Goal: Task Accomplishment & Management: Manage account settings

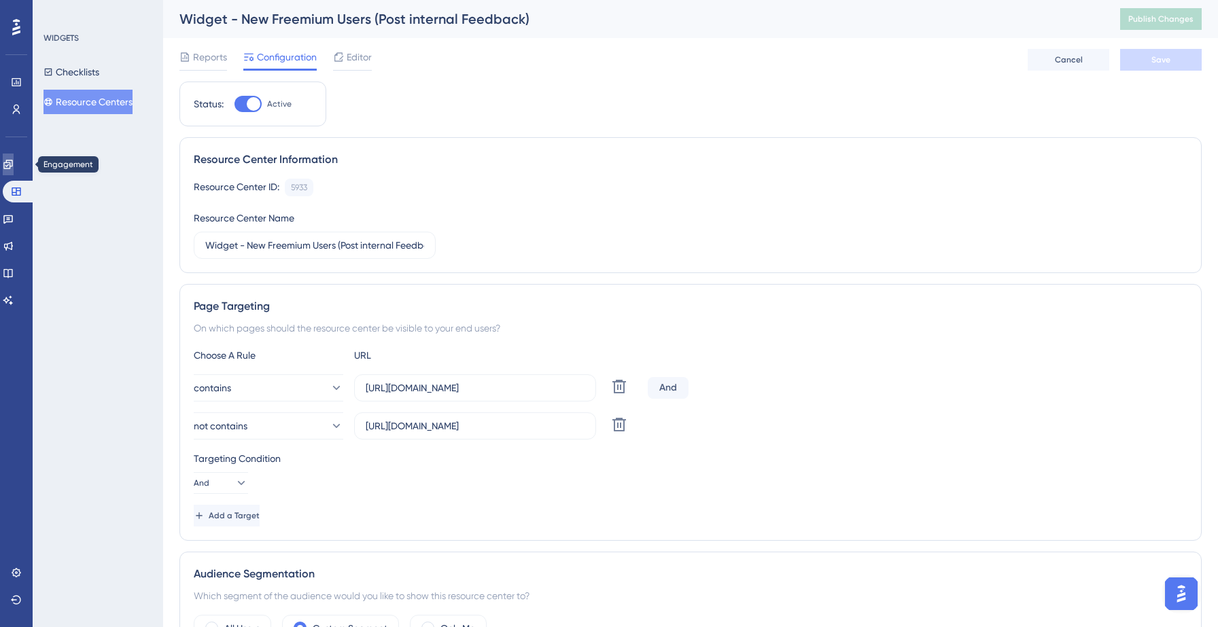
click at [14, 162] on icon at bounding box center [8, 164] width 11 height 11
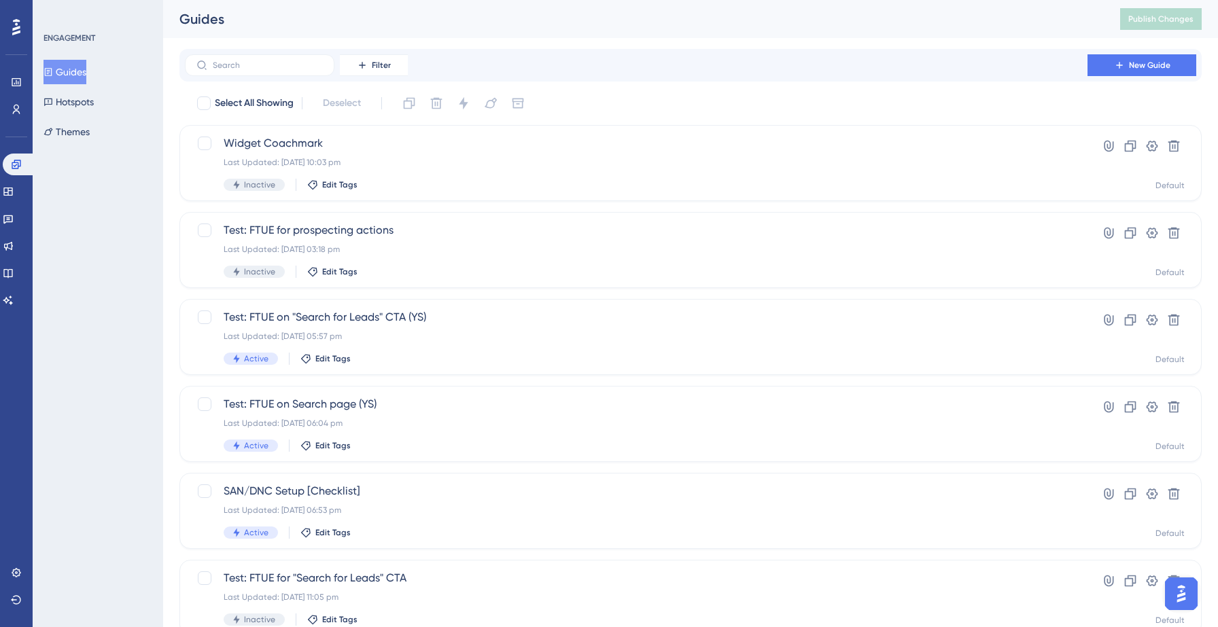
click at [82, 71] on button "Guides" at bounding box center [65, 72] width 43 height 24
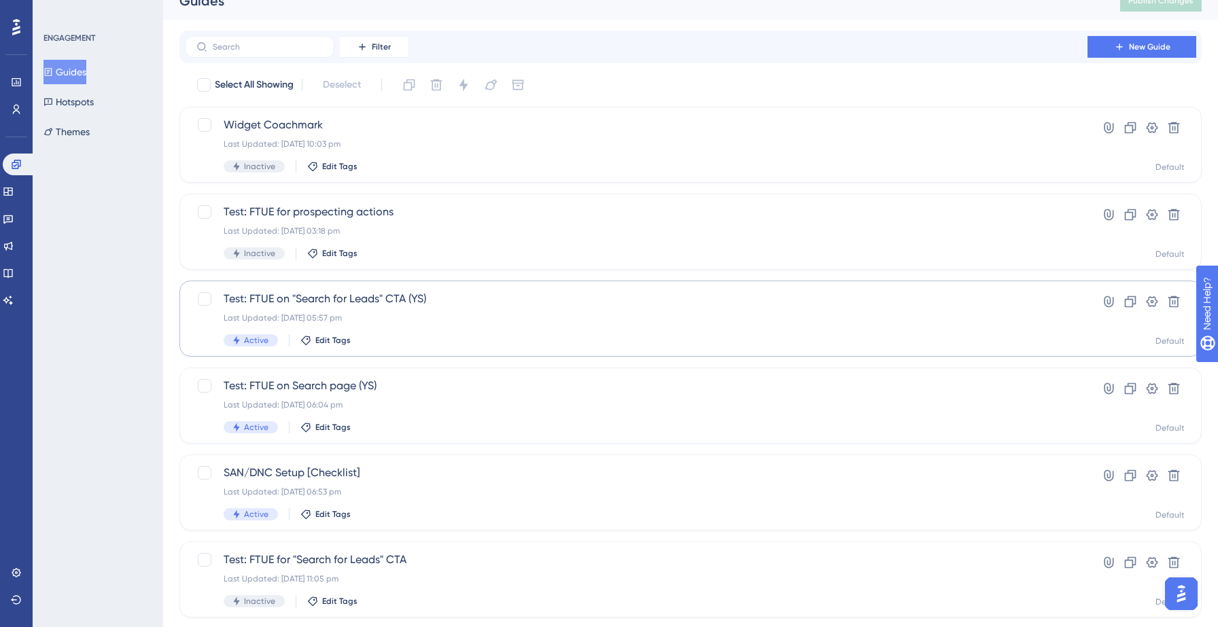
scroll to position [31, 0]
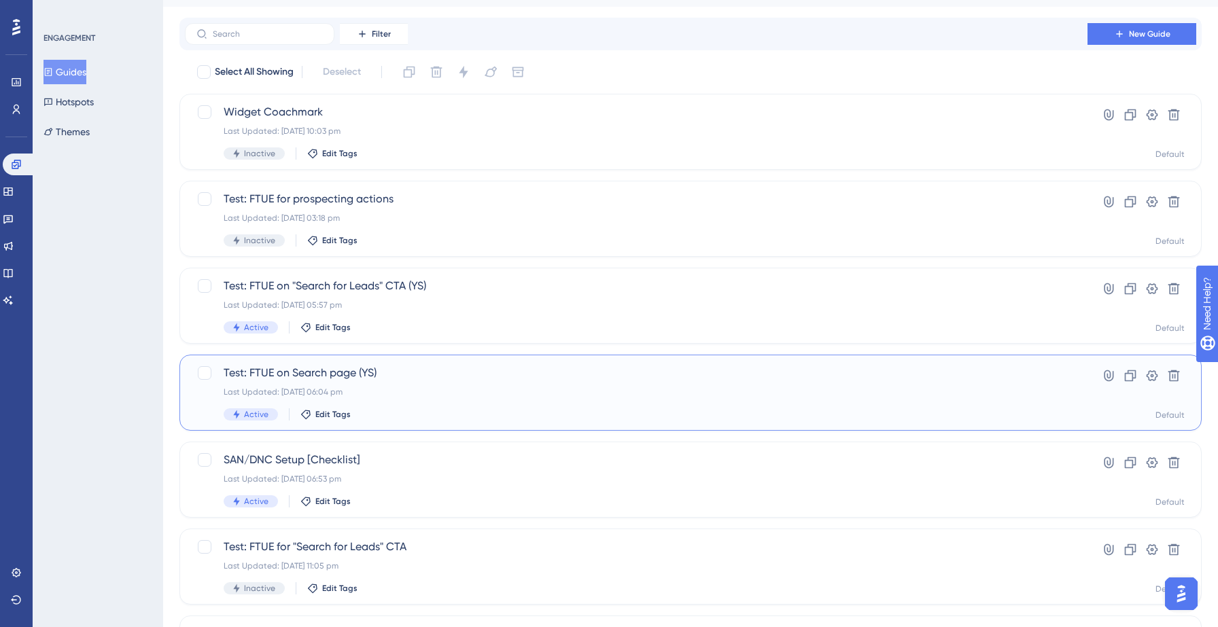
click at [427, 389] on div "Last Updated: [DATE] 06:04 pm" at bounding box center [636, 392] width 825 height 11
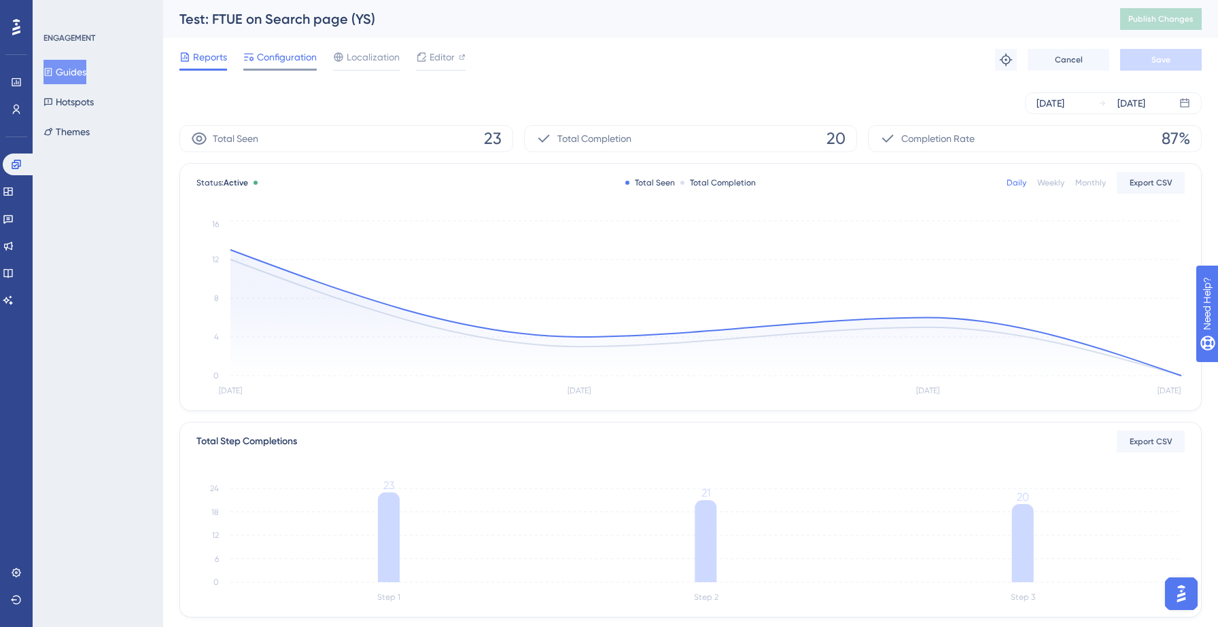
click at [277, 52] on span "Configuration" at bounding box center [287, 57] width 60 height 16
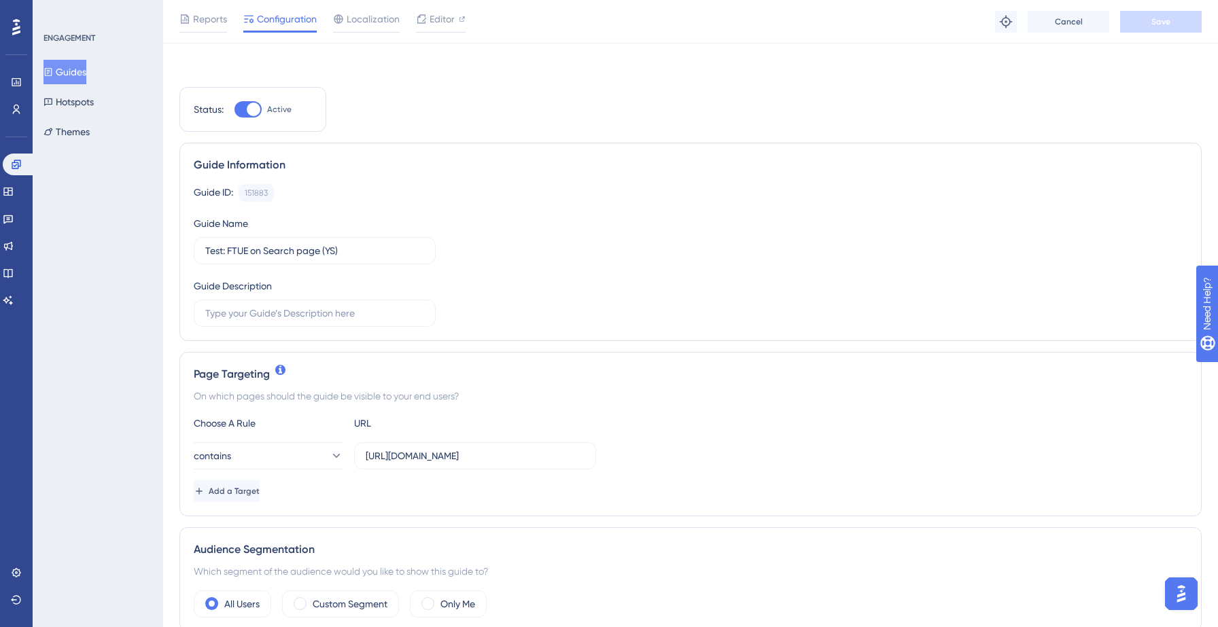
scroll to position [103, 0]
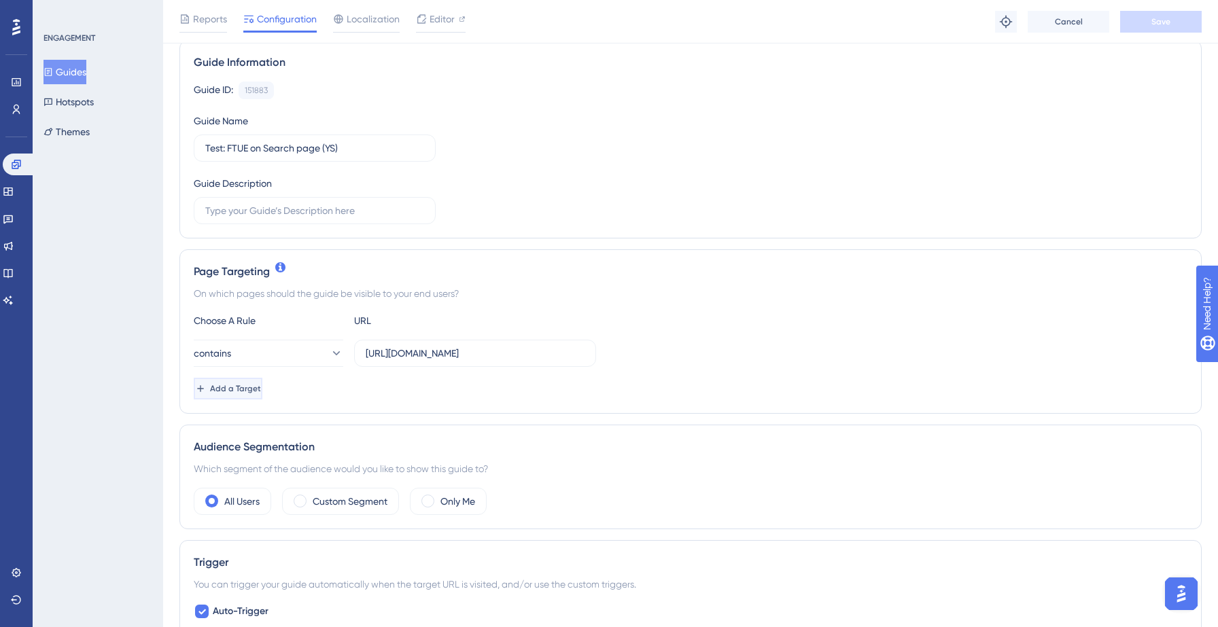
click at [261, 385] on span "Add a Target" at bounding box center [235, 388] width 51 height 11
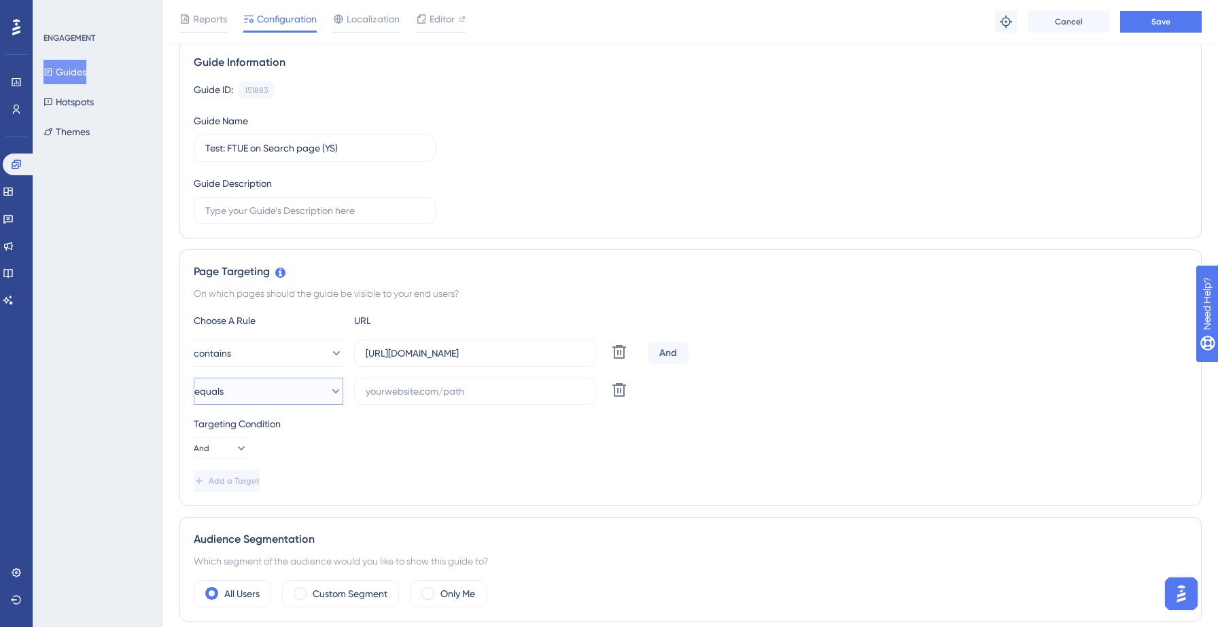
click at [257, 394] on button "equals" at bounding box center [269, 391] width 150 height 27
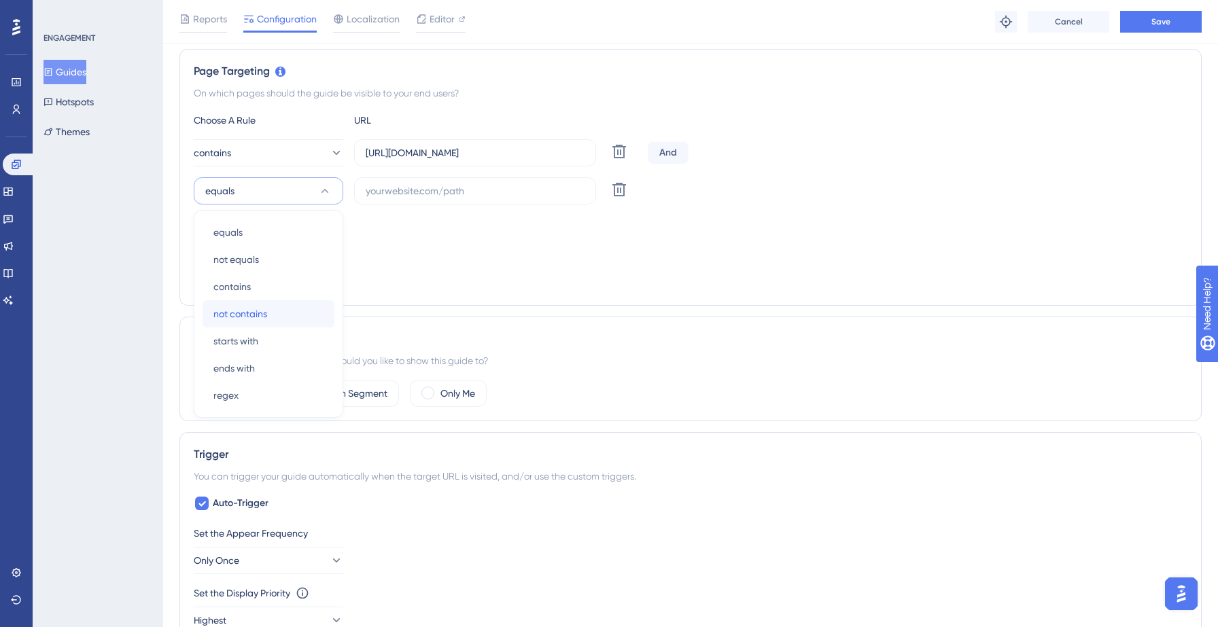
click at [269, 316] on div "not contains not contains" at bounding box center [268, 313] width 110 height 27
click at [415, 193] on input "text" at bounding box center [475, 191] width 219 height 15
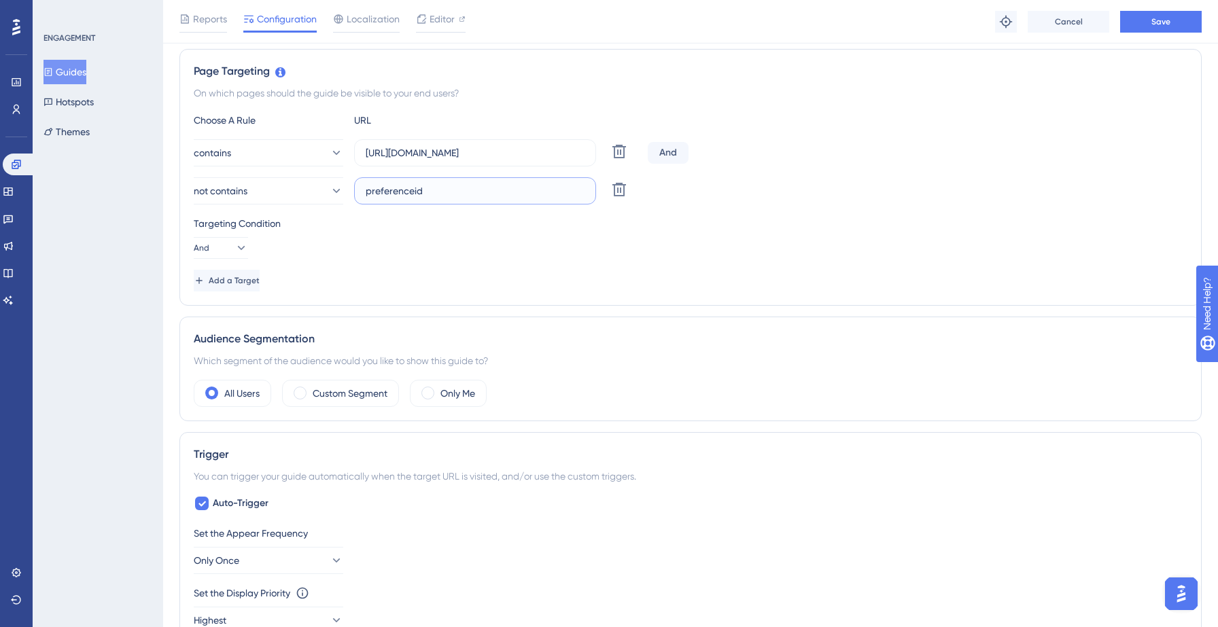
click at [404, 194] on input "preferenceid" at bounding box center [475, 191] width 219 height 15
paste input "I"
click at [709, 226] on div "Targeting Condition" at bounding box center [691, 223] width 994 height 16
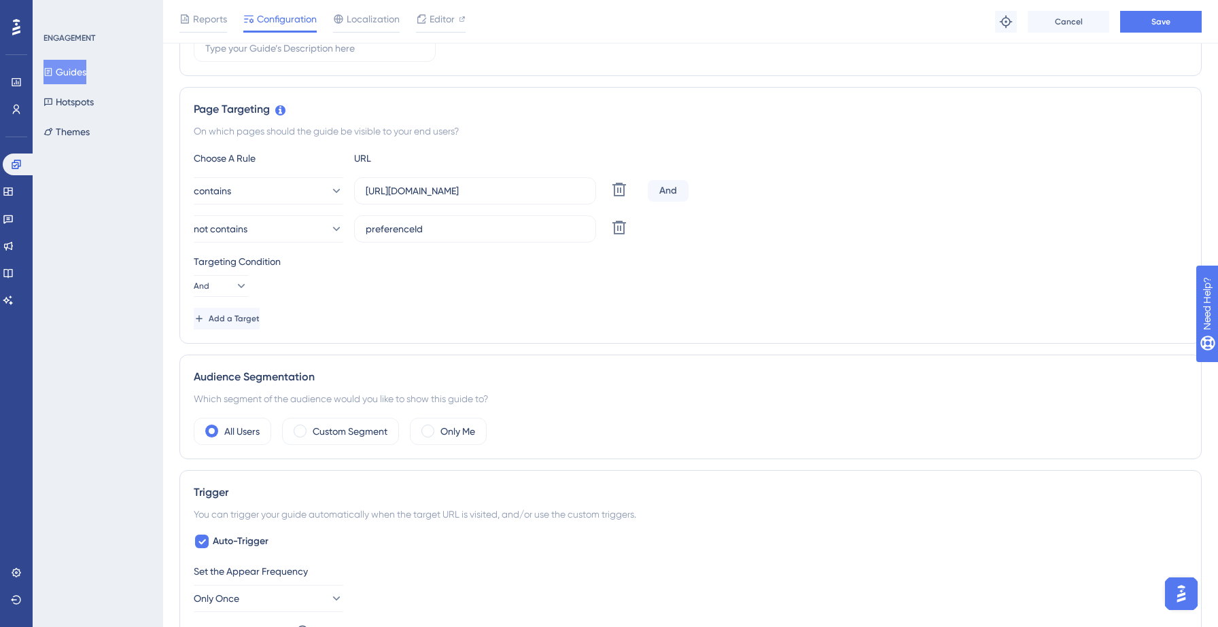
scroll to position [258, 0]
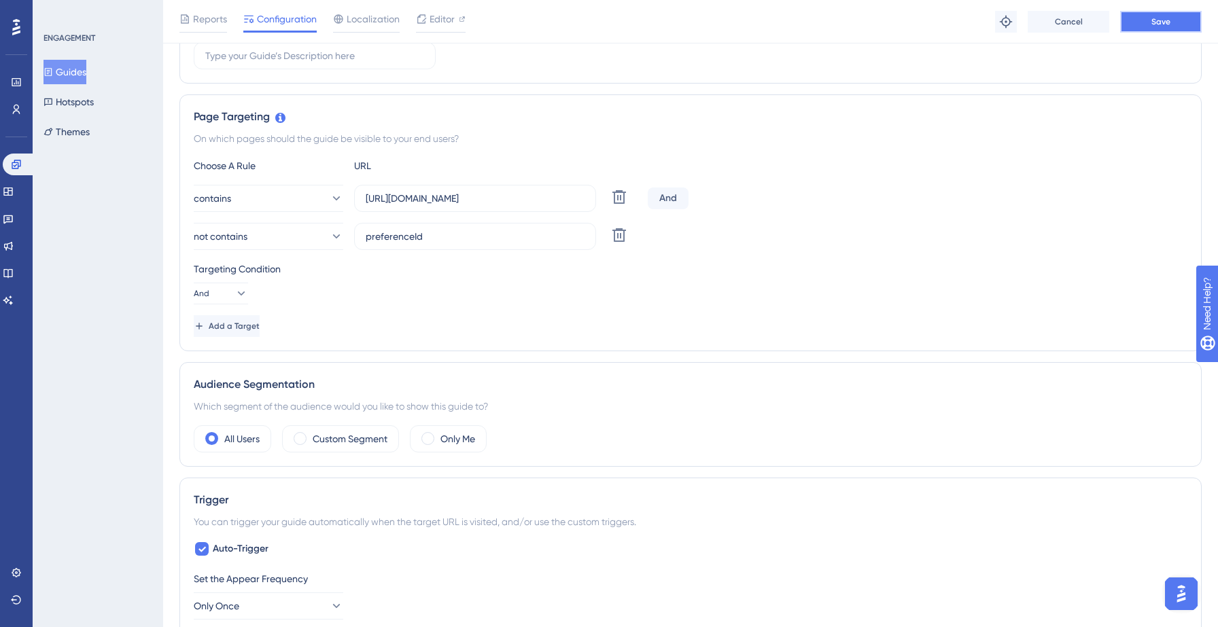
click at [1165, 24] on span "Save" at bounding box center [1160, 21] width 19 height 11
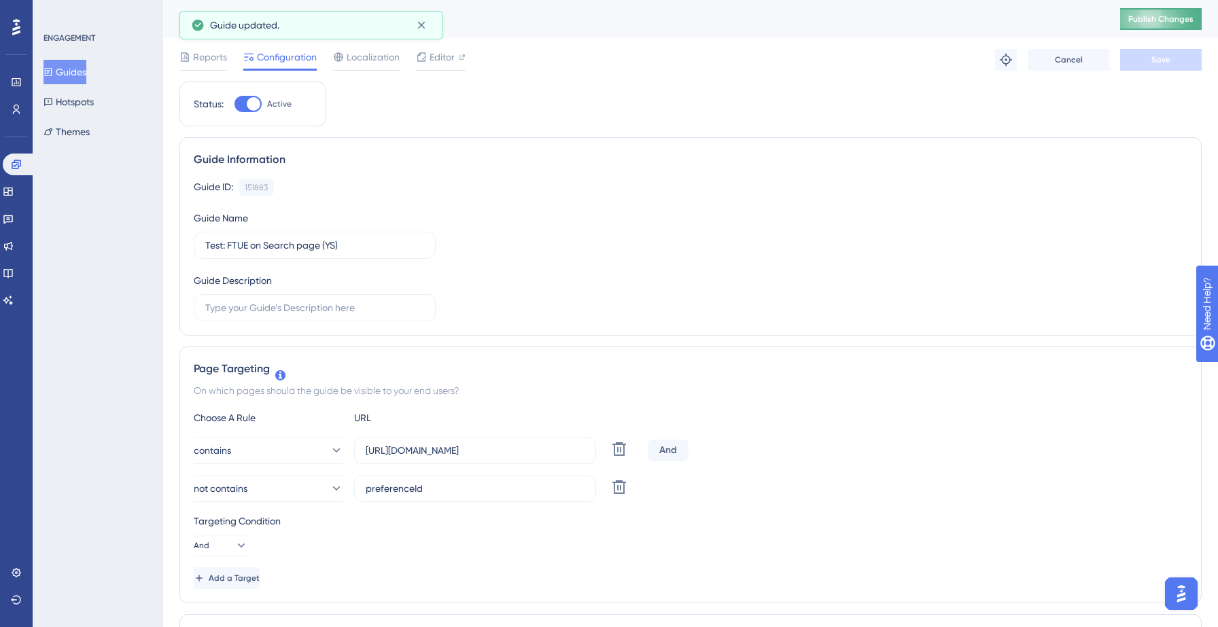
click at [1153, 16] on span "Publish Changes" at bounding box center [1160, 19] width 65 height 11
drag, startPoint x: 410, startPoint y: 489, endPoint x: 360, endPoint y: 488, distance: 49.6
click at [360, 488] on label "preferenceId" at bounding box center [475, 488] width 242 height 27
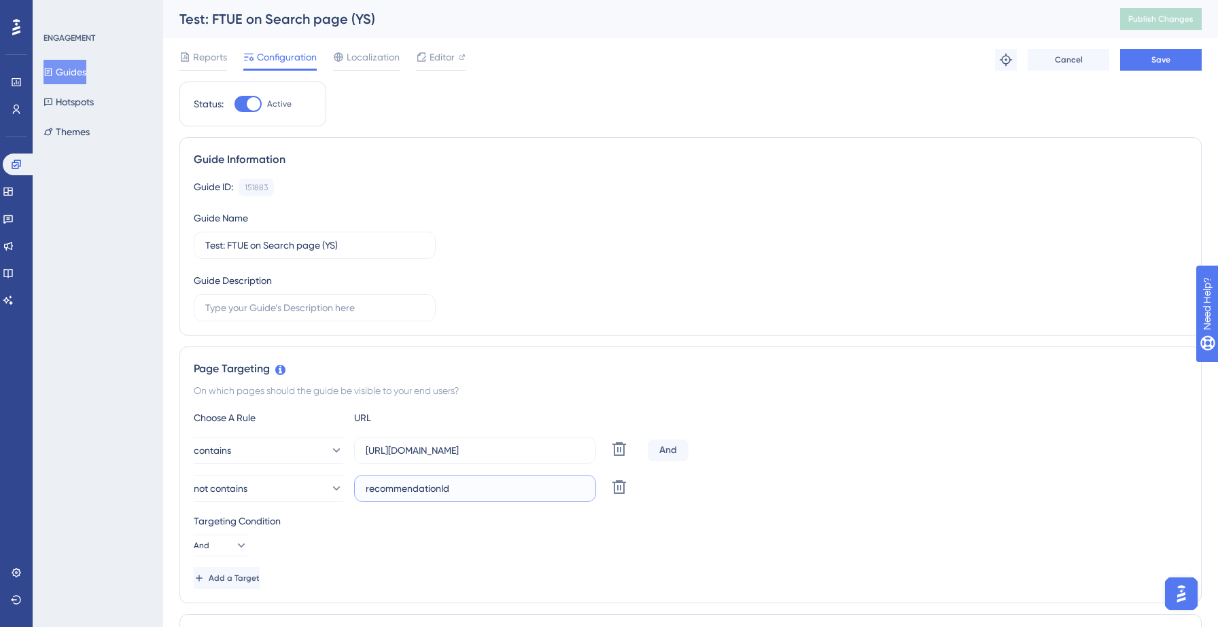
type input "recommendationId"
click at [1165, 63] on span "Save" at bounding box center [1160, 59] width 19 height 11
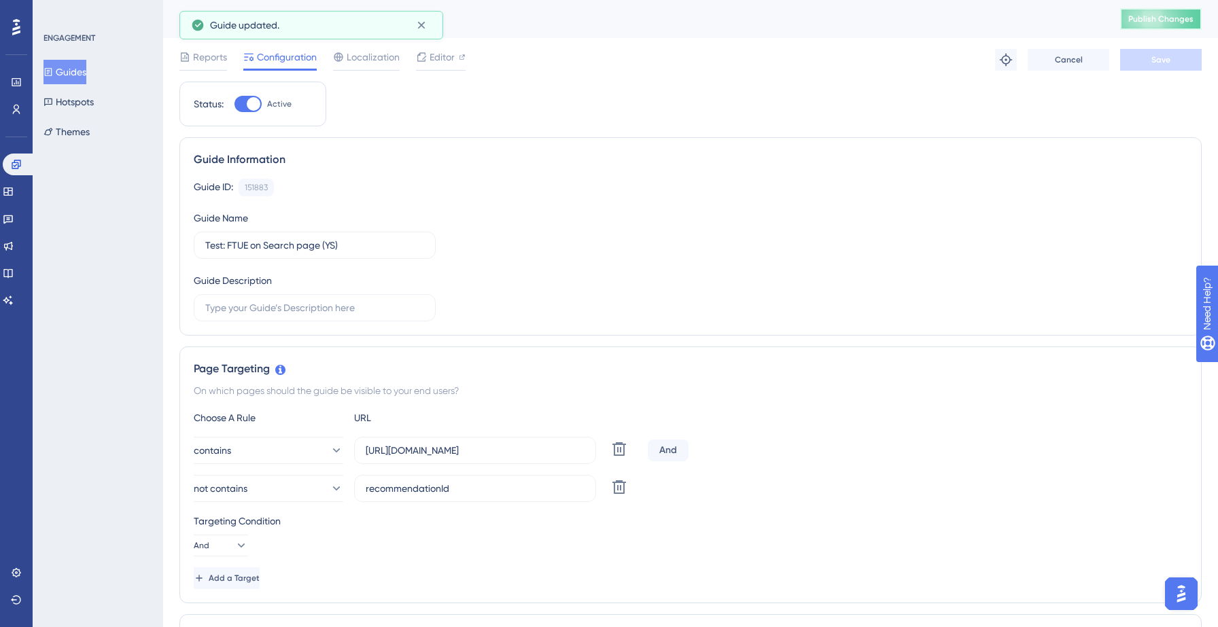
click at [1157, 12] on button "Publish Changes" at bounding box center [1161, 19] width 82 height 22
click at [12, 192] on icon at bounding box center [7, 192] width 9 height 8
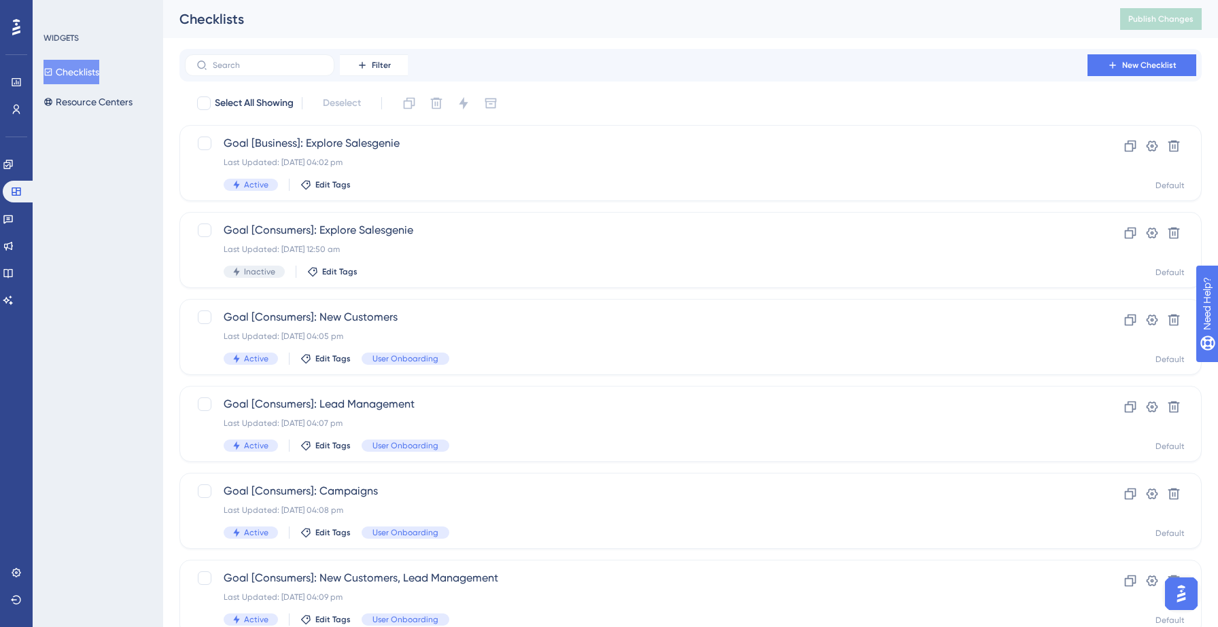
click at [88, 70] on button "Checklists" at bounding box center [72, 72] width 56 height 24
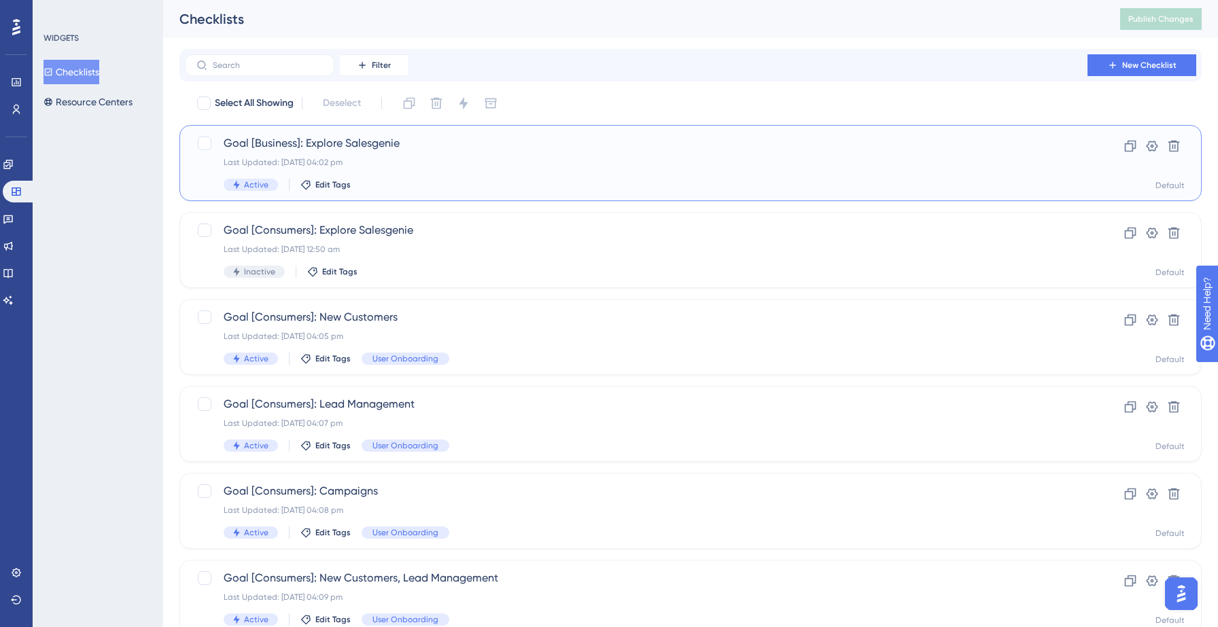
click at [473, 171] on div "Goal [Business]: Explore Salesgenie Last Updated: [DATE] 04:02 pm Active Edit T…" at bounding box center [636, 163] width 825 height 56
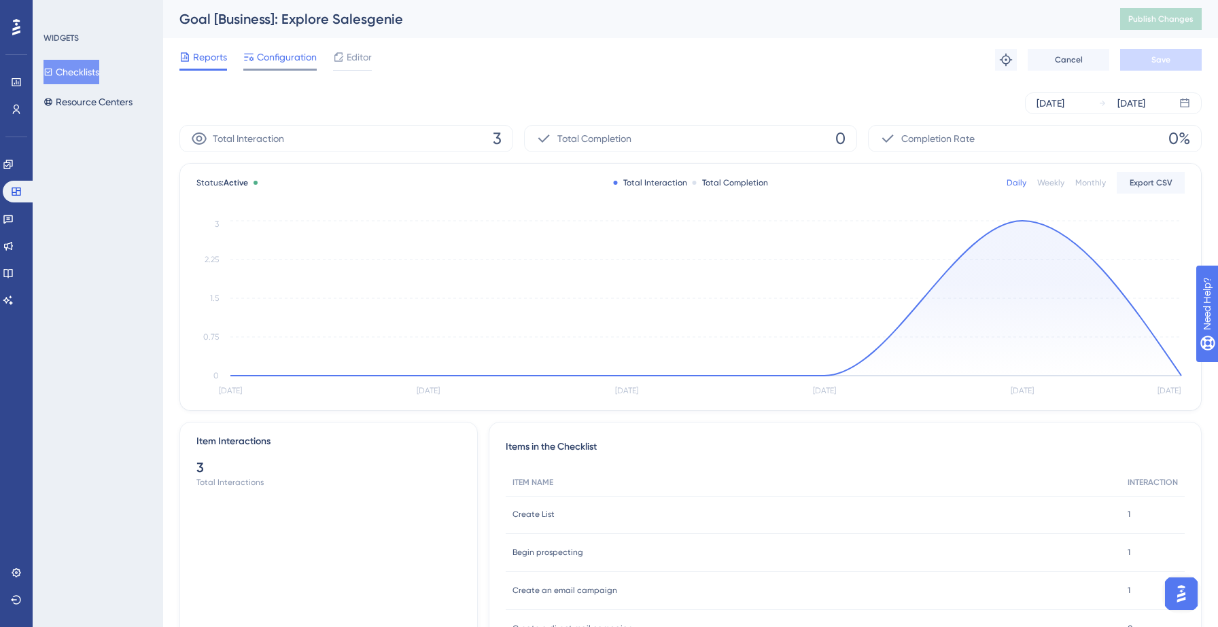
click at [292, 54] on span "Configuration" at bounding box center [287, 57] width 60 height 16
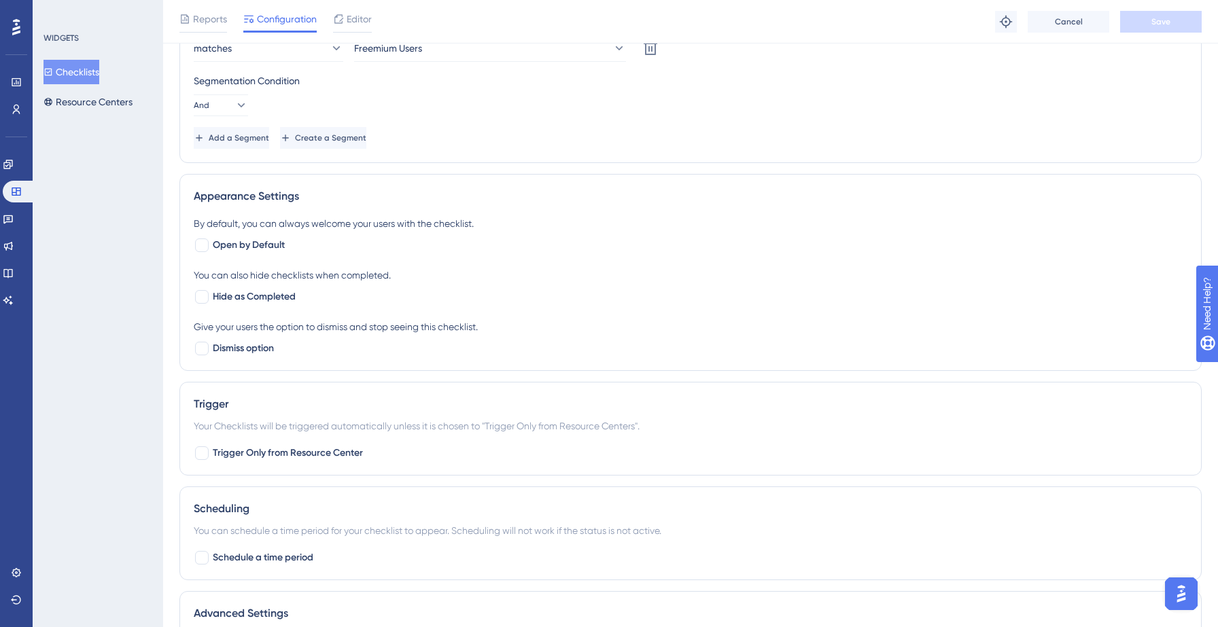
scroll to position [1038, 0]
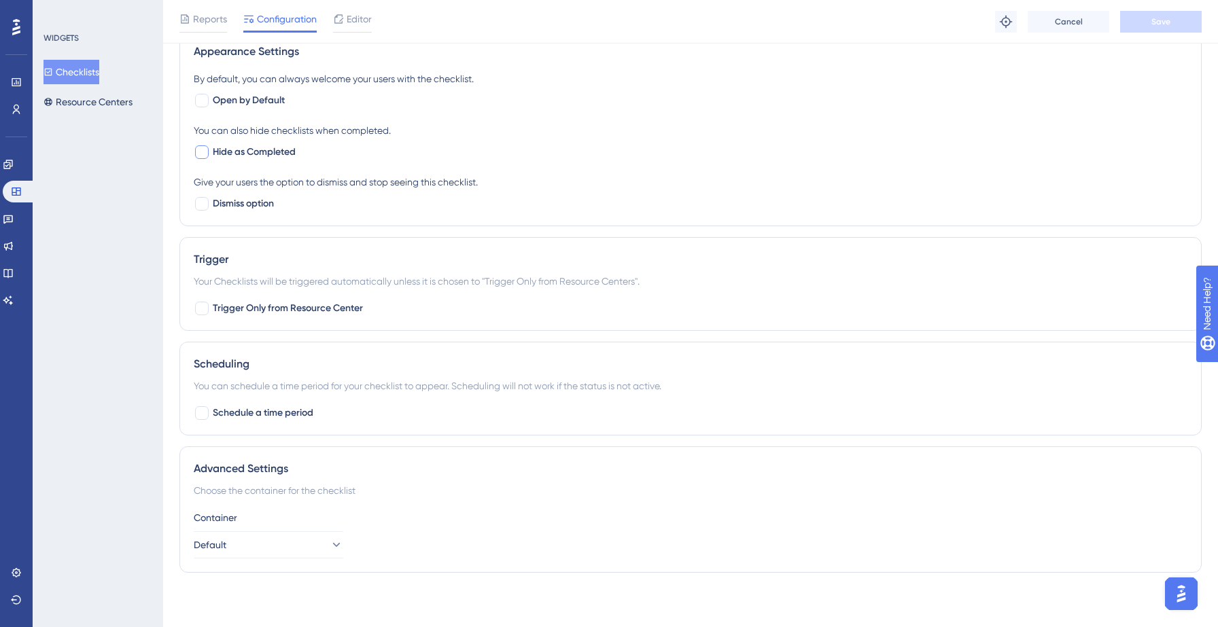
click at [265, 153] on span "Hide as Completed" at bounding box center [254, 152] width 83 height 16
checkbox input "true"
click at [247, 205] on span "Dismiss option" at bounding box center [243, 204] width 61 height 16
checkbox input "true"
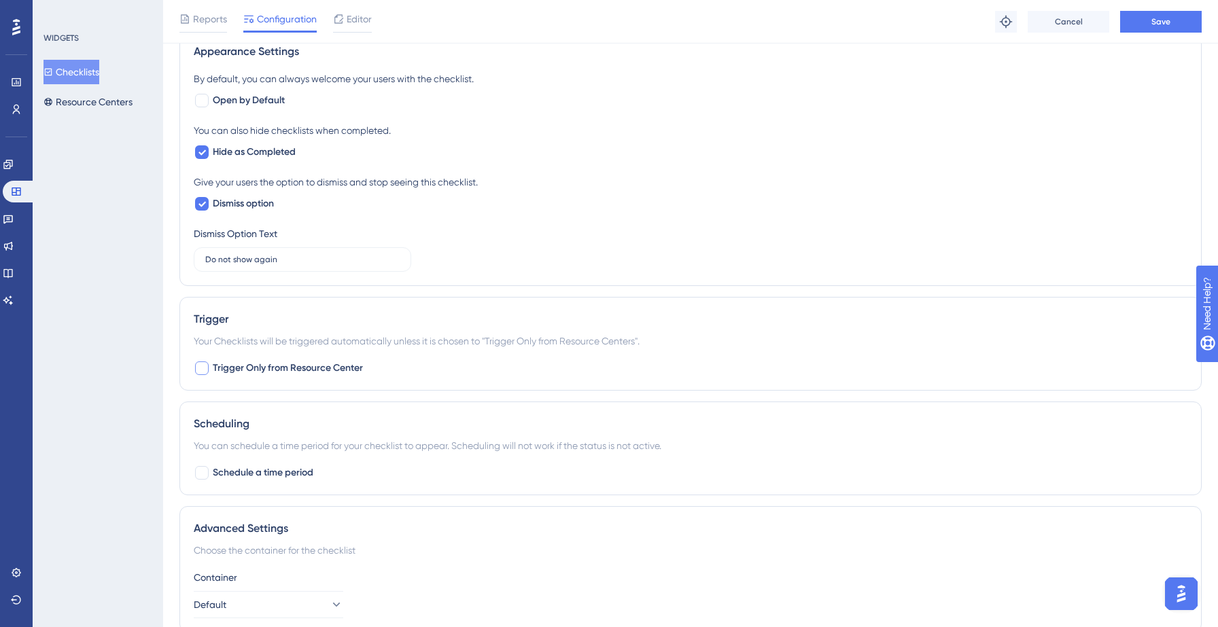
click at [275, 364] on span "Trigger Only from Resource Center" at bounding box center [288, 368] width 150 height 16
checkbox input "true"
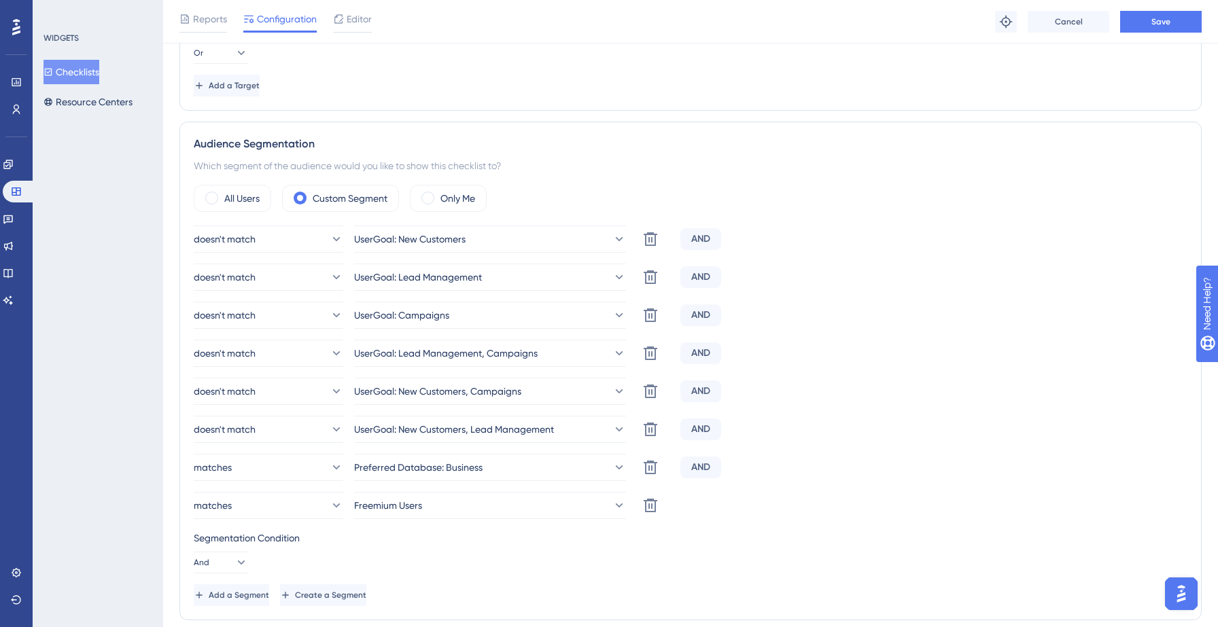
scroll to position [360, 0]
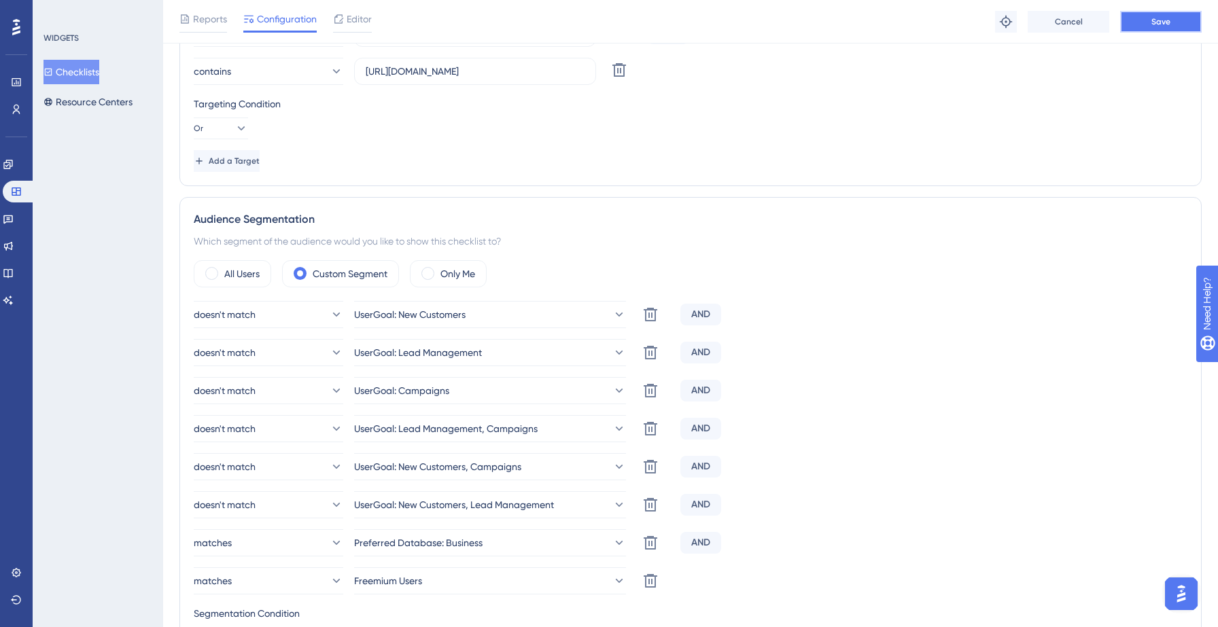
click at [1151, 18] on button "Save" at bounding box center [1161, 22] width 82 height 22
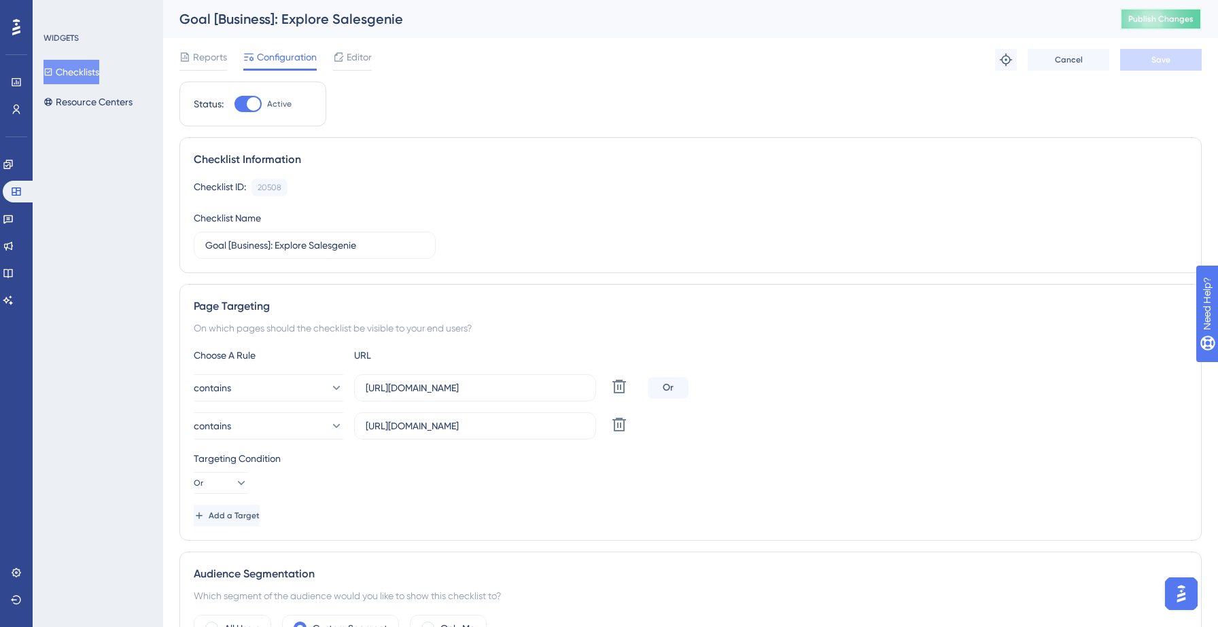
click at [1156, 19] on span "Publish Changes" at bounding box center [1160, 19] width 65 height 11
click at [423, 24] on icon at bounding box center [420, 25] width 7 height 7
click at [83, 69] on button "Checklists" at bounding box center [72, 72] width 56 height 24
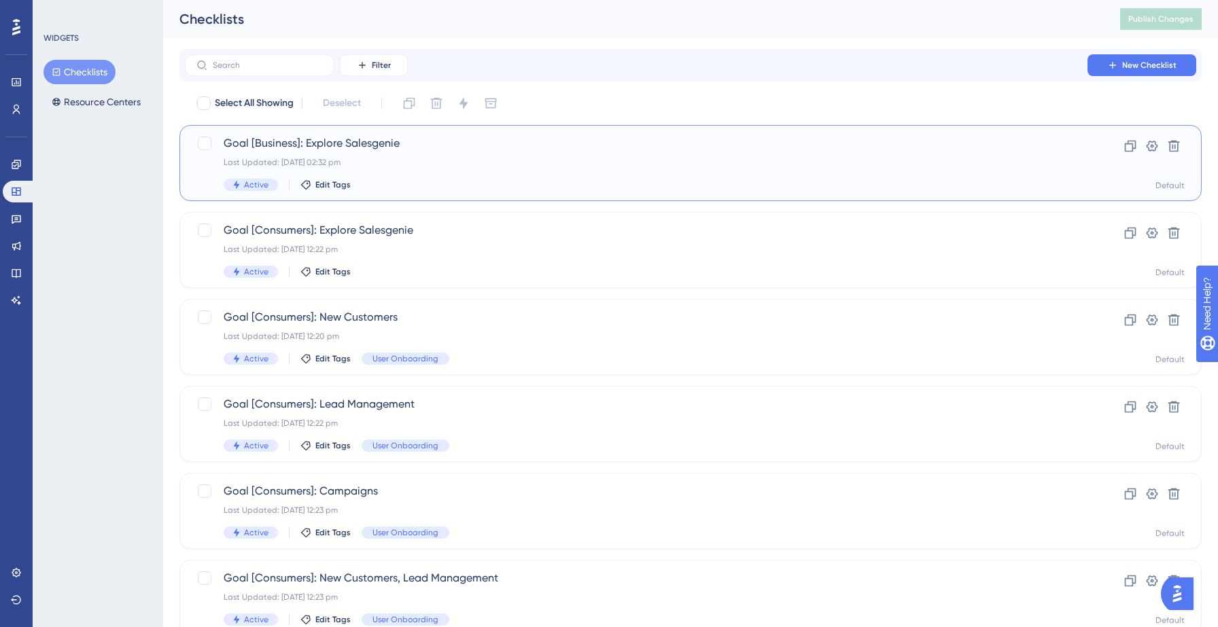
click at [826, 179] on div "Active Edit Tags" at bounding box center [636, 185] width 825 height 12
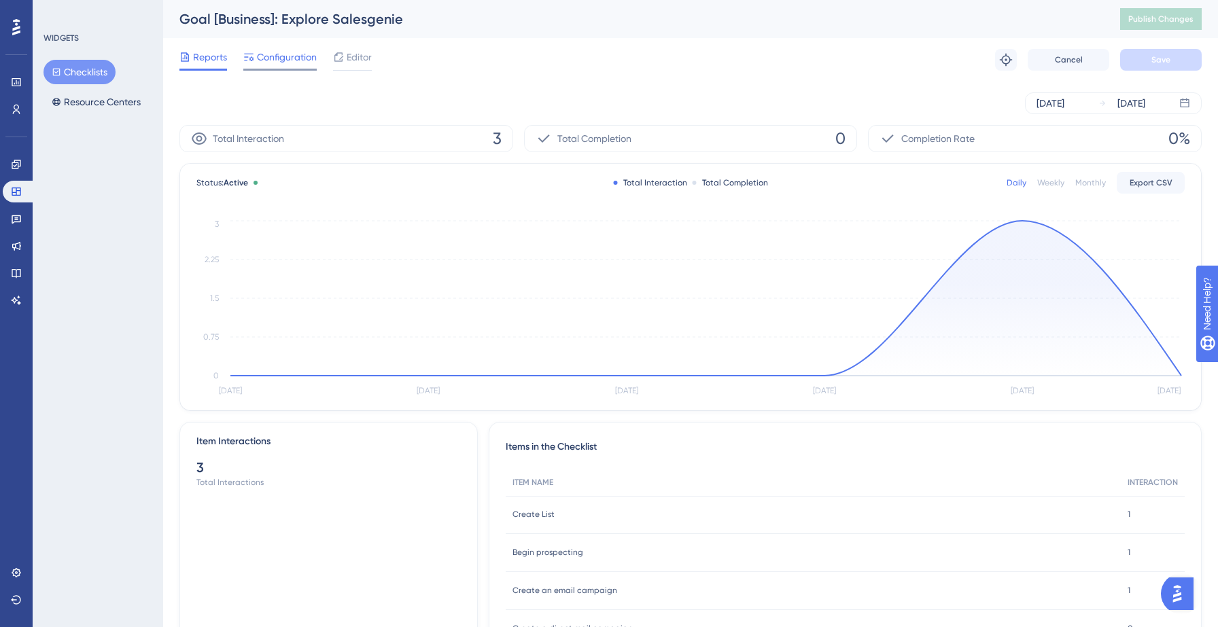
click at [285, 50] on span "Configuration" at bounding box center [287, 57] width 60 height 16
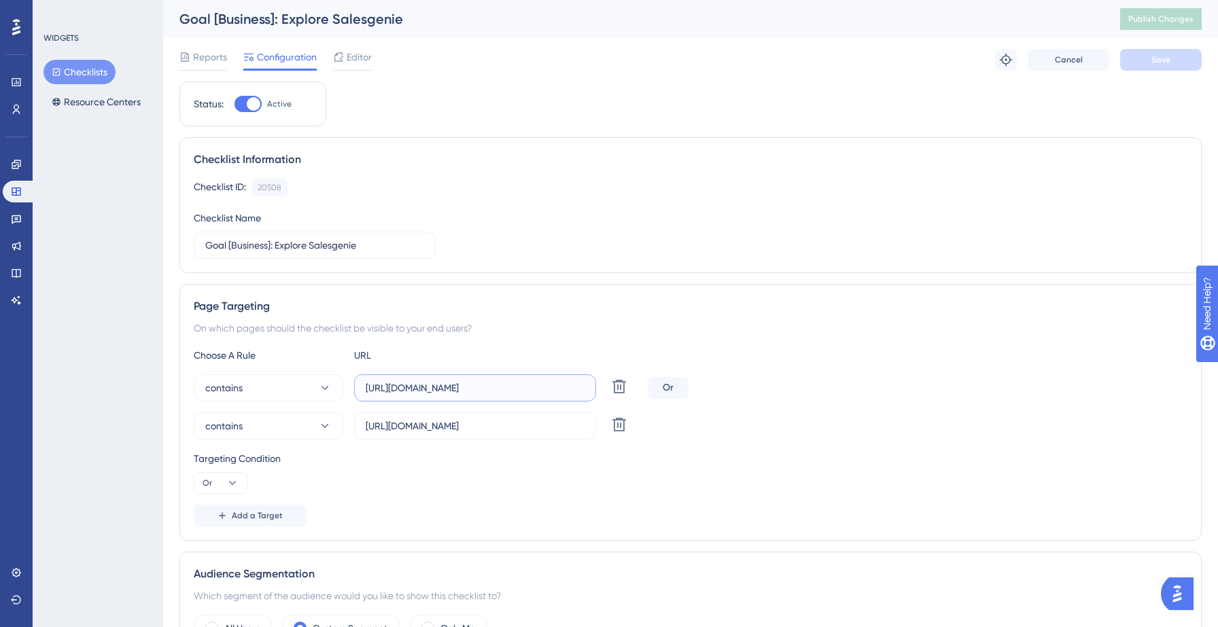
click at [490, 392] on input "[URL][DOMAIN_NAME]" at bounding box center [475, 388] width 219 height 15
click at [535, 431] on input "https://yellowstone.salesgenie.com/" at bounding box center [475, 426] width 219 height 15
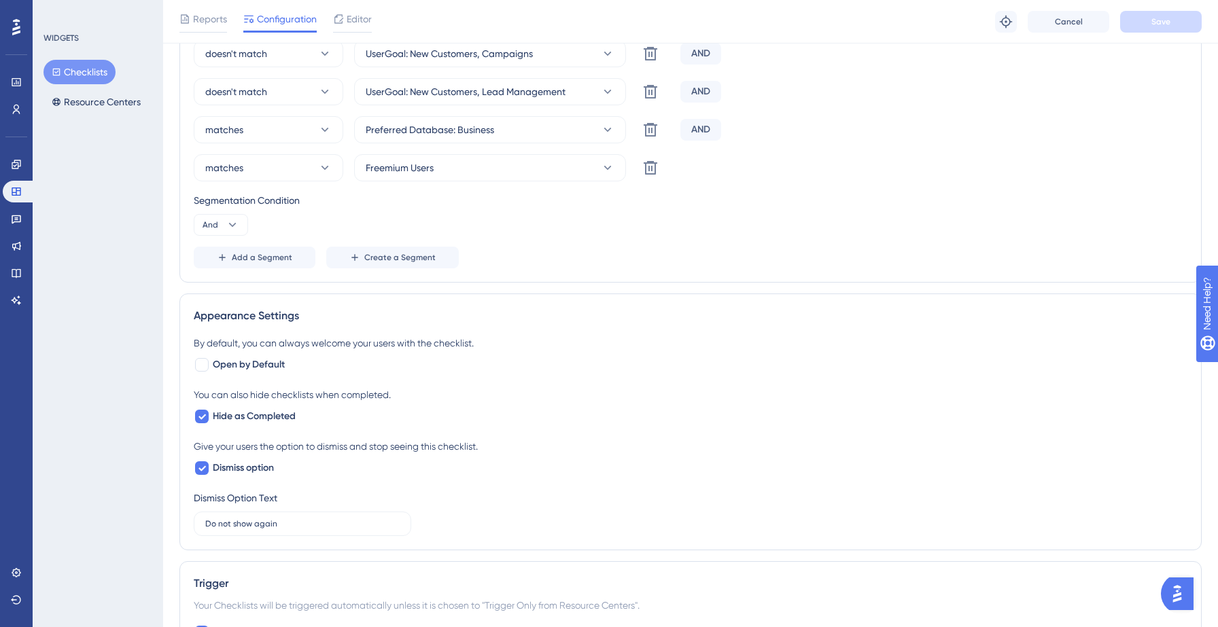
scroll to position [774, 0]
click at [209, 413] on div at bounding box center [202, 416] width 16 height 16
click at [209, 414] on div at bounding box center [202, 416] width 16 height 16
checkbox input "true"
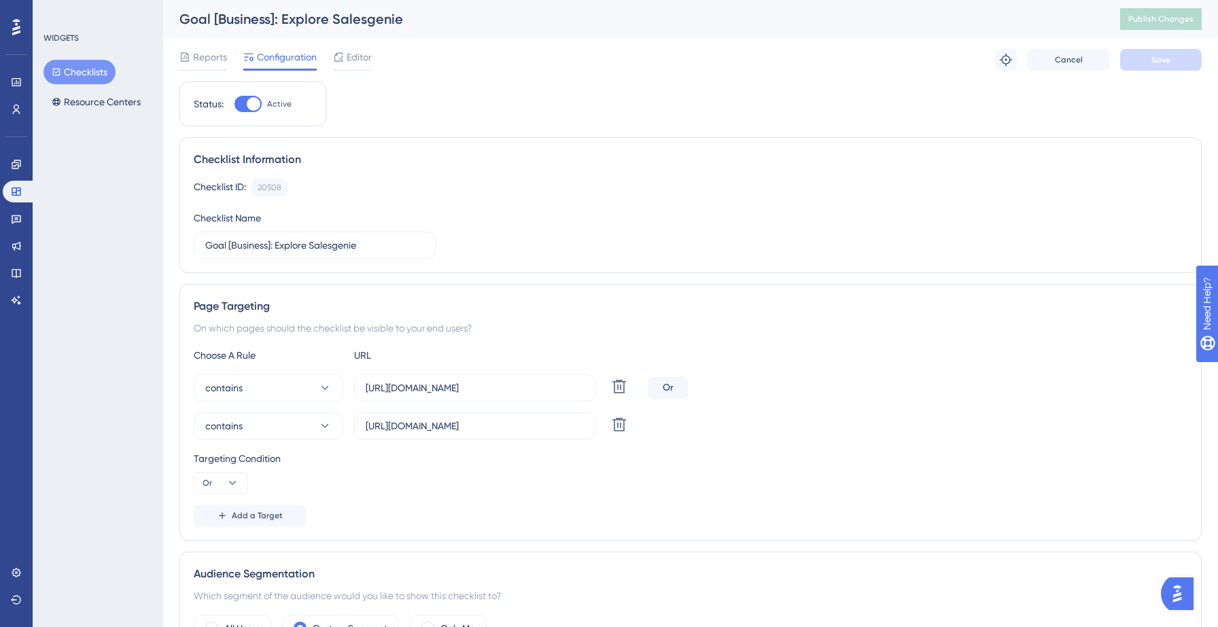
click at [90, 77] on button "Checklists" at bounding box center [80, 72] width 72 height 24
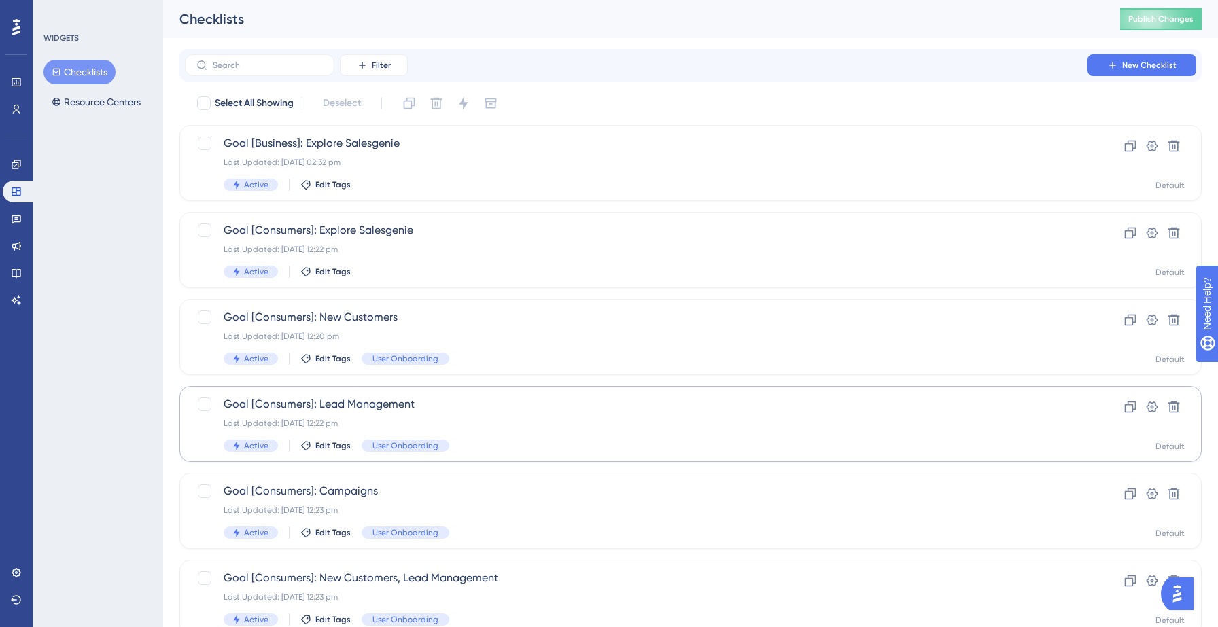
scroll to position [428, 0]
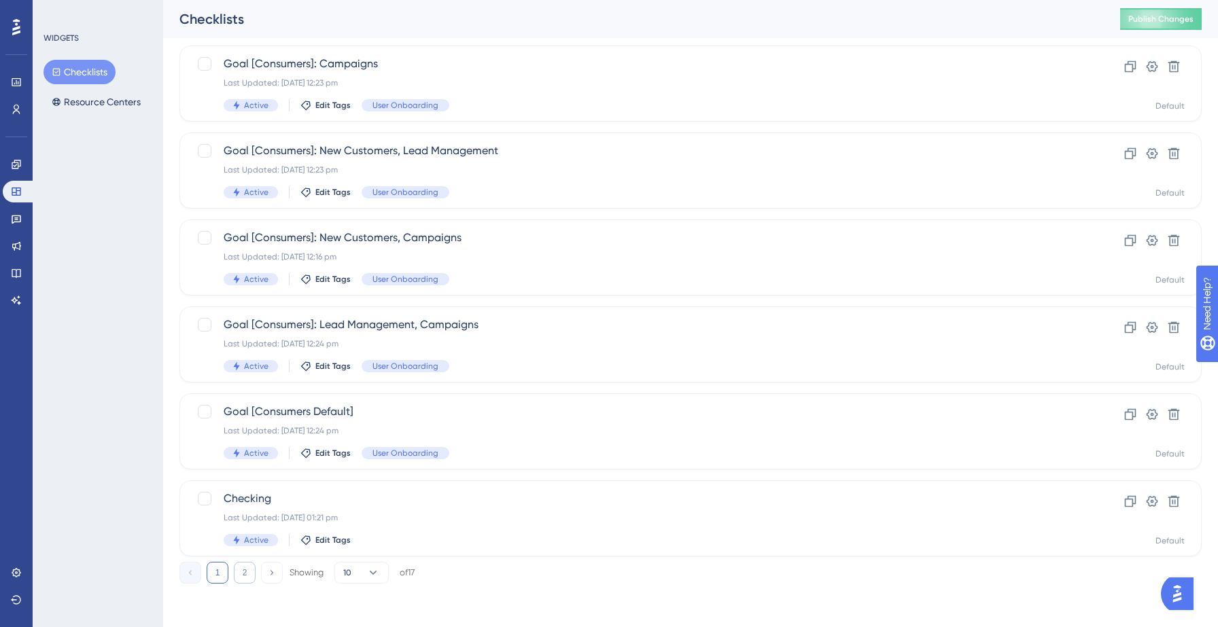
click at [239, 576] on button "2" at bounding box center [245, 573] width 22 height 22
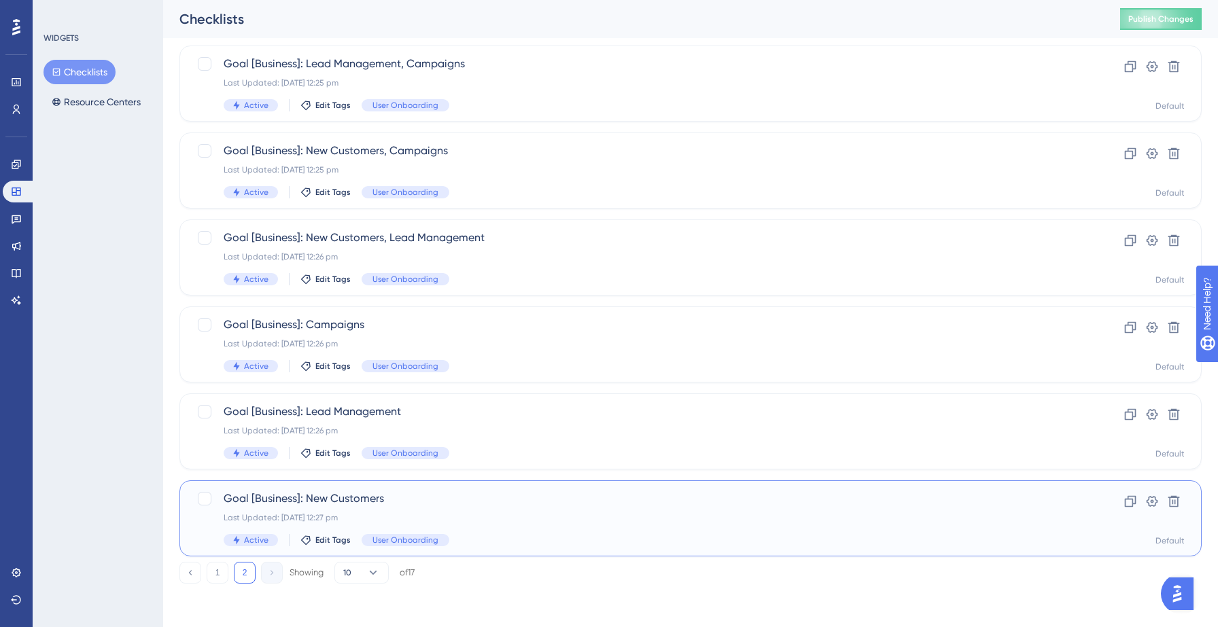
click at [483, 507] on div "Goal [Business]: New Customers Last Updated: 17 Sept 2025 12:27 pm Active Edit …" at bounding box center [636, 519] width 825 height 56
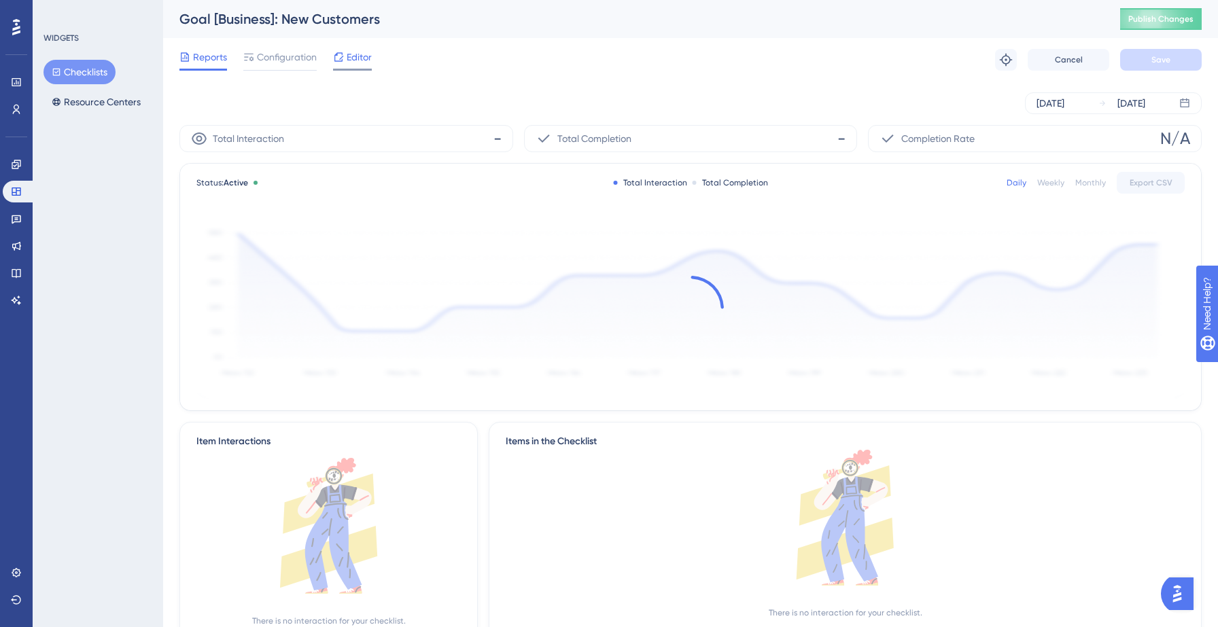
click at [351, 57] on span "Editor" at bounding box center [359, 57] width 25 height 16
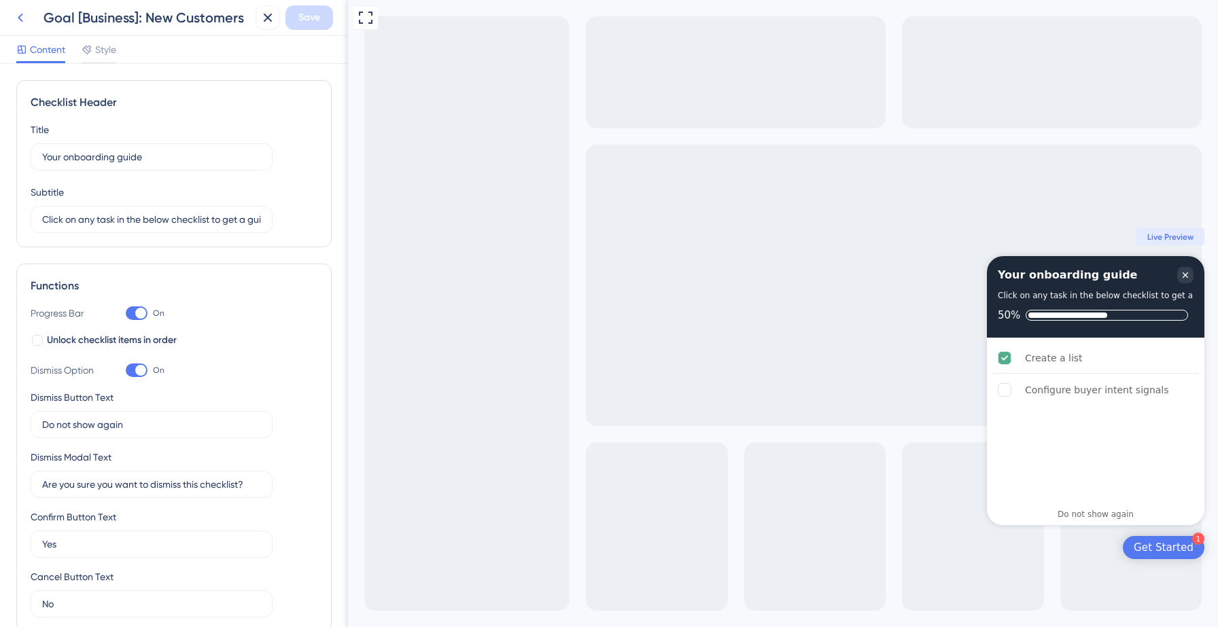
click at [19, 25] on icon at bounding box center [20, 18] width 16 height 16
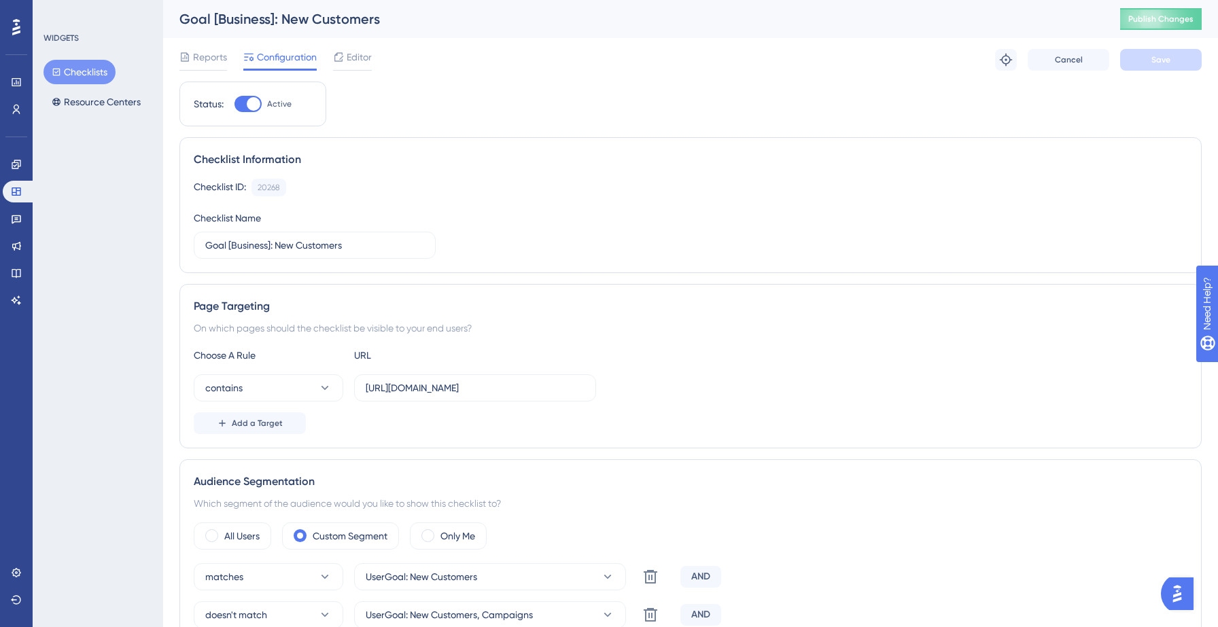
click at [92, 72] on button "Checklists" at bounding box center [80, 72] width 72 height 24
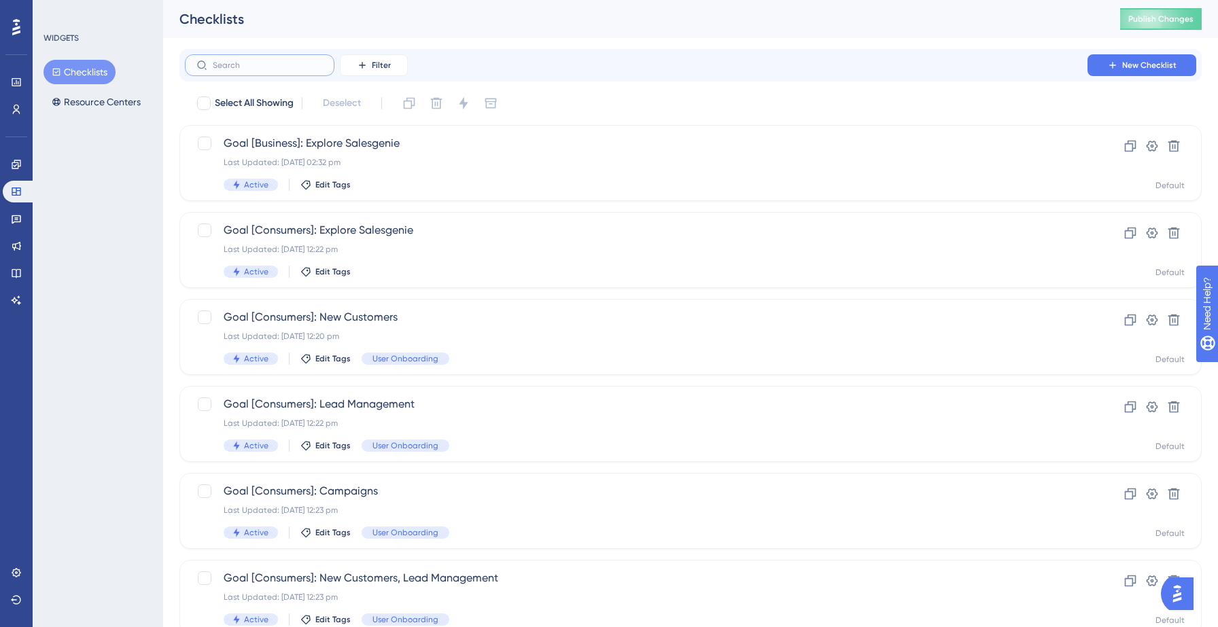
click at [286, 67] on input "text" at bounding box center [268, 65] width 110 height 10
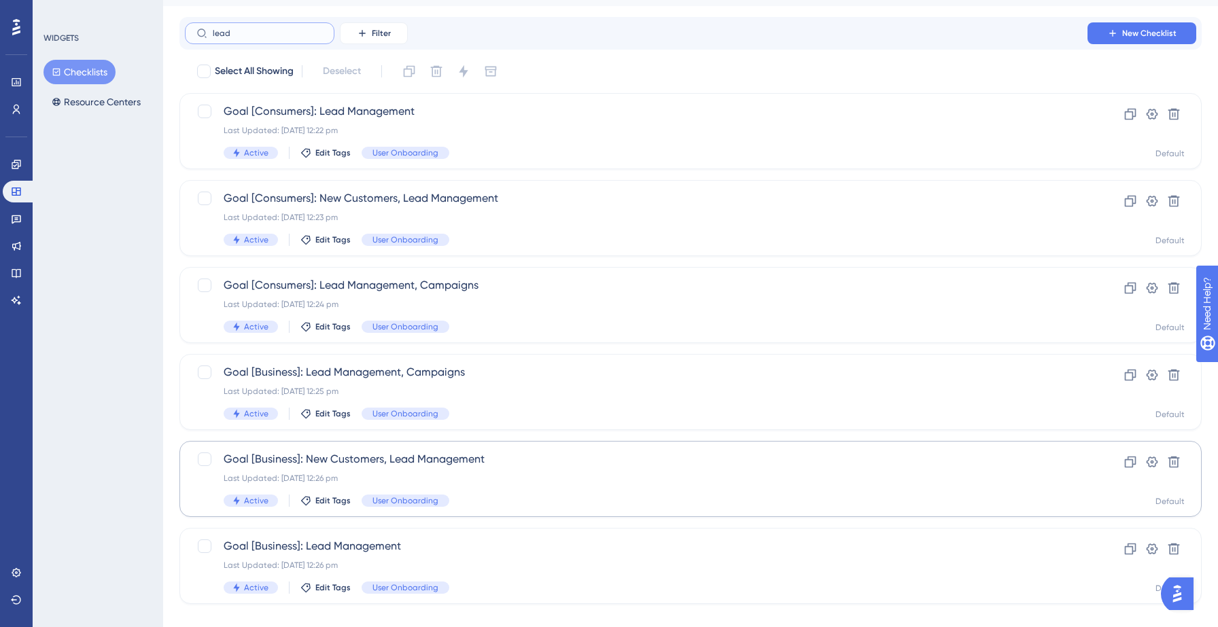
scroll to position [33, 0]
type input "lead"
click at [509, 480] on div "Last Updated: 17 Sept 2025 12:26 pm" at bounding box center [636, 477] width 825 height 11
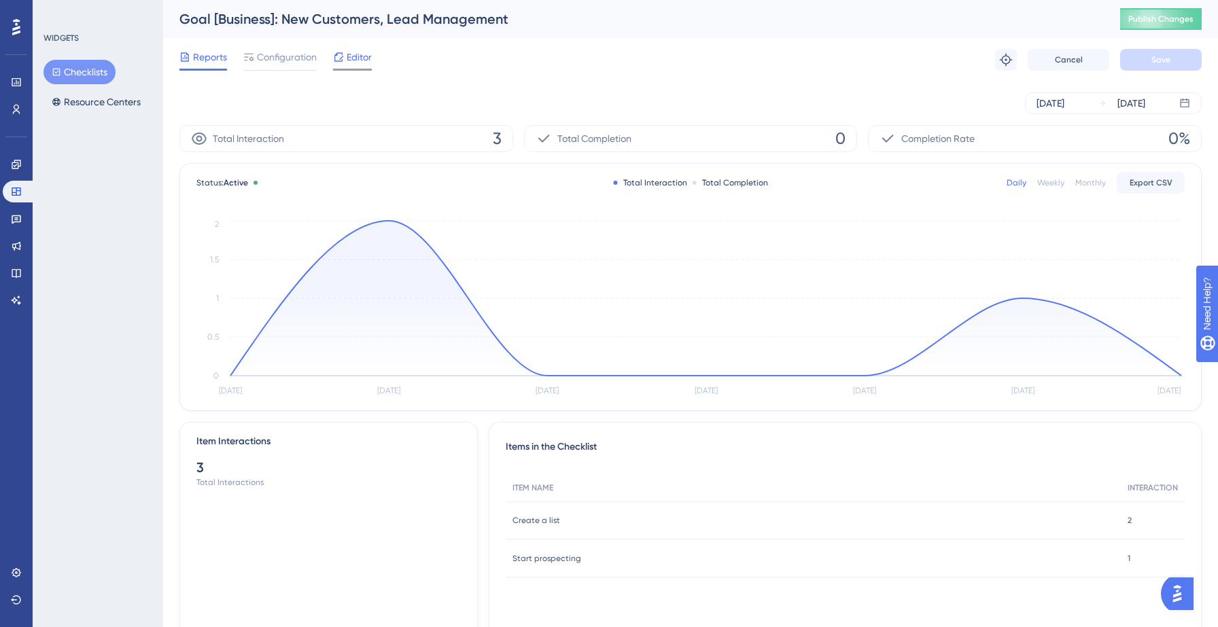
click at [362, 52] on span "Editor" at bounding box center [359, 57] width 25 height 16
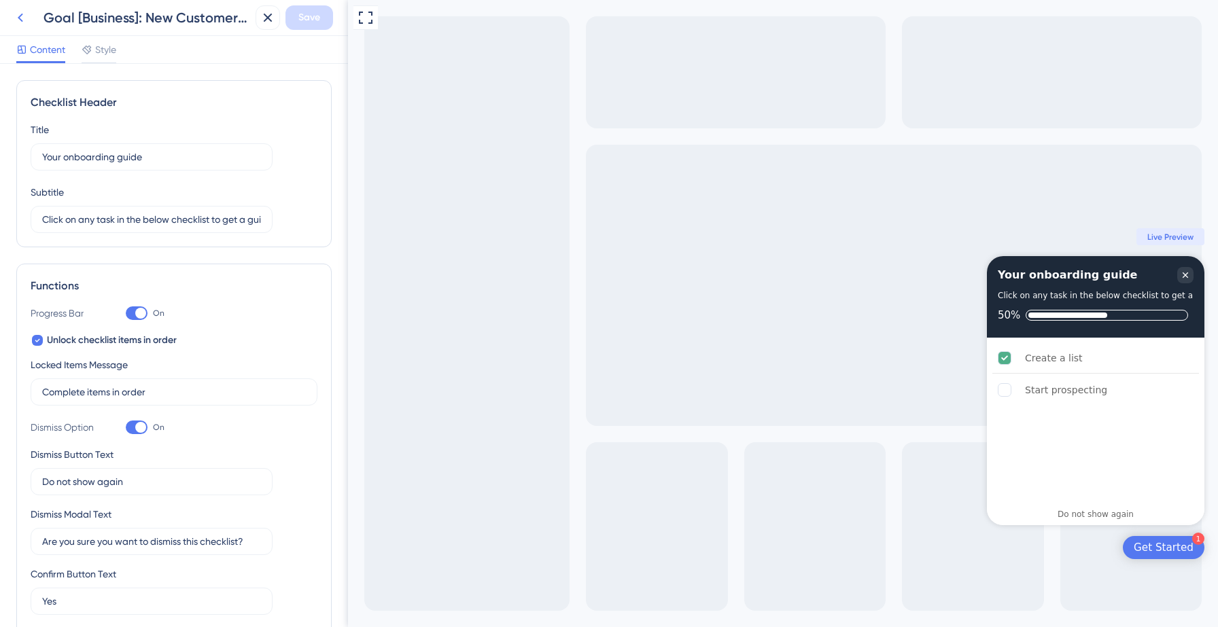
click at [26, 14] on icon at bounding box center [20, 18] width 16 height 16
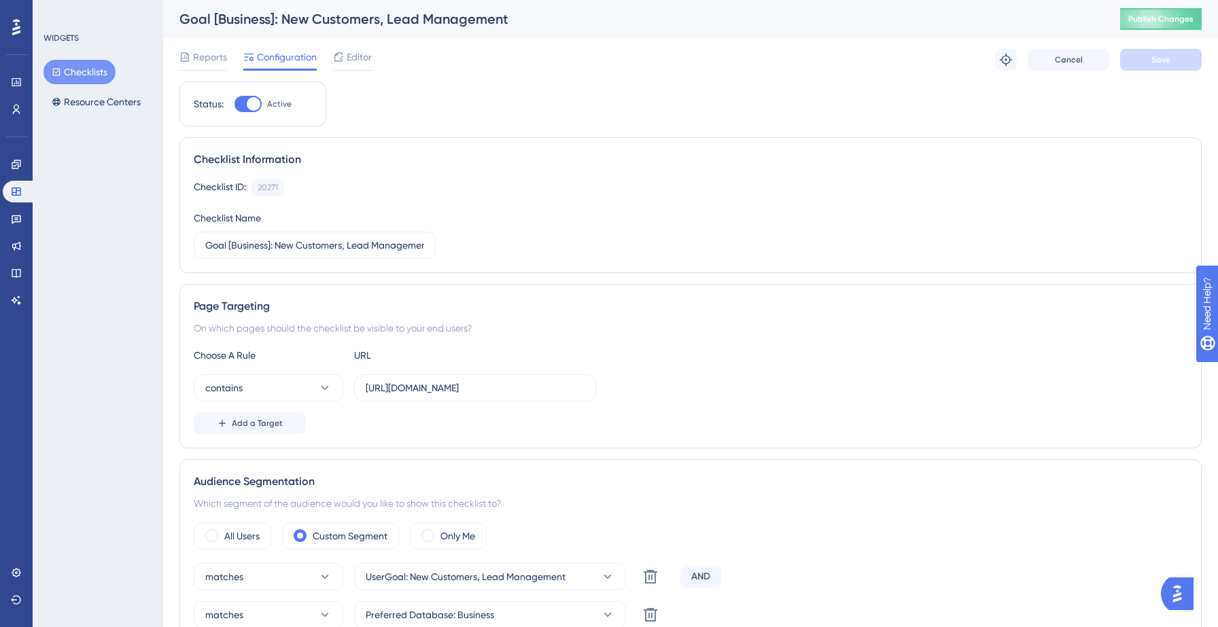
click at [78, 67] on button "Checklists" at bounding box center [80, 72] width 72 height 24
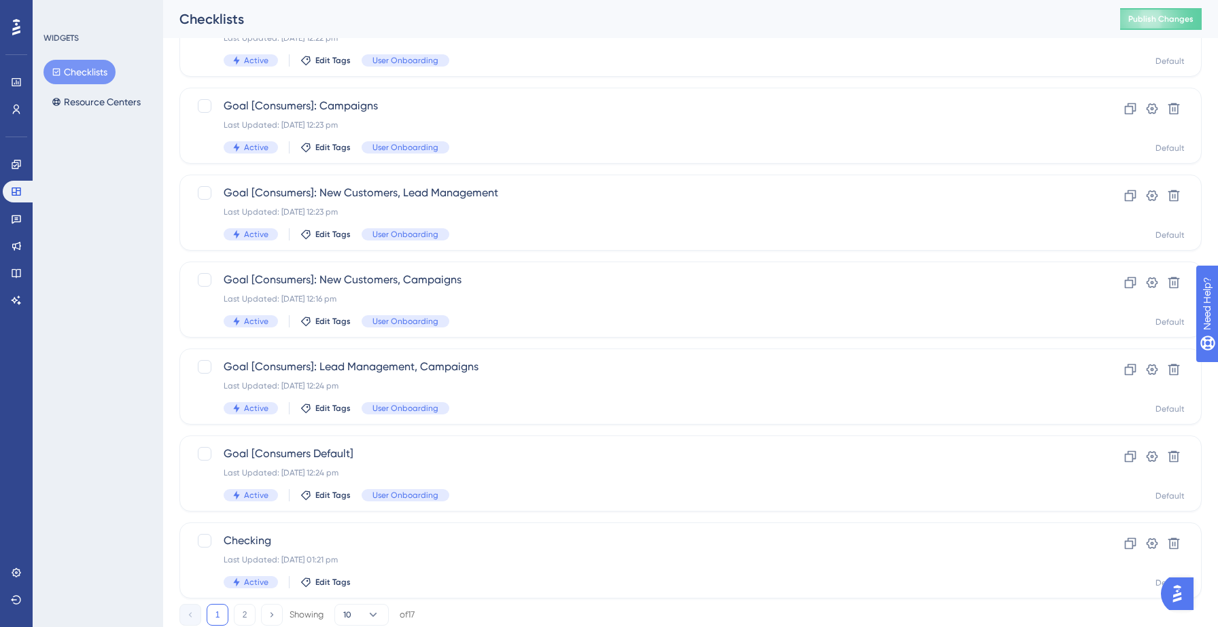
scroll to position [428, 0]
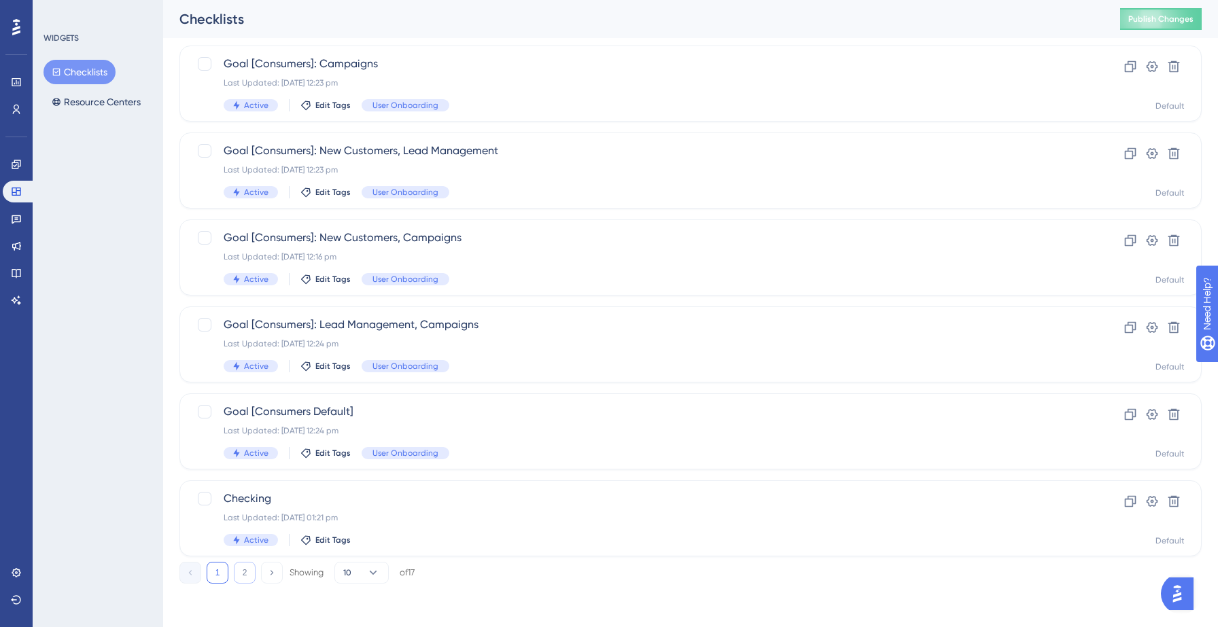
click at [248, 579] on button "2" at bounding box center [245, 573] width 22 height 22
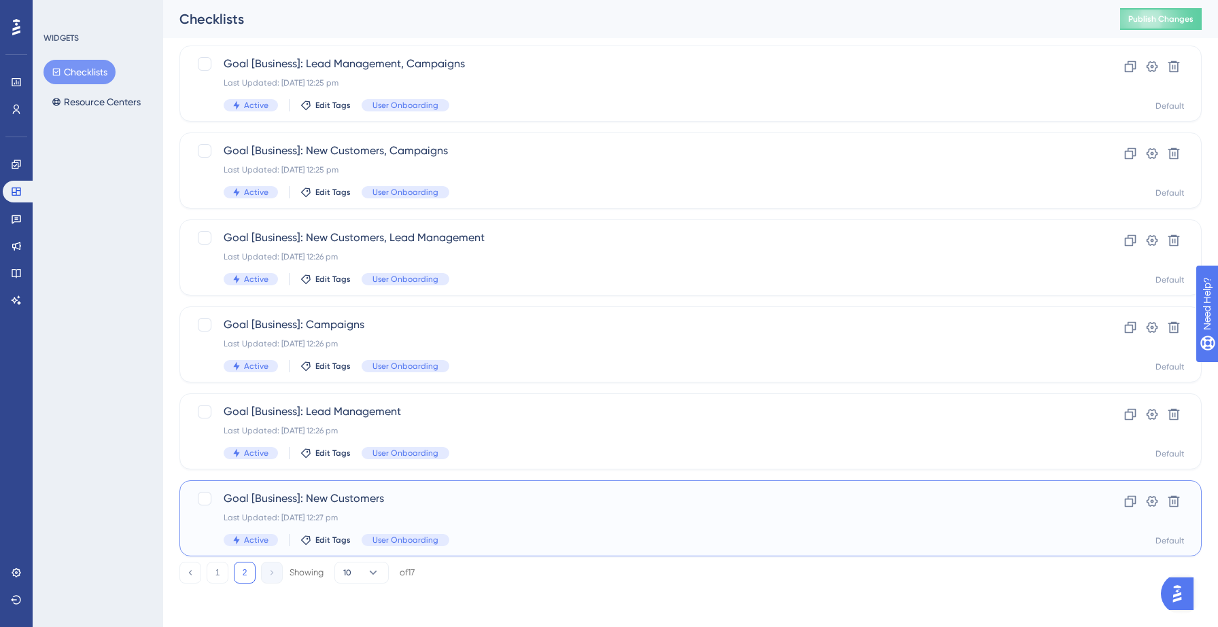
click at [536, 522] on div "Last Updated: 17 Sept 2025 12:27 pm" at bounding box center [636, 518] width 825 height 11
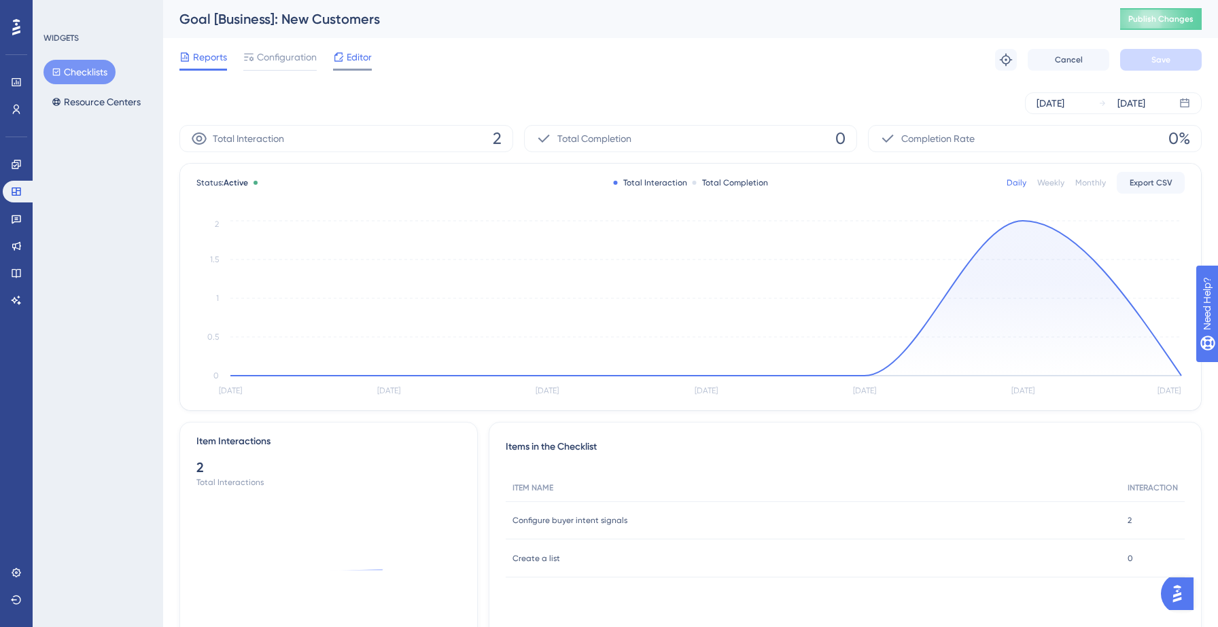
click at [351, 56] on span "Editor" at bounding box center [359, 57] width 25 height 16
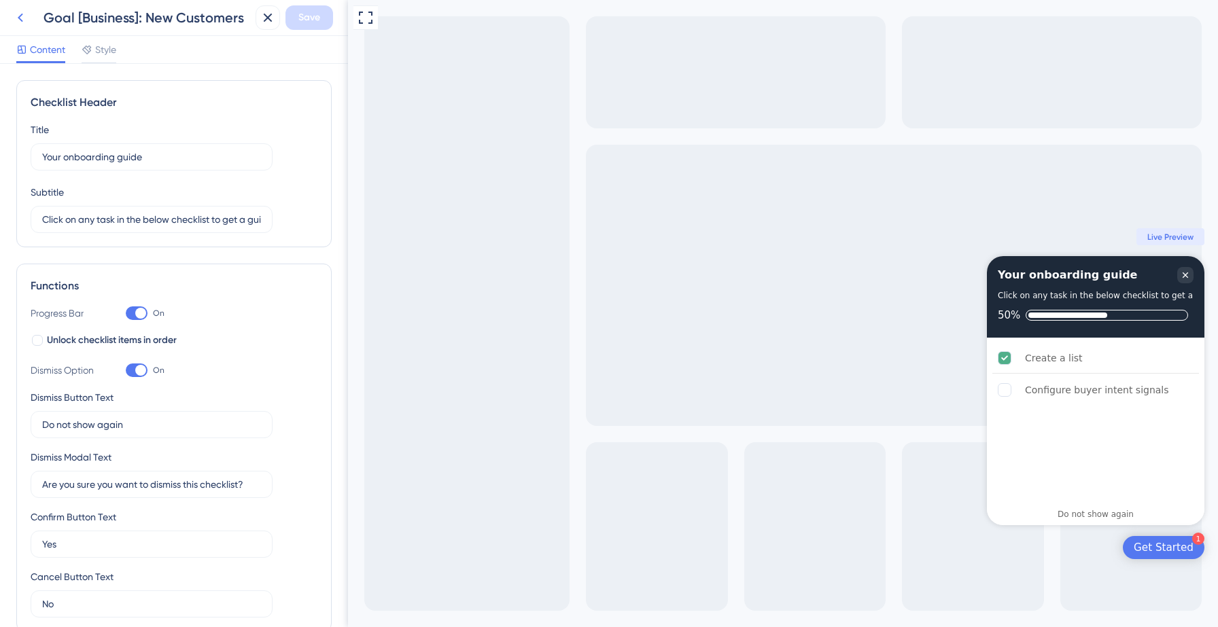
click at [29, 14] on button at bounding box center [20, 17] width 24 height 24
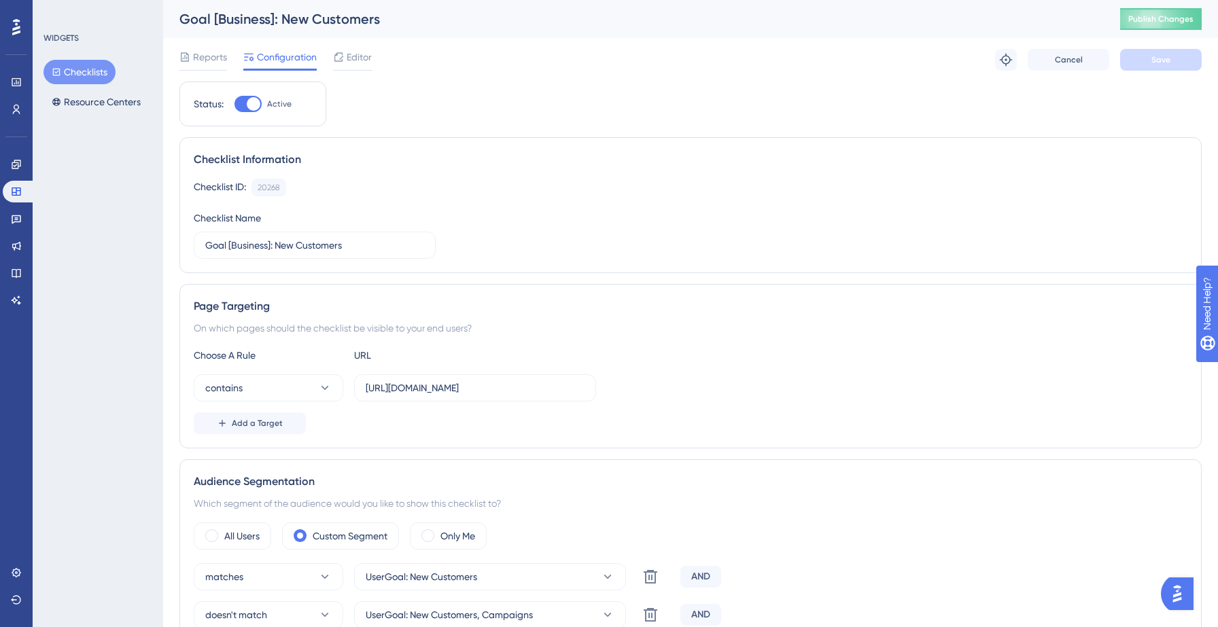
click at [82, 68] on button "Checklists" at bounding box center [80, 72] width 72 height 24
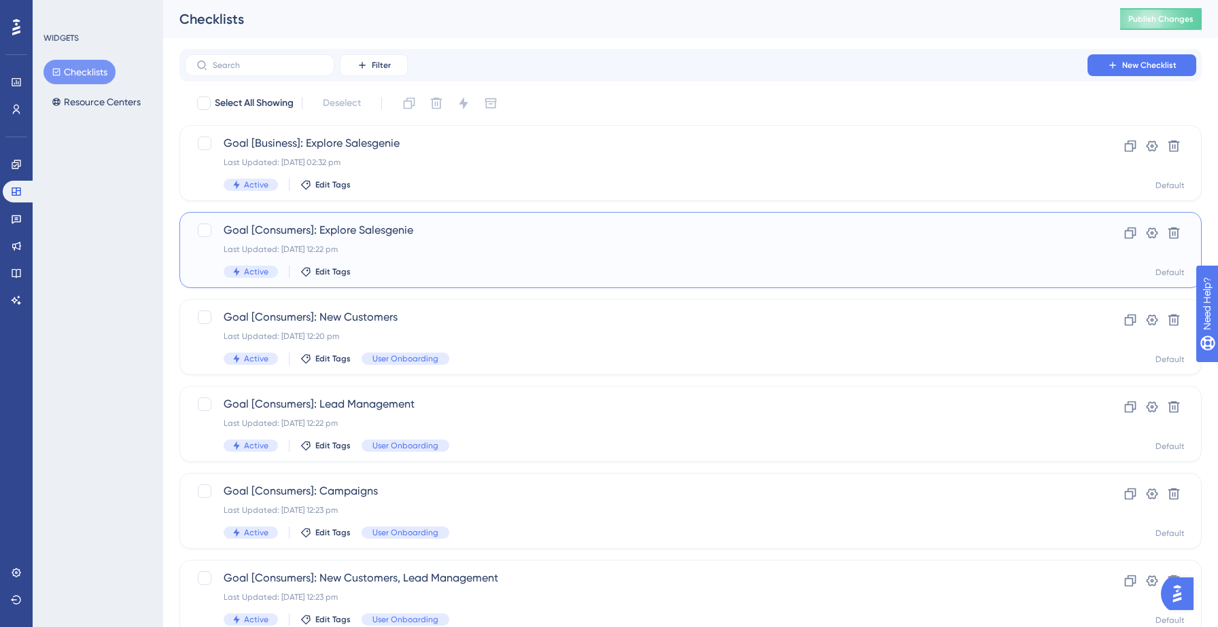
click at [453, 249] on div "Last Updated: 17 Sept 2025 12:22 pm" at bounding box center [636, 249] width 825 height 11
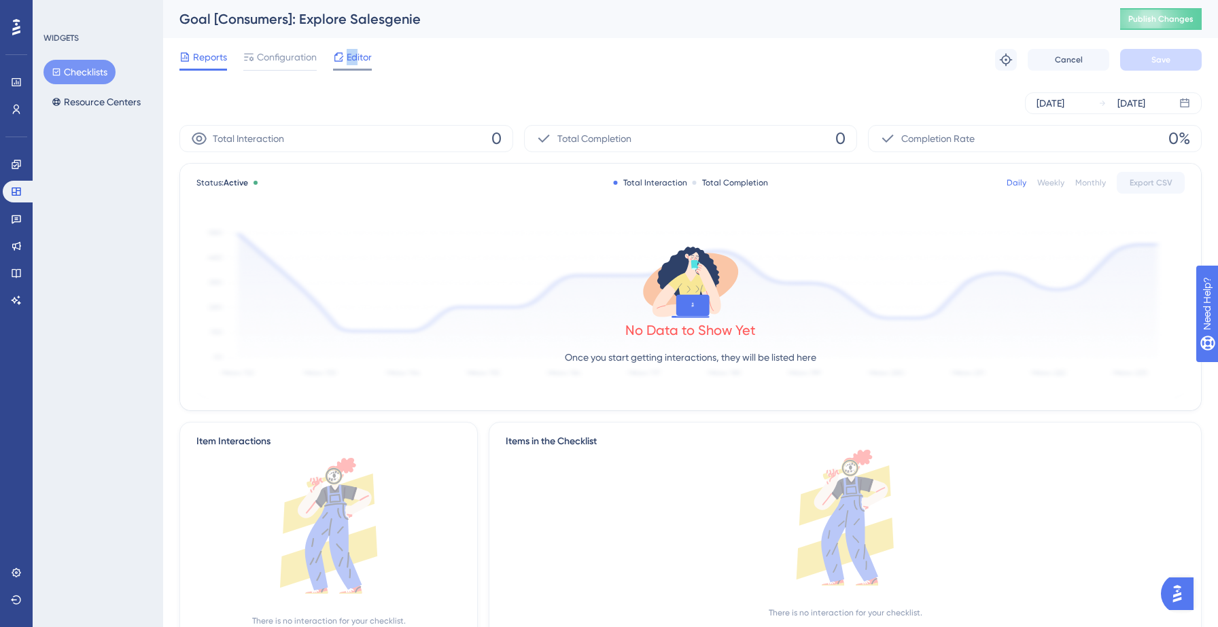
click at [356, 49] on span "Editor" at bounding box center [359, 57] width 25 height 16
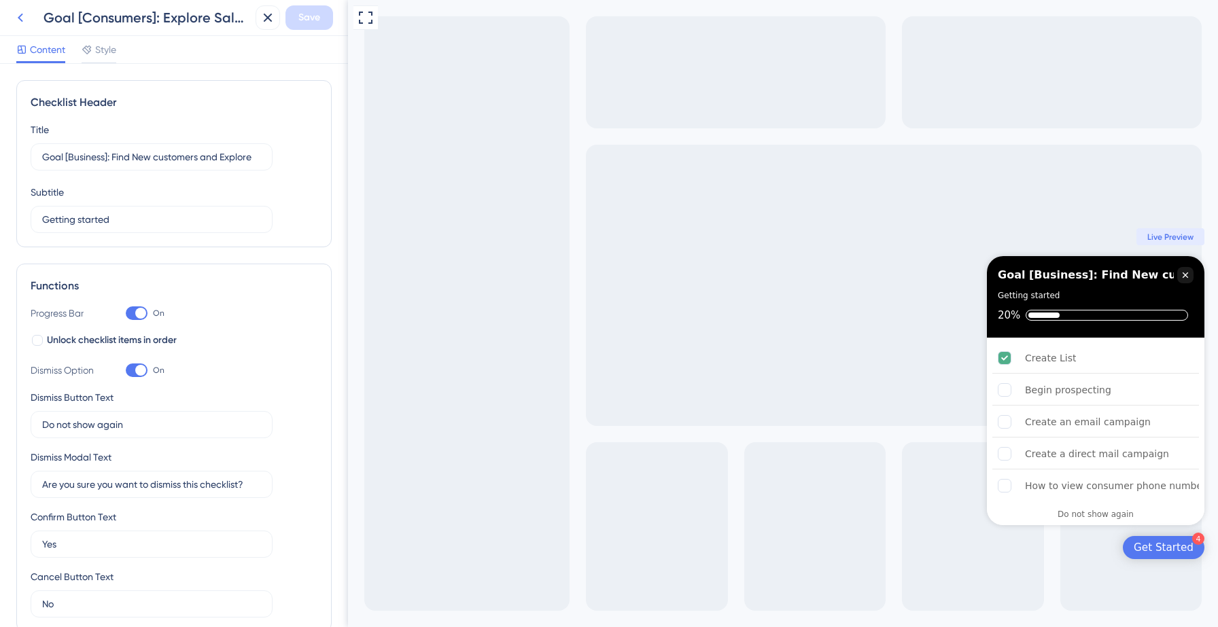
click at [25, 19] on icon at bounding box center [20, 18] width 16 height 16
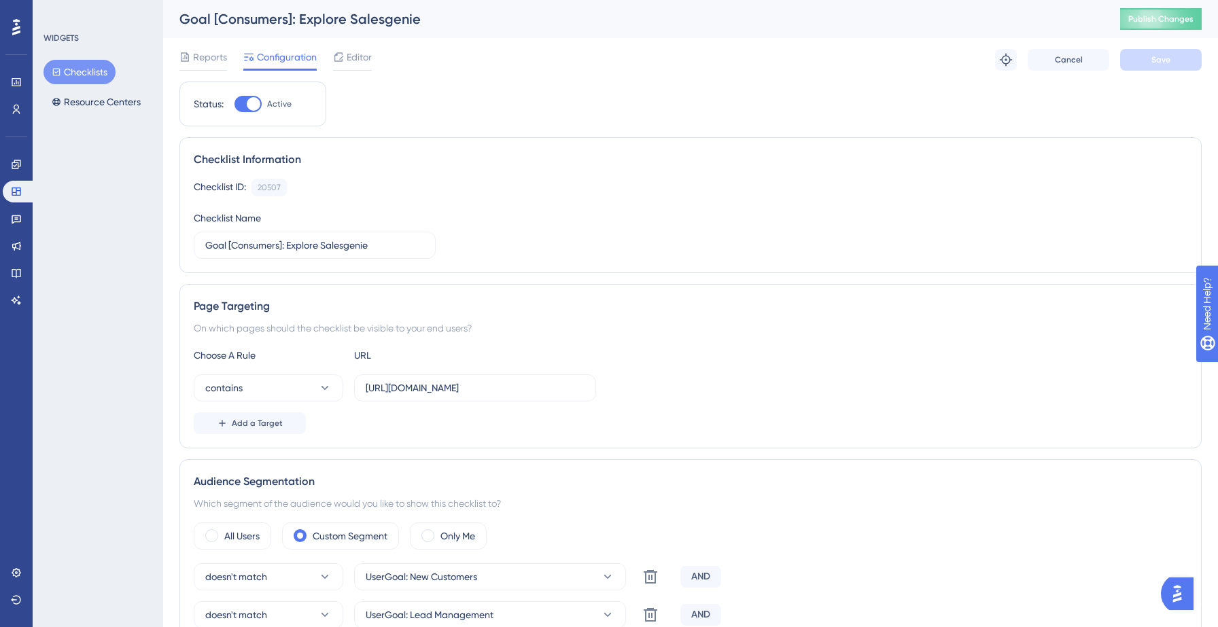
click at [80, 65] on button "Checklists" at bounding box center [80, 72] width 72 height 24
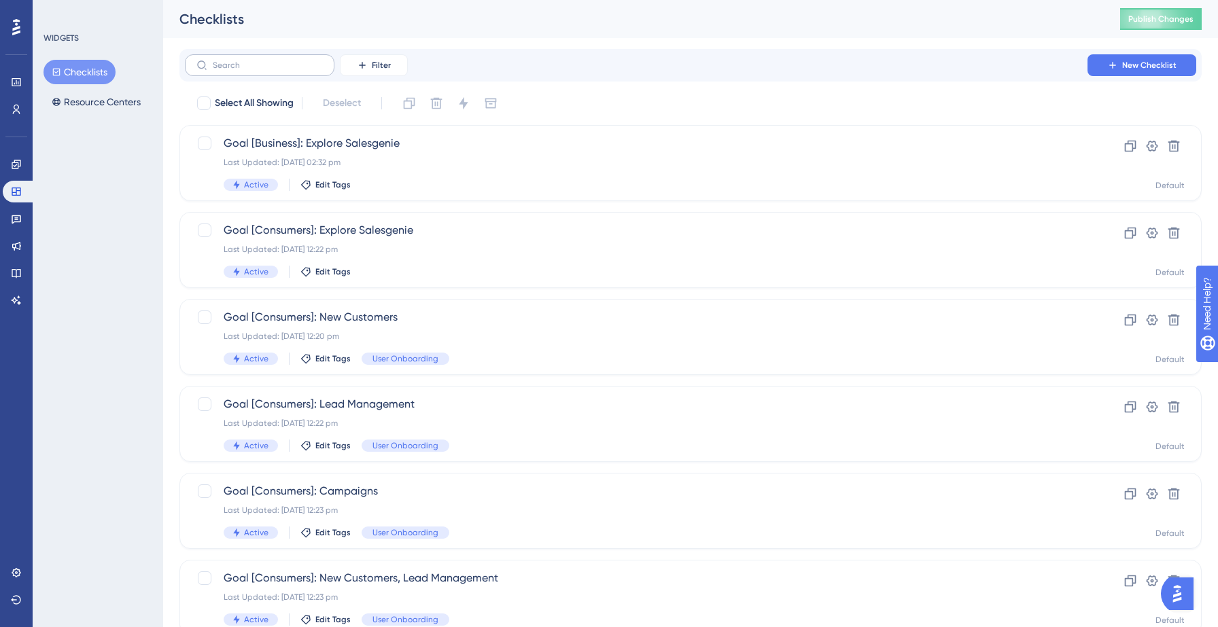
click at [234, 59] on label at bounding box center [260, 65] width 150 height 22
click at [234, 60] on input "text" at bounding box center [268, 65] width 110 height 10
type input "buy"
checkbox input "true"
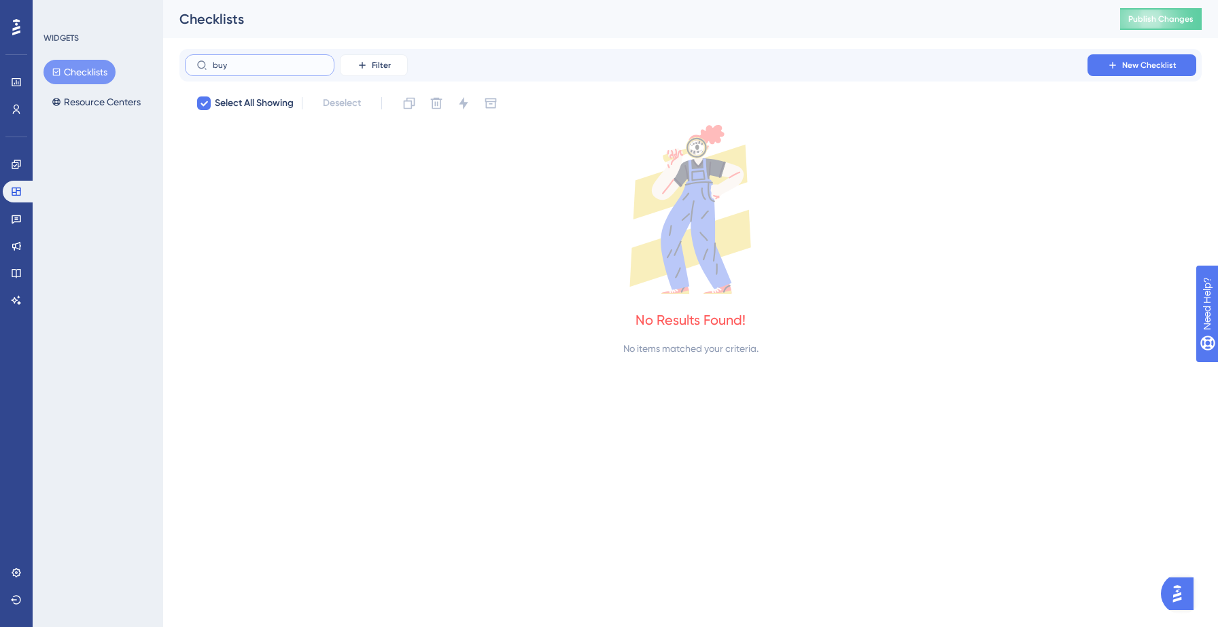
type input "bu"
checkbox input "false"
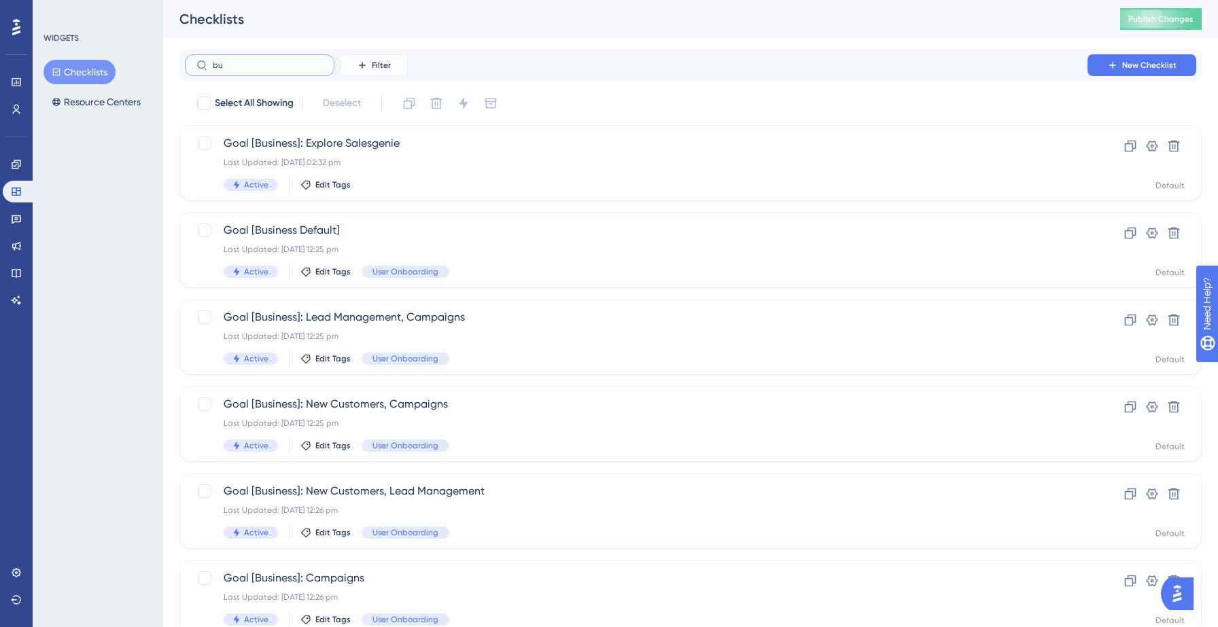
type input "b"
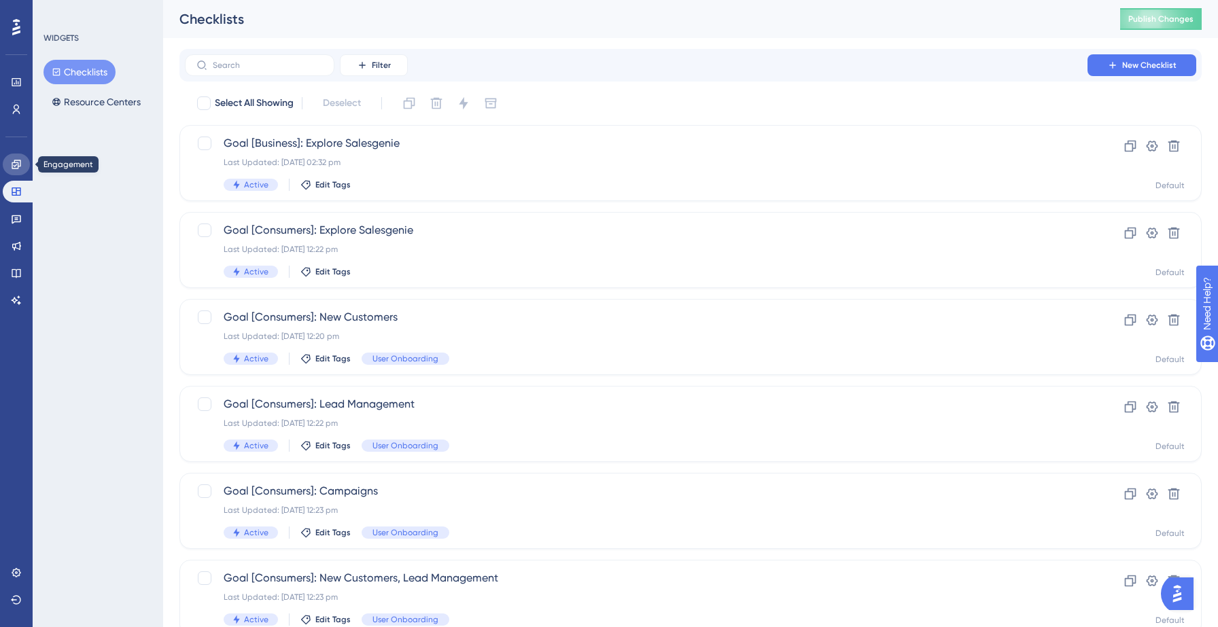
click at [13, 169] on icon at bounding box center [16, 164] width 11 height 11
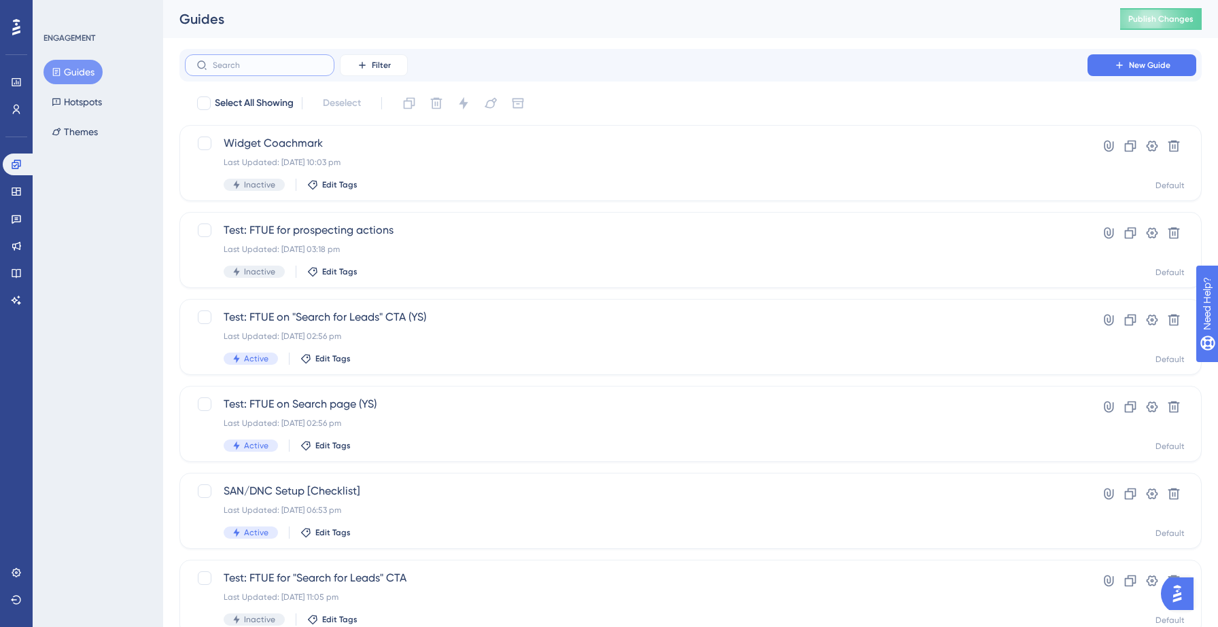
click at [262, 63] on input "text" at bounding box center [268, 65] width 110 height 10
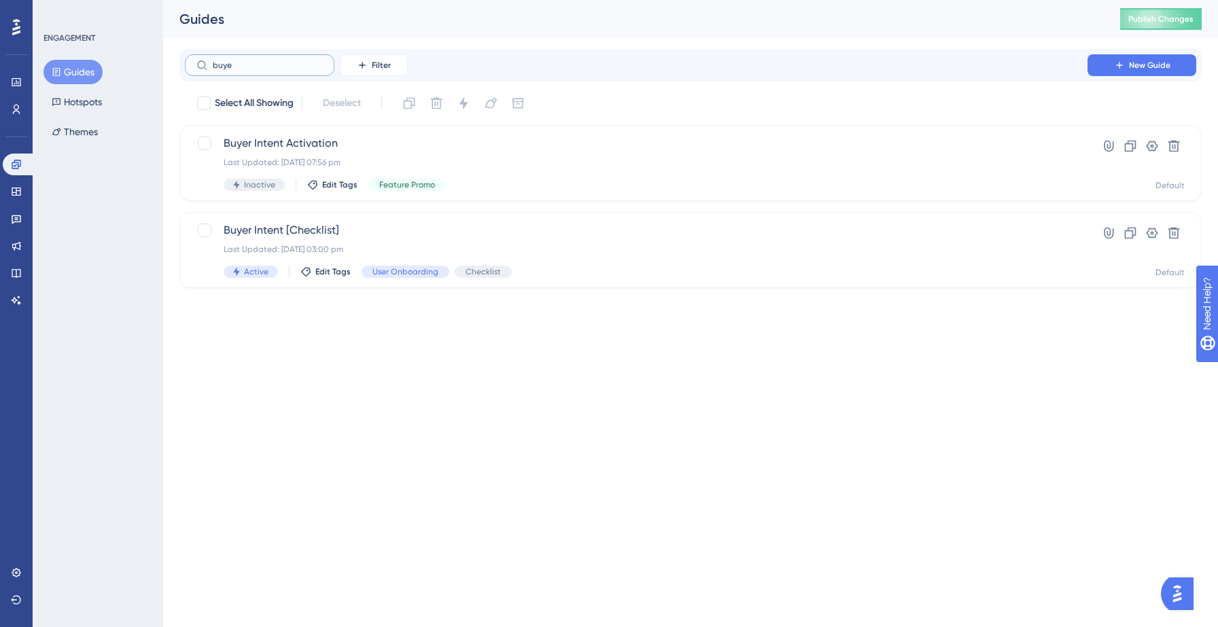
type input "buyer"
click at [322, 228] on span "Buyer Intent [Checklist]" at bounding box center [636, 230] width 825 height 16
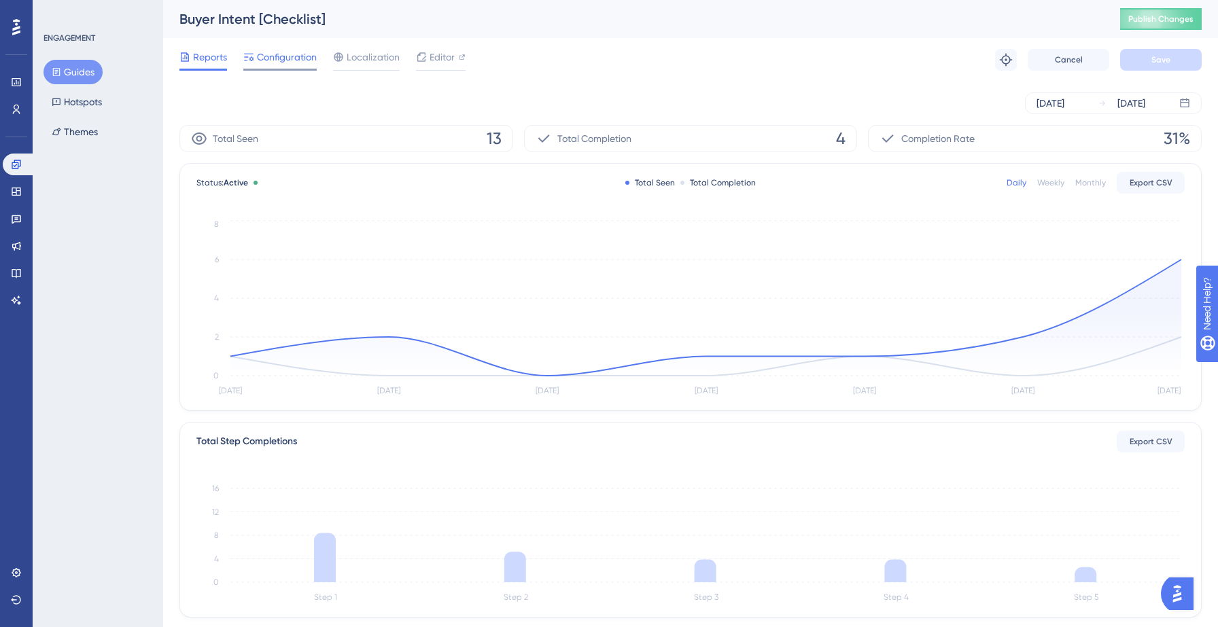
click at [273, 59] on span "Configuration" at bounding box center [287, 57] width 60 height 16
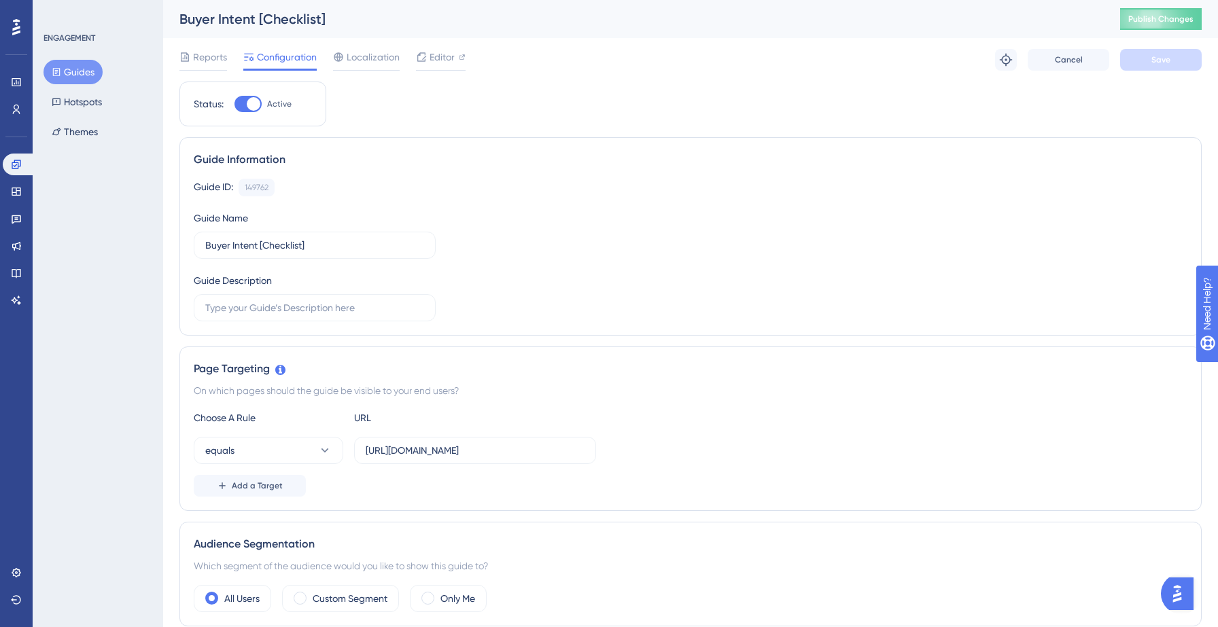
click at [454, 213] on div "Guide ID: 149762 Copy Guide Name Buyer Intent [Checklist] Guide Description" at bounding box center [691, 250] width 994 height 143
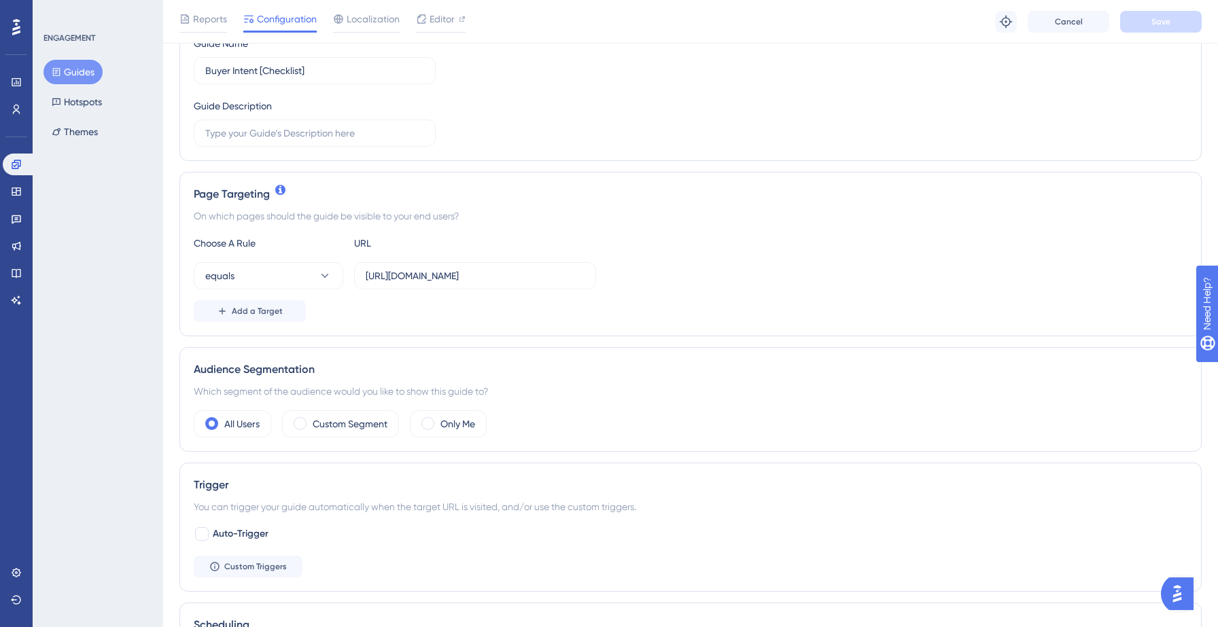
scroll to position [190, 0]
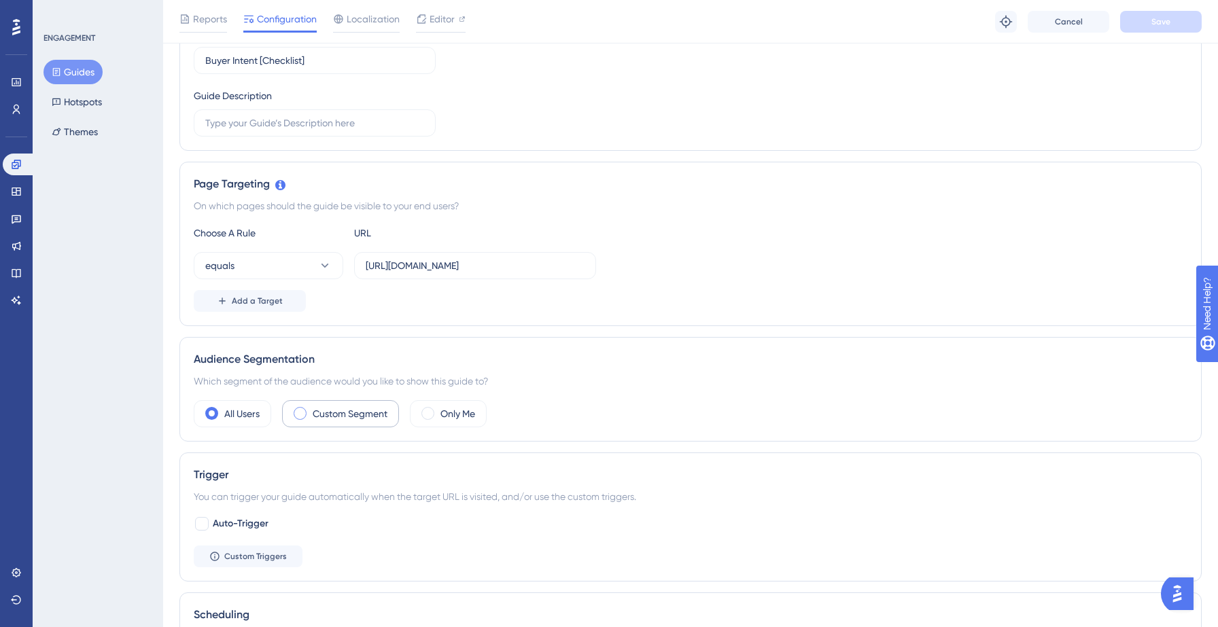
click at [351, 410] on label "Custom Segment" at bounding box center [350, 414] width 75 height 16
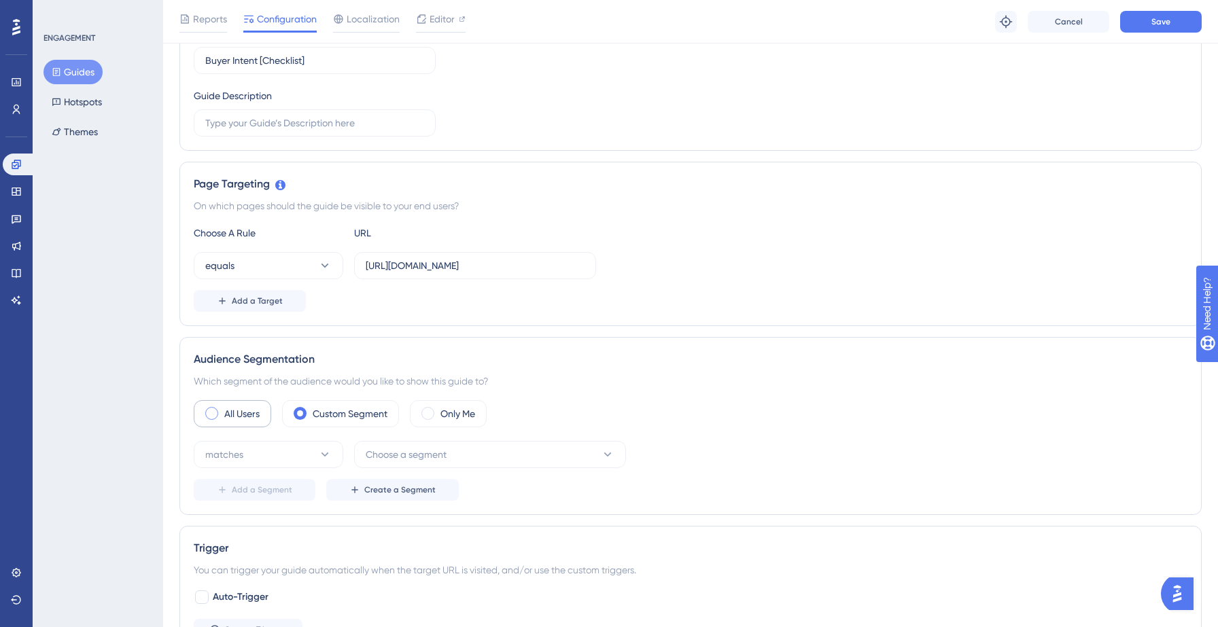
click at [245, 419] on label "All Users" at bounding box center [241, 414] width 35 height 16
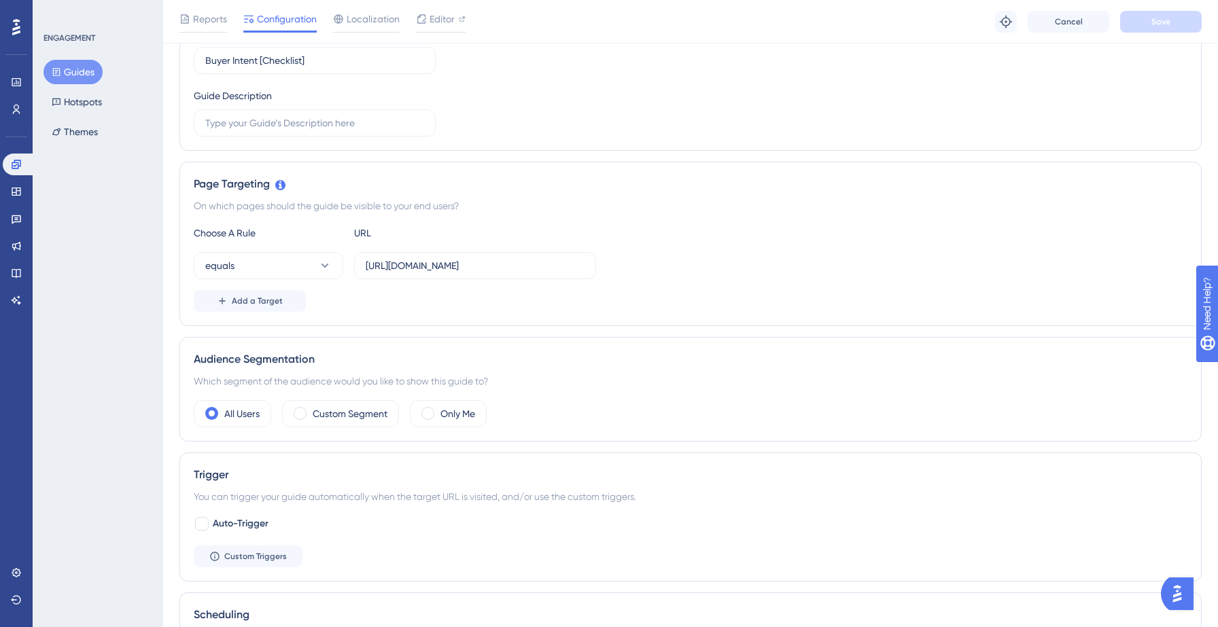
click at [713, 393] on div "Audience Segmentation Which segment of the audience would you like to show this…" at bounding box center [690, 389] width 1022 height 105
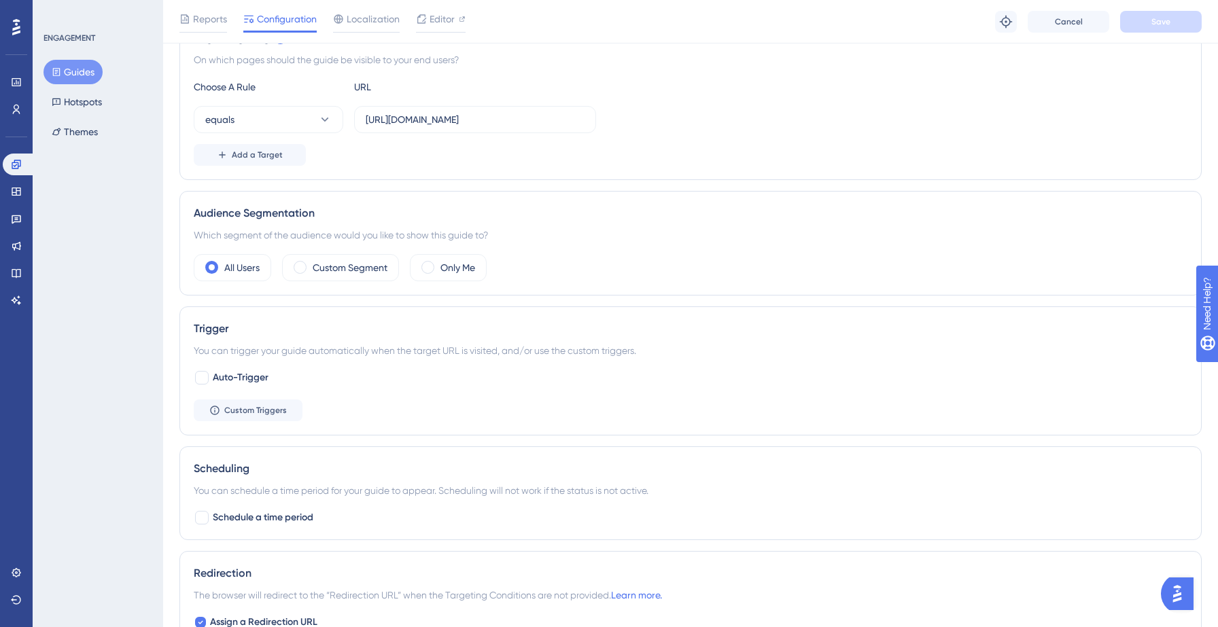
scroll to position [0, 0]
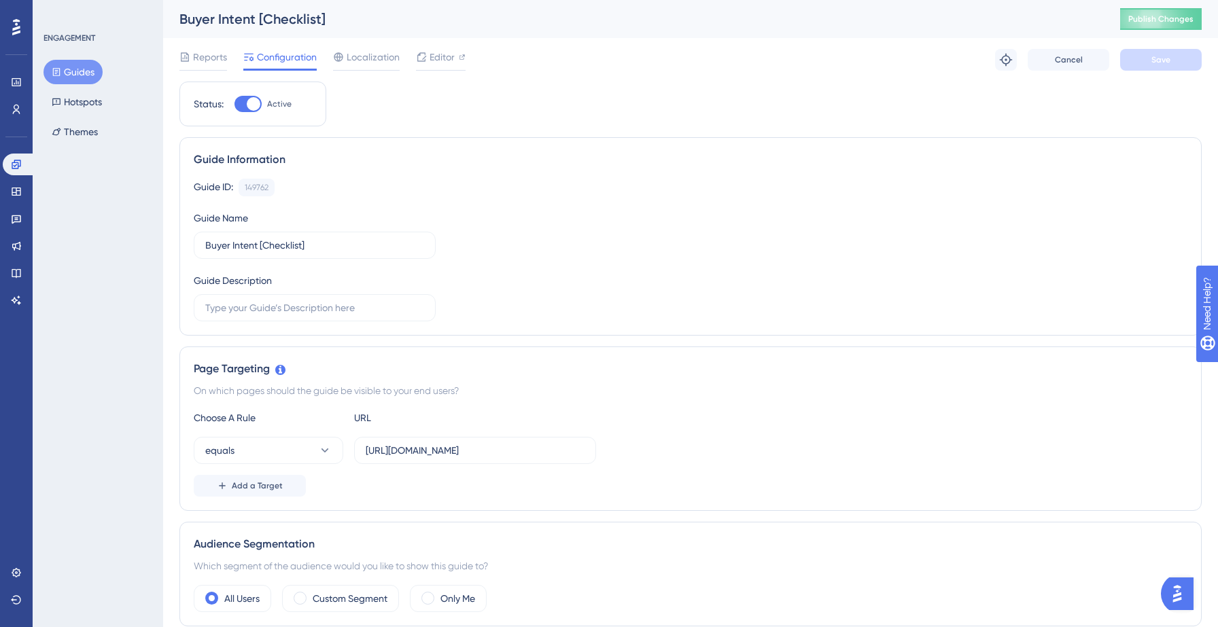
click at [75, 71] on button "Guides" at bounding box center [73, 72] width 59 height 24
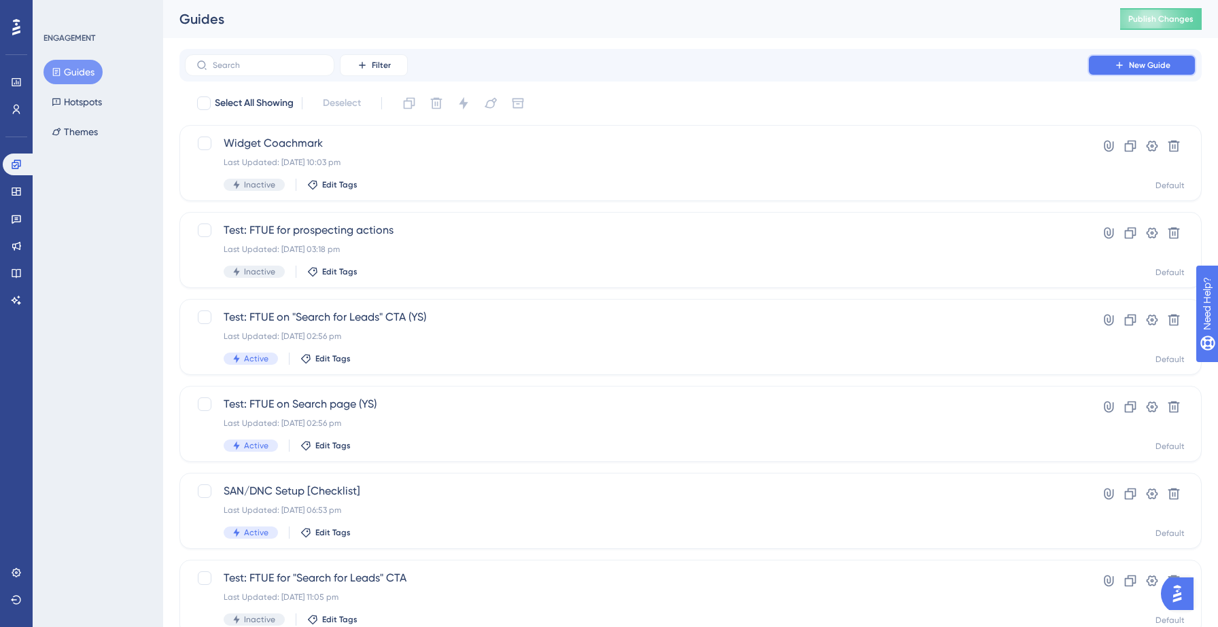
click at [1141, 63] on span "New Guide" at bounding box center [1149, 65] width 41 height 11
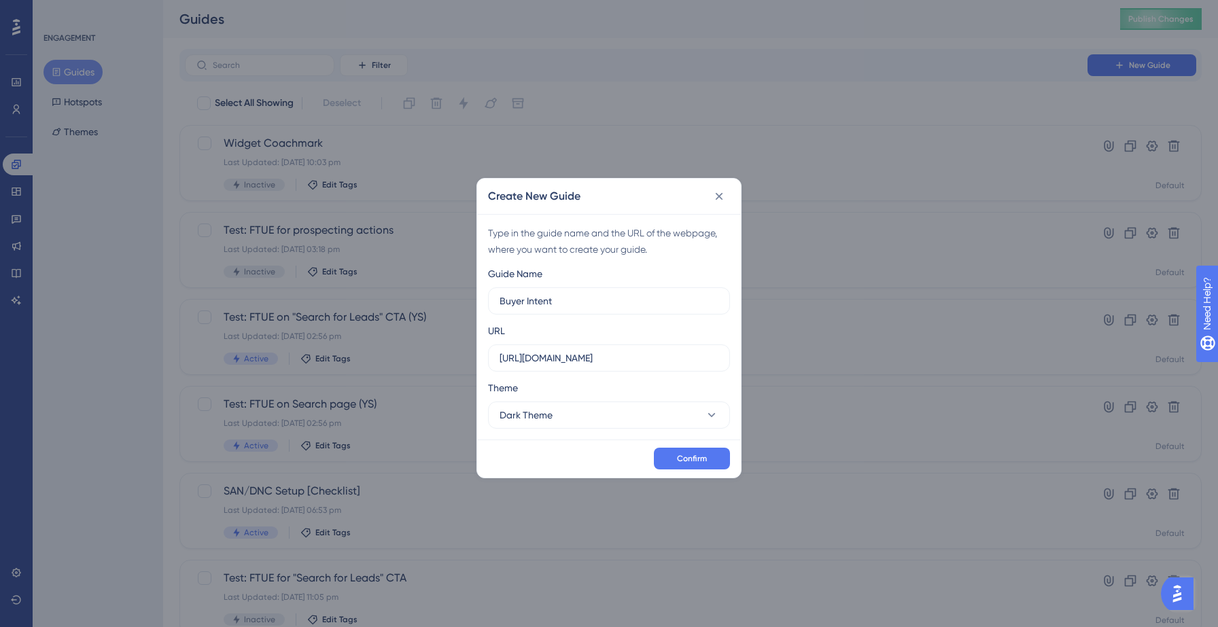
type input "Buyer Intent"
click at [720, 198] on icon at bounding box center [719, 197] width 14 height 14
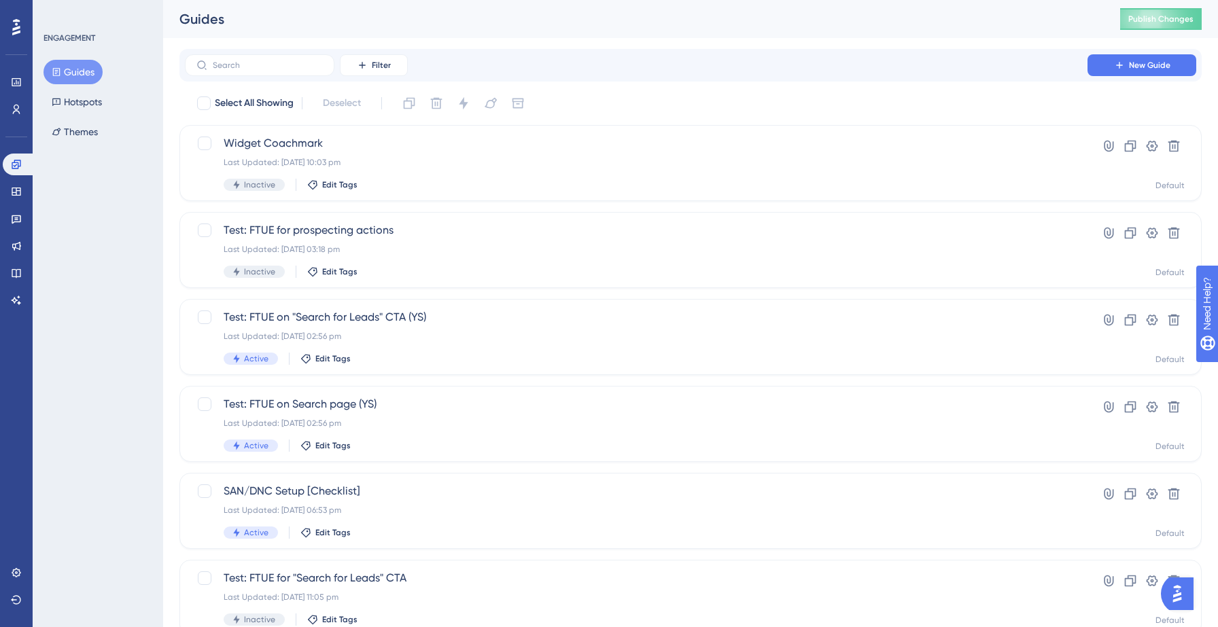
click at [803, 92] on div "Filter New Guide Select All Showing Deselect Widget Coachmark Last Updated: 15 …" at bounding box center [690, 530] width 1022 height 962
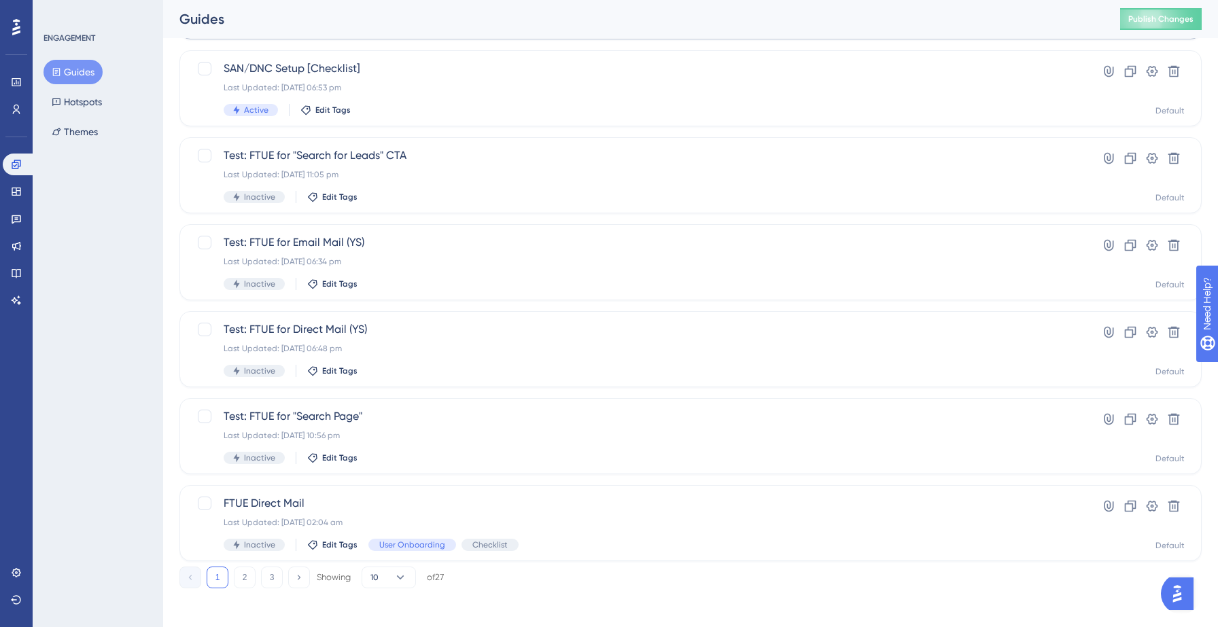
scroll to position [425, 0]
click at [239, 576] on button "2" at bounding box center [245, 575] width 22 height 22
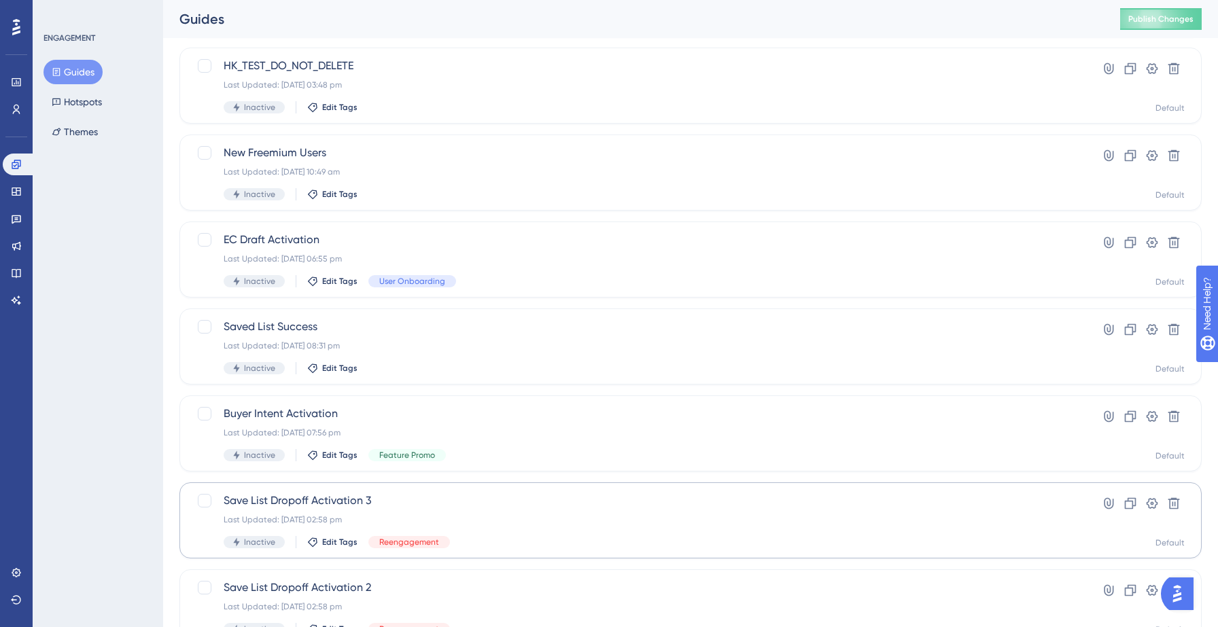
scroll to position [428, 0]
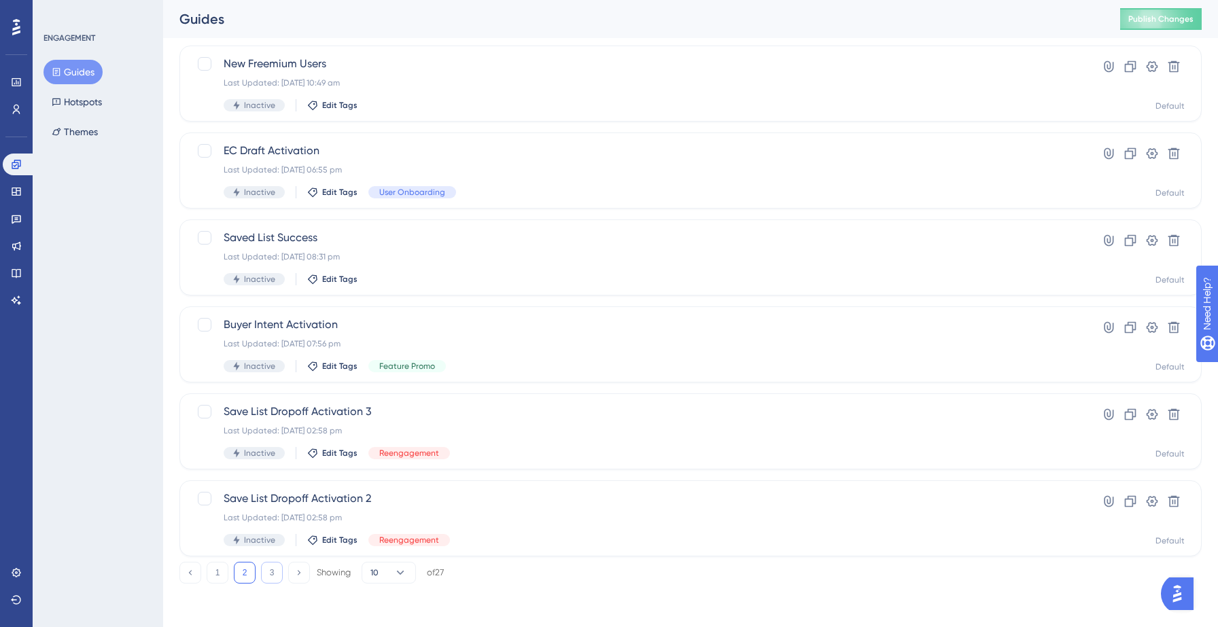
click at [262, 580] on button "3" at bounding box center [272, 573] width 22 height 22
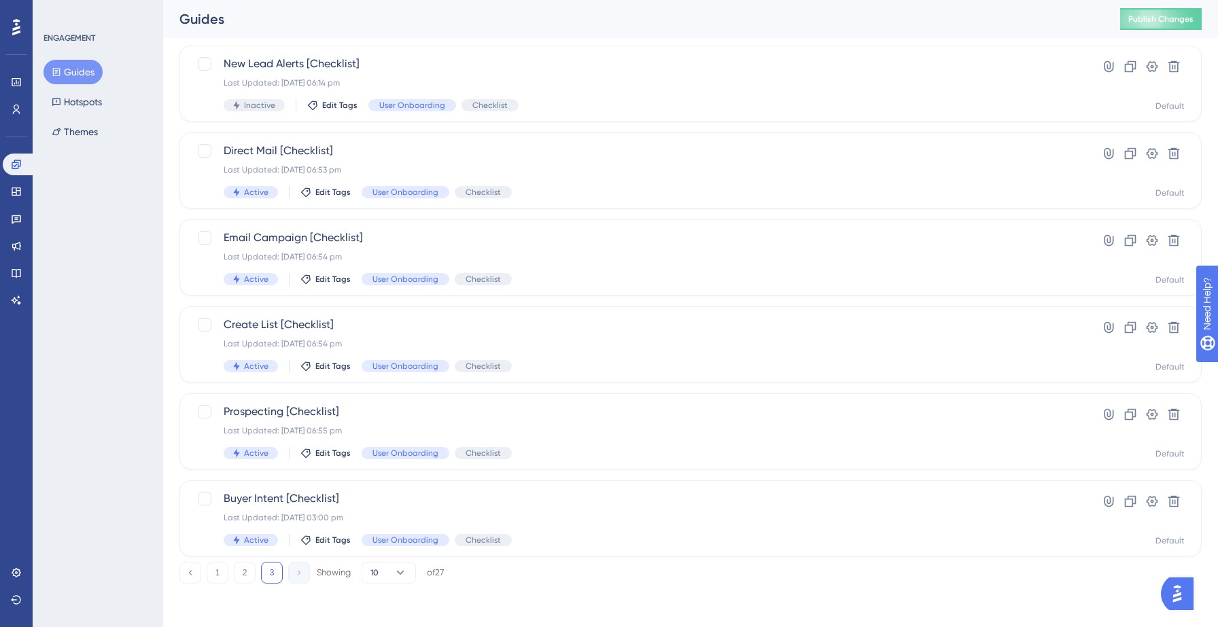
scroll to position [167, 0]
click at [223, 570] on button "1" at bounding box center [218, 573] width 22 height 22
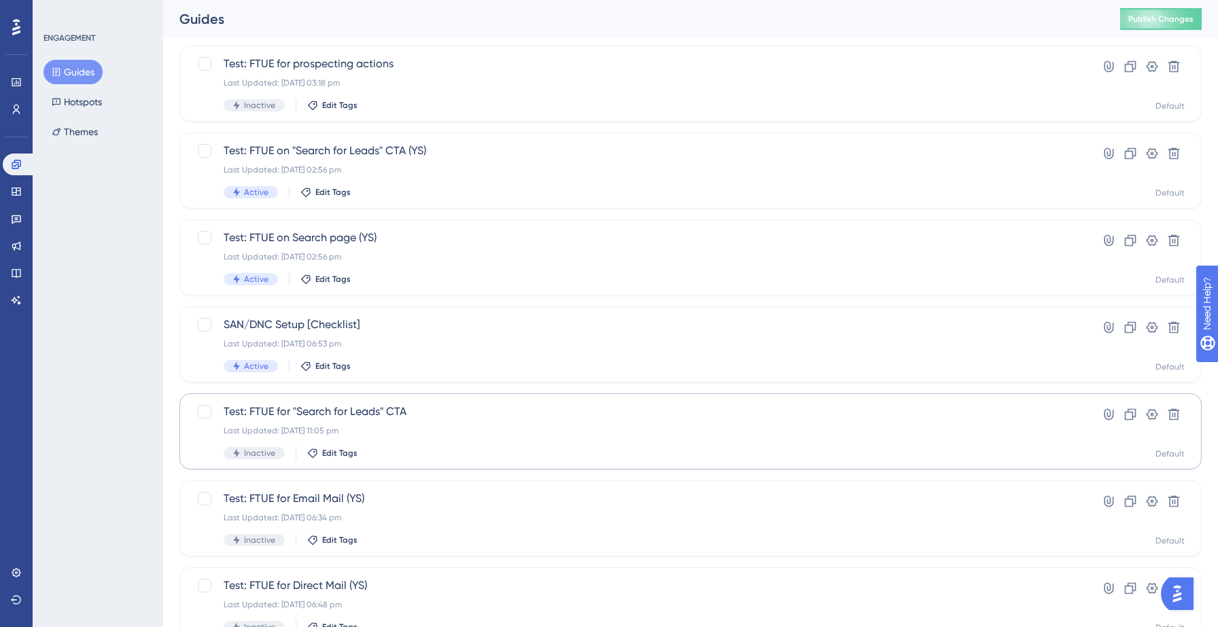
scroll to position [0, 0]
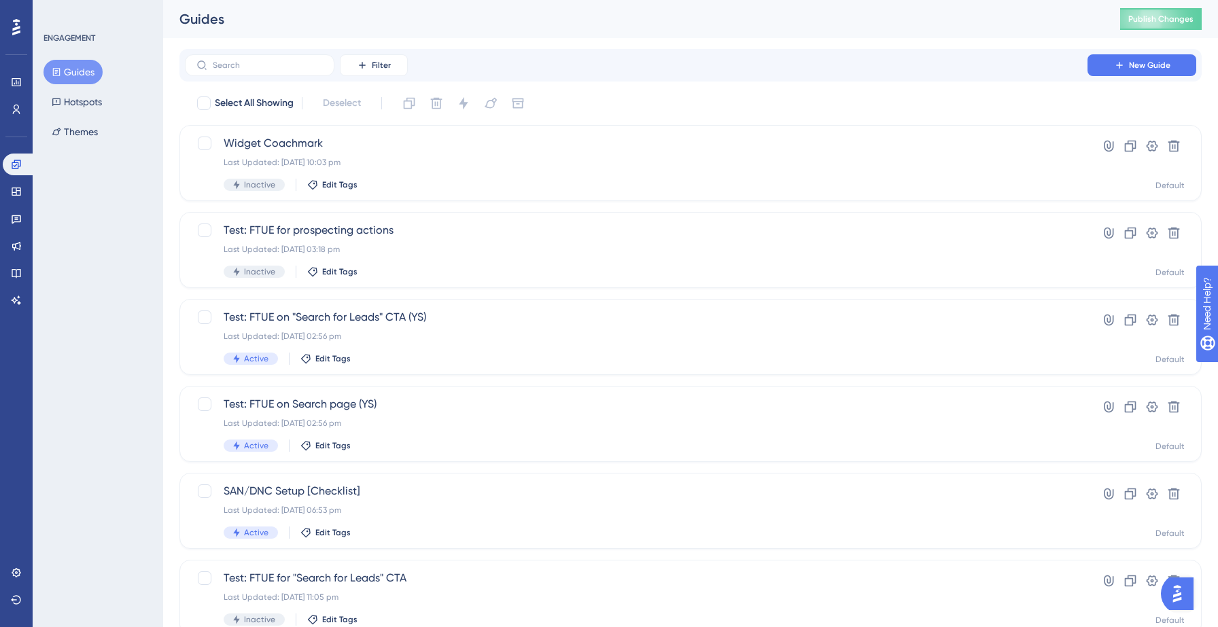
click at [867, 53] on div "Filter New Guide" at bounding box center [690, 65] width 1022 height 33
click at [1147, 16] on span "Publish Changes" at bounding box center [1160, 19] width 65 height 11
click at [423, 24] on icon at bounding box center [422, 25] width 14 height 14
click at [17, 205] on div "Engagement Widgets Feedback Product Updates Knowledge Base AI Assistant" at bounding box center [16, 233] width 27 height 158
click at [17, 196] on icon at bounding box center [16, 191] width 11 height 11
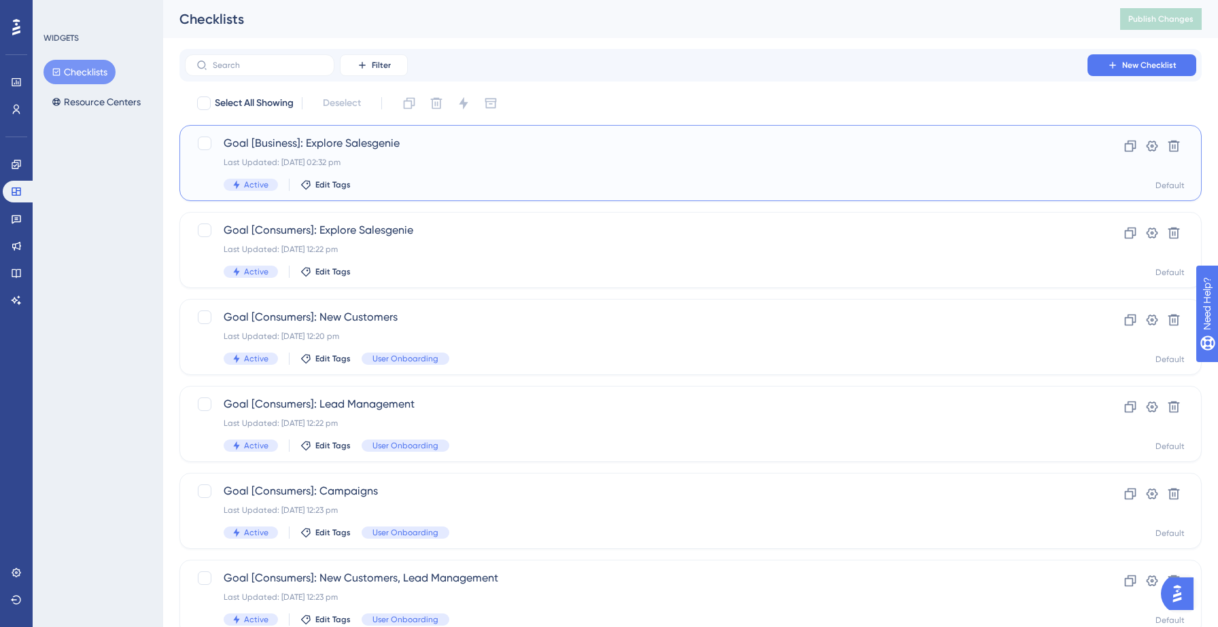
click at [529, 155] on div "Goal [Business]: Explore Salesgenie Last Updated: 17 Sept 2025 02:32 pm Active …" at bounding box center [636, 163] width 825 height 56
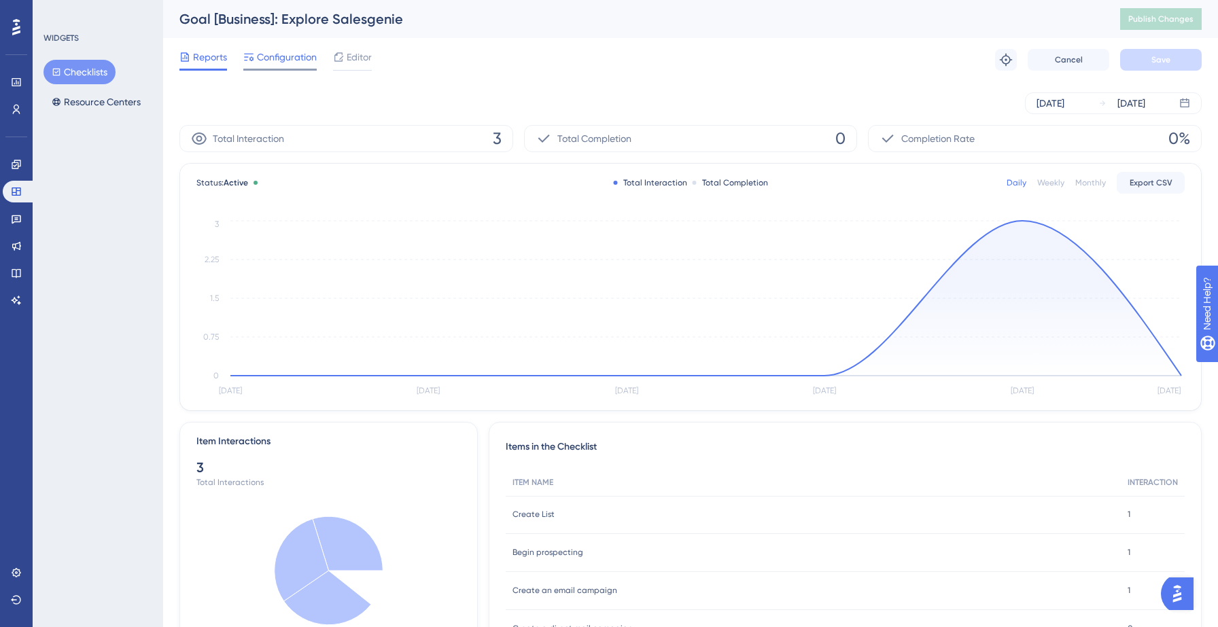
click at [277, 59] on span "Configuration" at bounding box center [287, 57] width 60 height 16
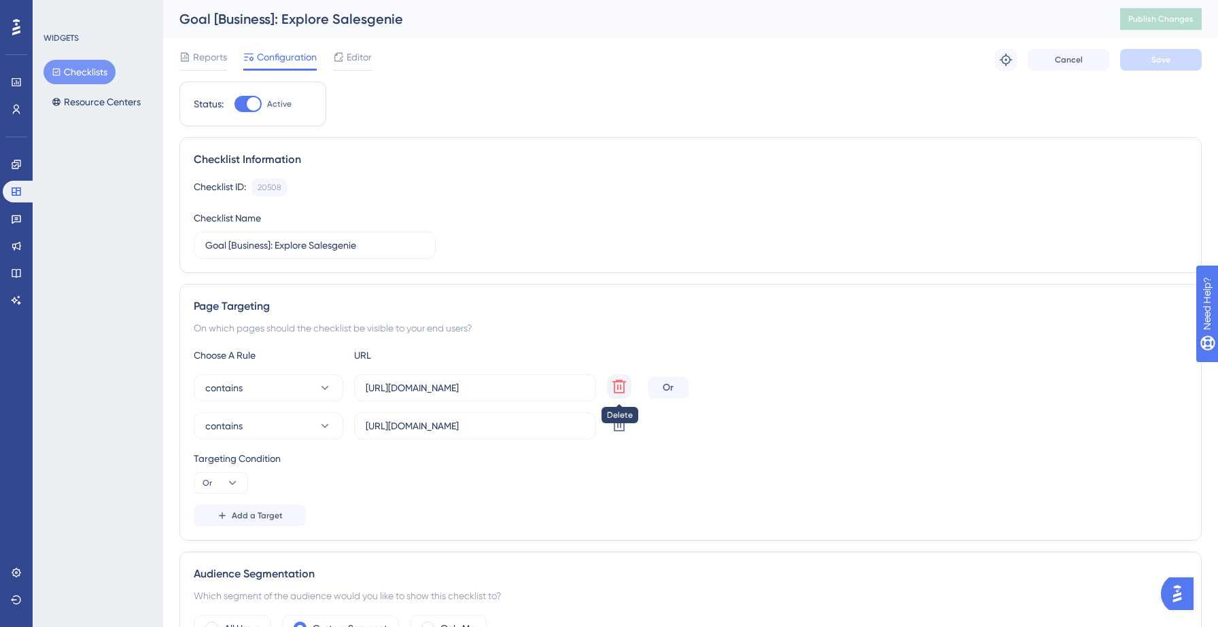
click at [621, 389] on icon at bounding box center [619, 387] width 16 height 16
type input "[URL][DOMAIN_NAME]"
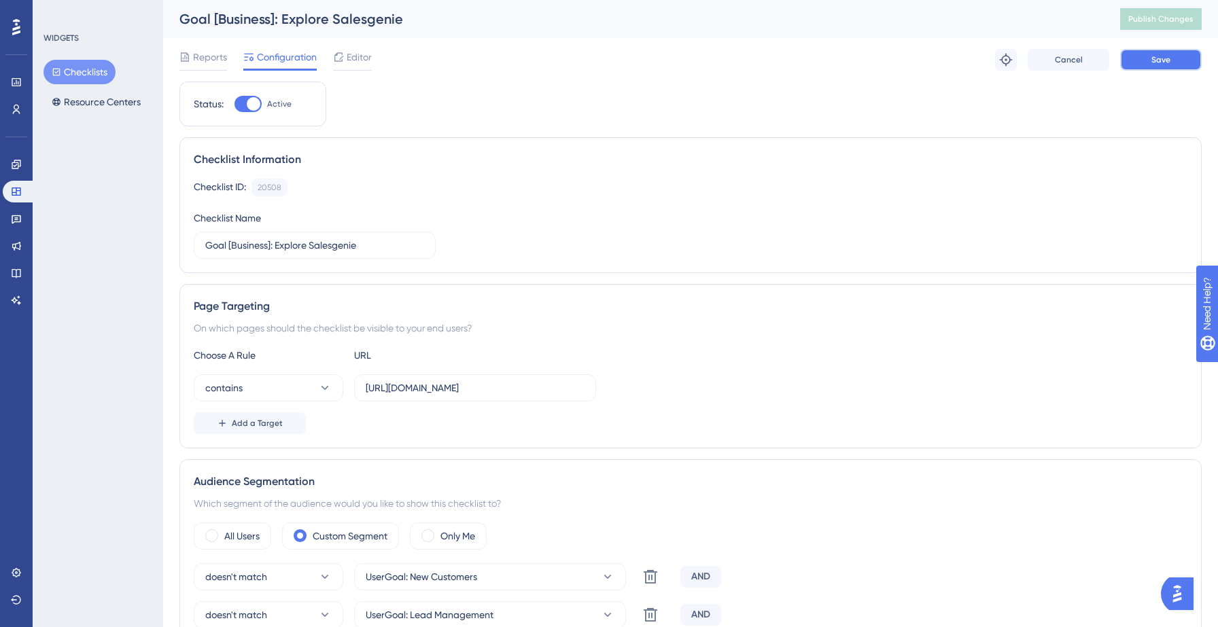
click at [1160, 64] on span "Save" at bounding box center [1160, 59] width 19 height 11
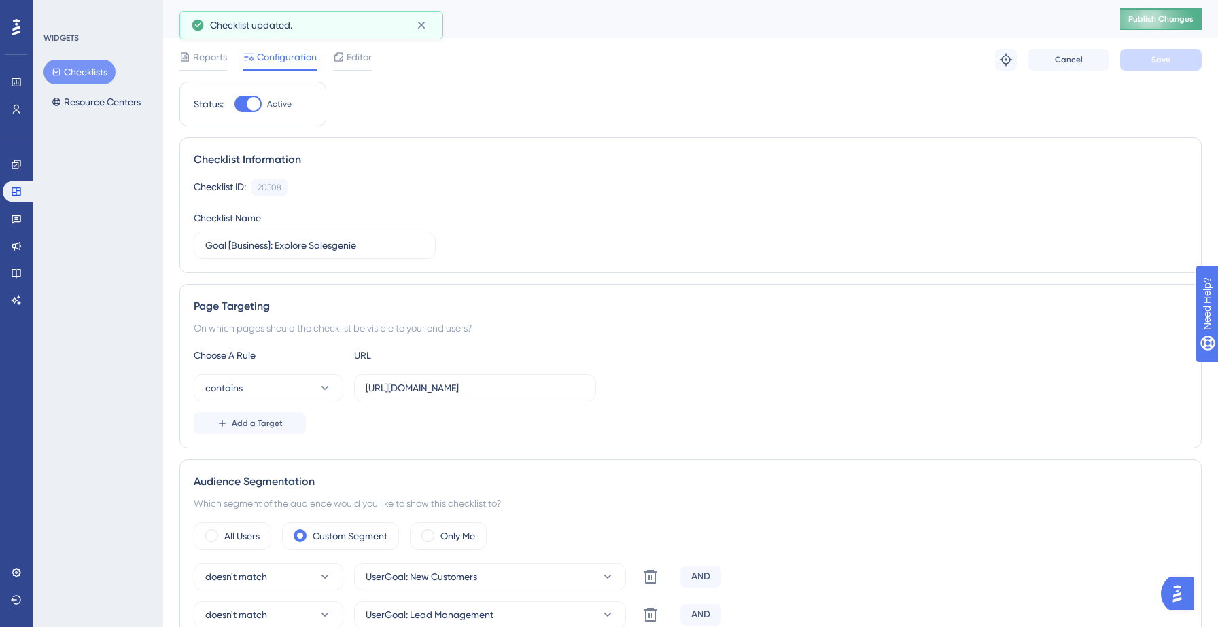
click at [1147, 20] on span "Publish Changes" at bounding box center [1160, 19] width 65 height 11
click at [423, 25] on icon at bounding box center [422, 25] width 14 height 14
click at [475, 71] on div "Reports Configuration Editor Troubleshoot Cancel Save" at bounding box center [690, 60] width 1022 height 44
click at [365, 53] on span "Editor" at bounding box center [359, 57] width 25 height 16
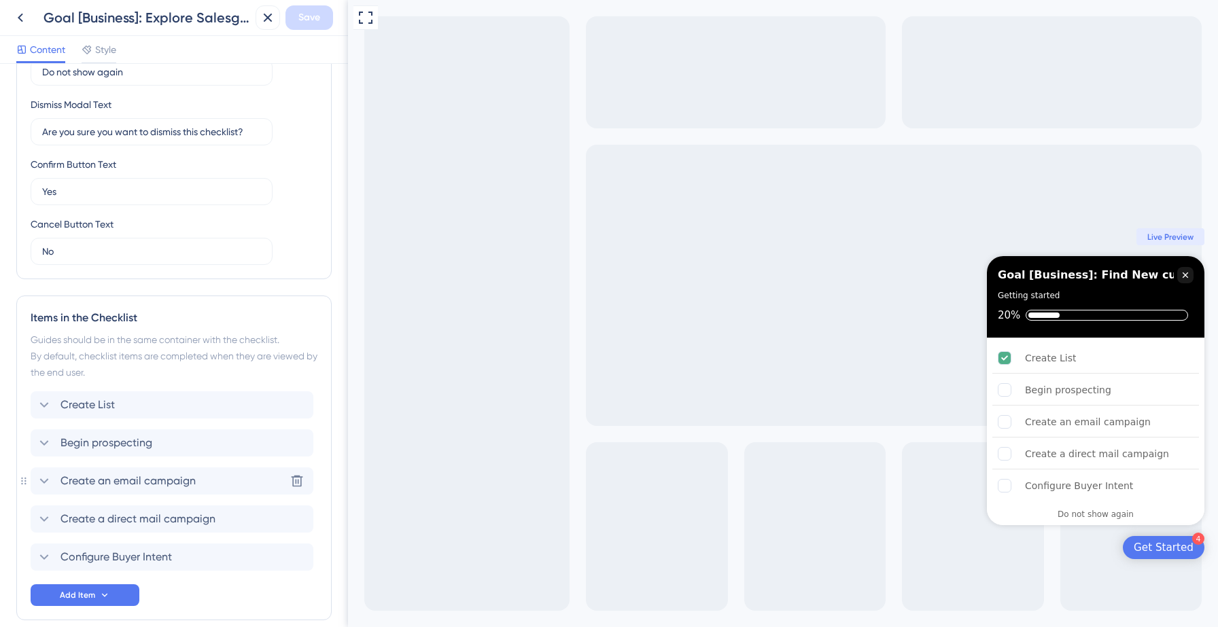
scroll to position [417, 0]
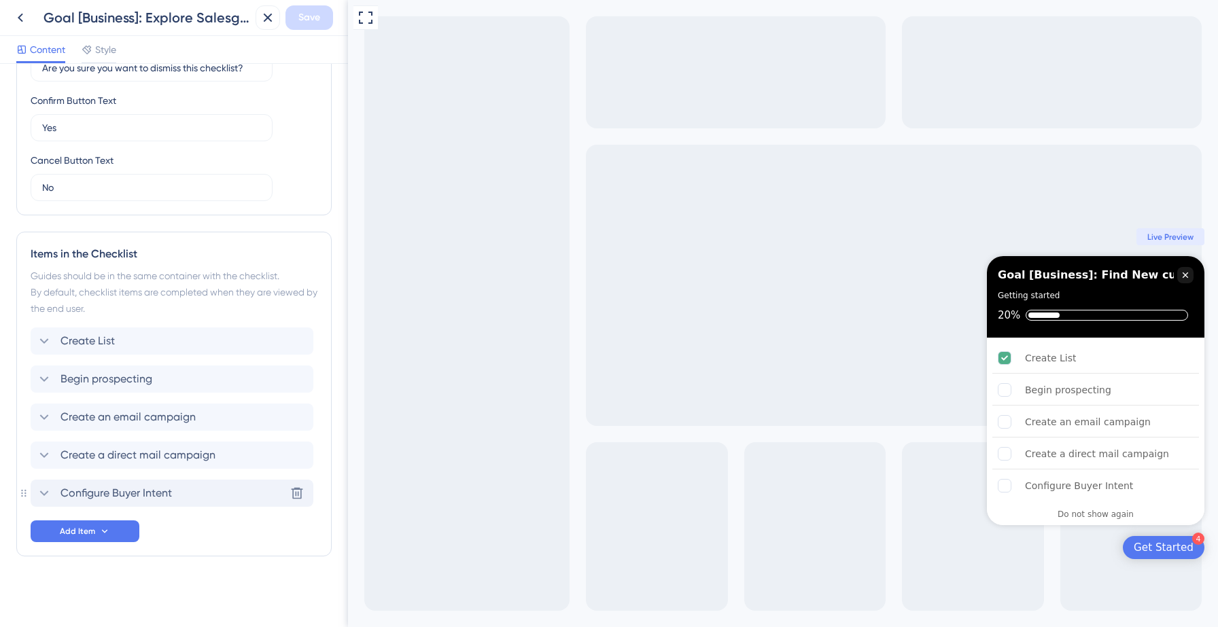
click at [131, 490] on span "Configure Buyer Intent" at bounding box center [115, 493] width 111 height 16
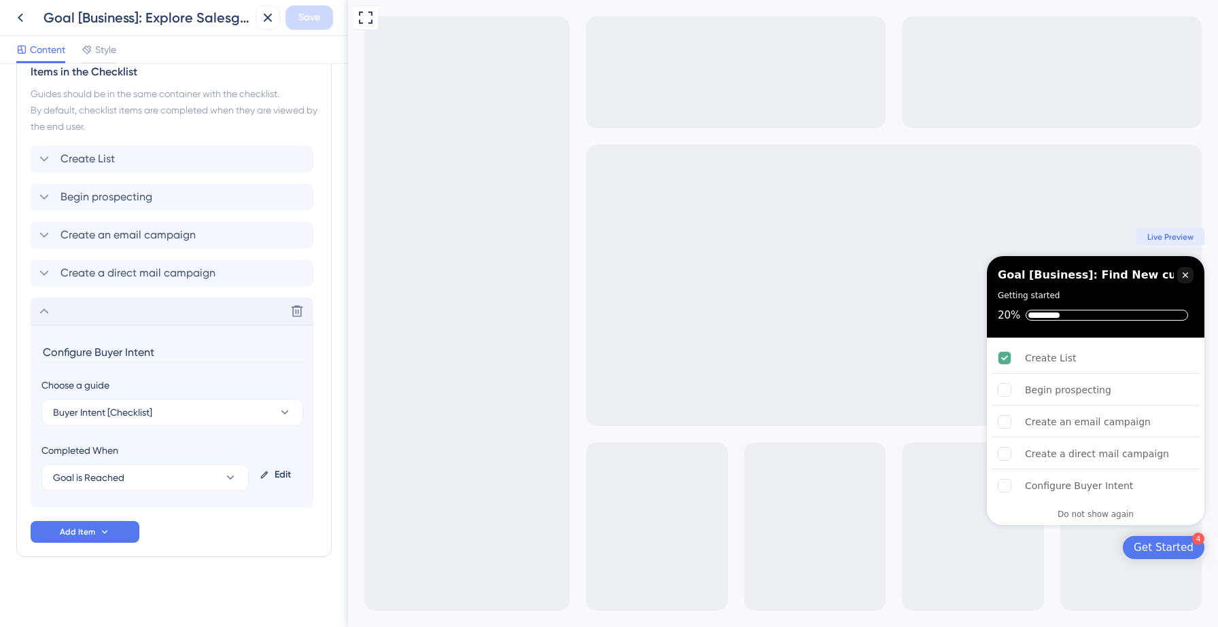
scroll to position [600, 0]
click at [181, 309] on div "Delete" at bounding box center [172, 310] width 283 height 27
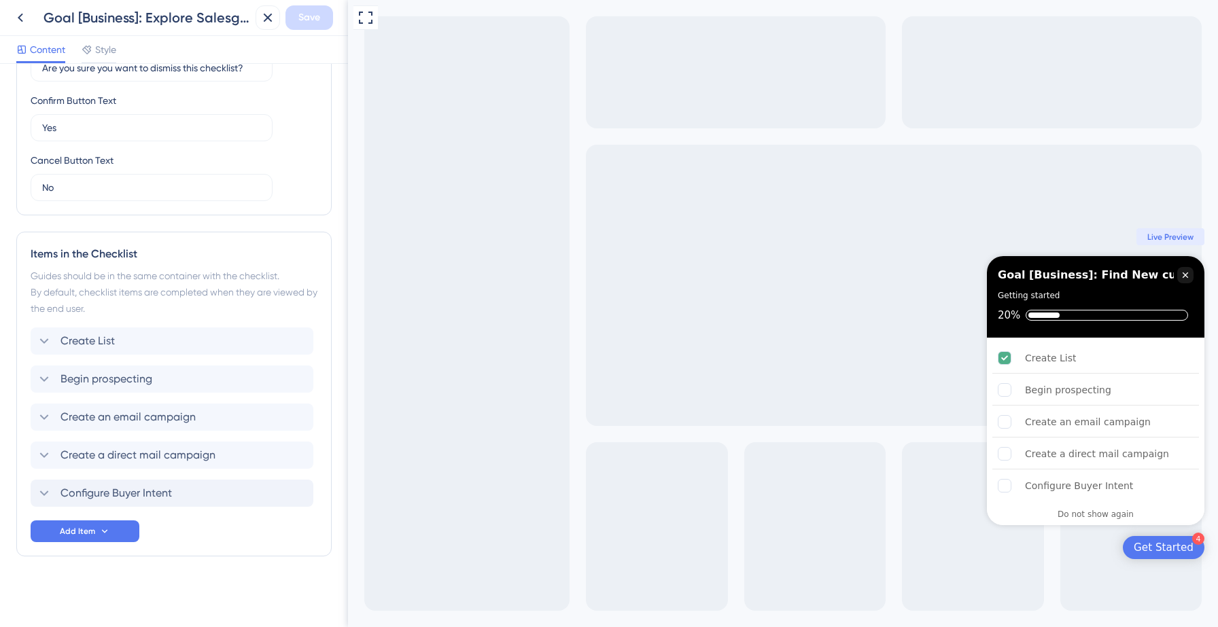
scroll to position [417, 0]
click at [170, 500] on span "Configure Buyer Intent" at bounding box center [115, 493] width 111 height 16
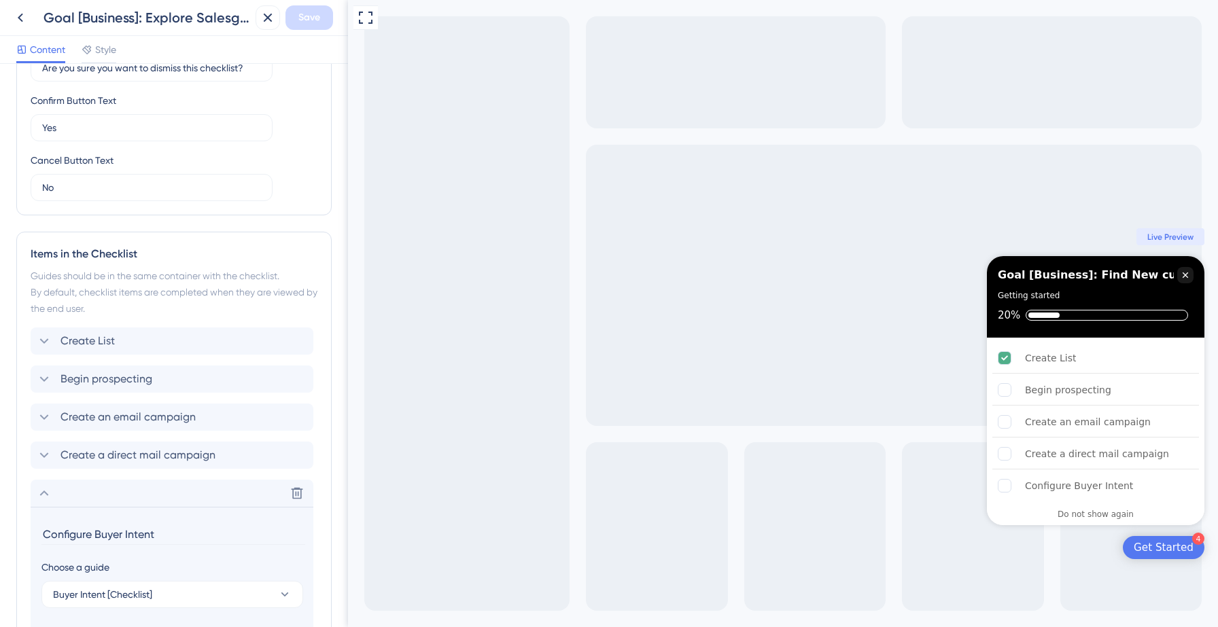
scroll to position [600, 0]
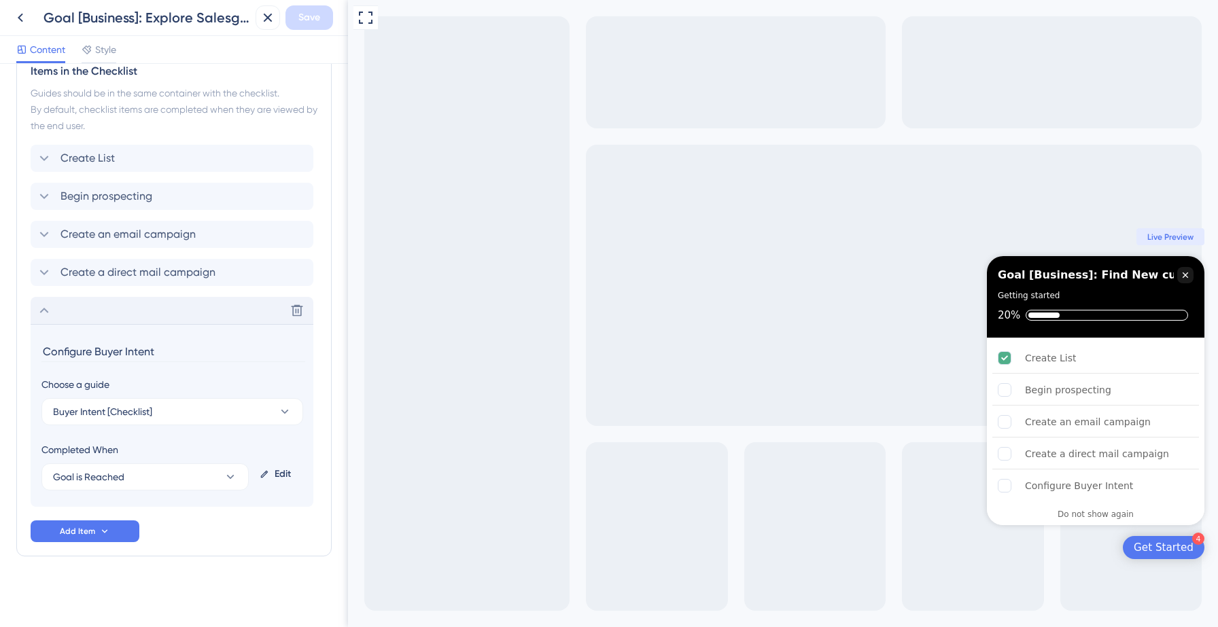
click at [88, 309] on div "Delete" at bounding box center [172, 310] width 283 height 27
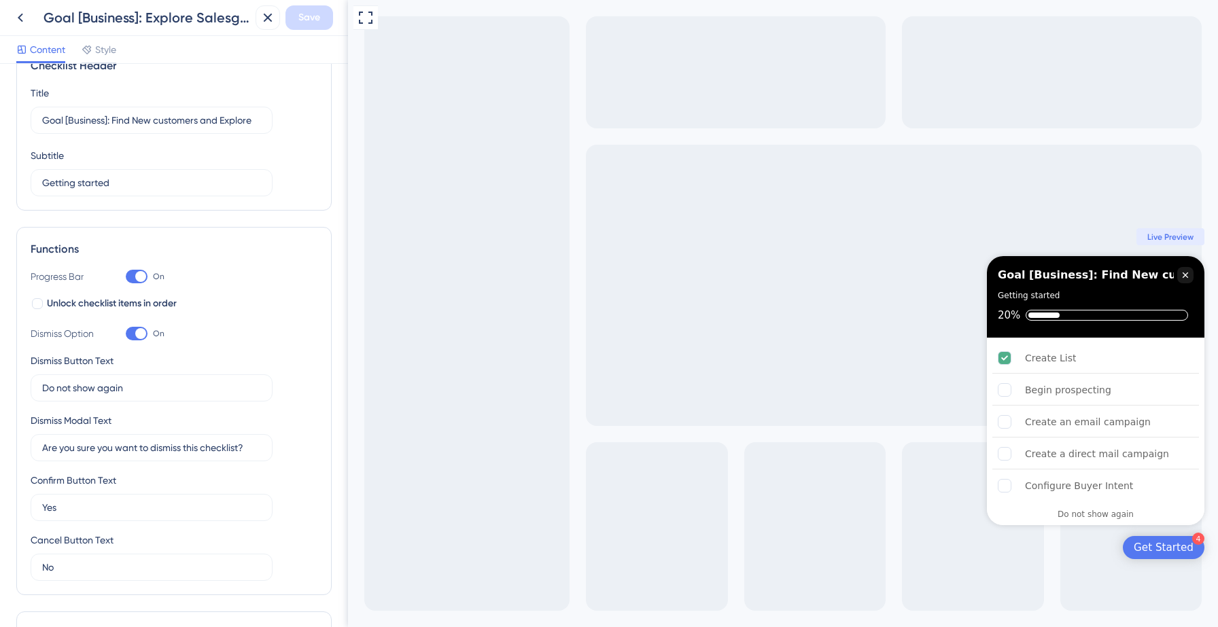
scroll to position [0, 0]
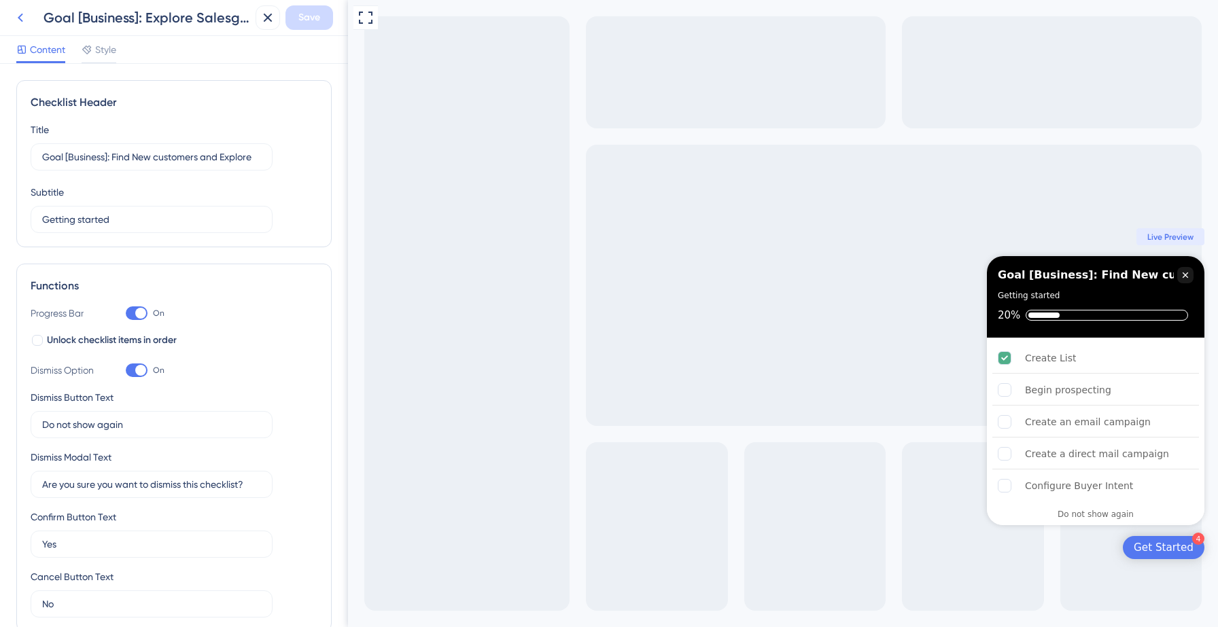
click at [18, 14] on icon at bounding box center [20, 18] width 16 height 16
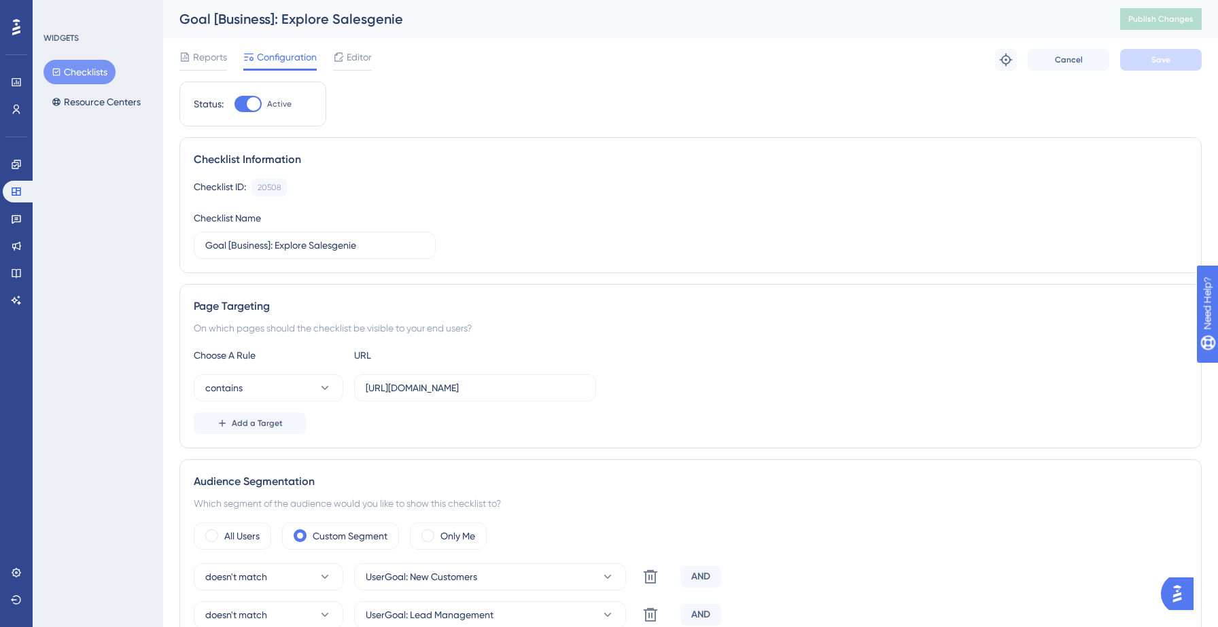
click at [71, 70] on button "Checklists" at bounding box center [80, 72] width 72 height 24
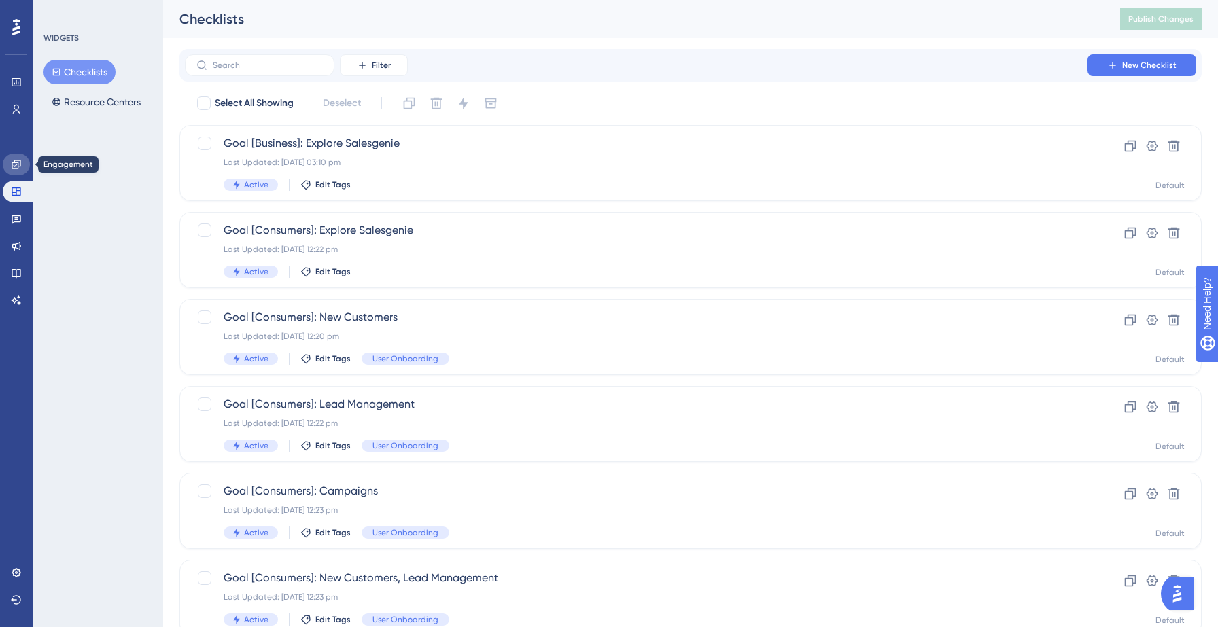
click at [11, 171] on link at bounding box center [16, 165] width 27 height 22
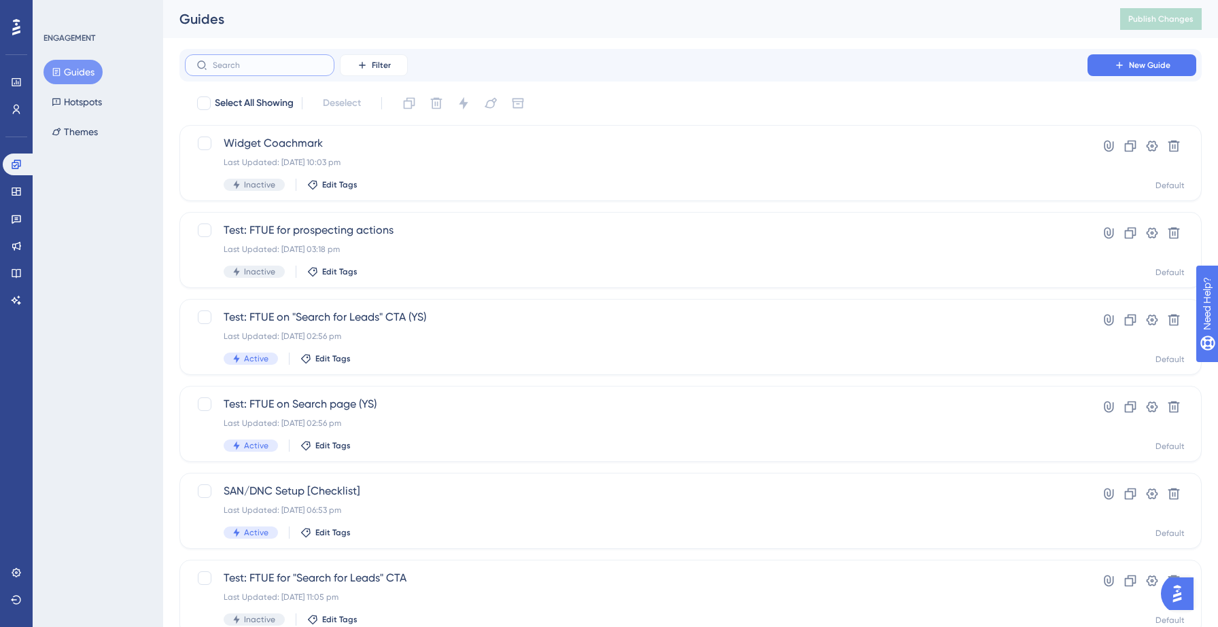
click at [279, 66] on input "text" at bounding box center [268, 65] width 110 height 10
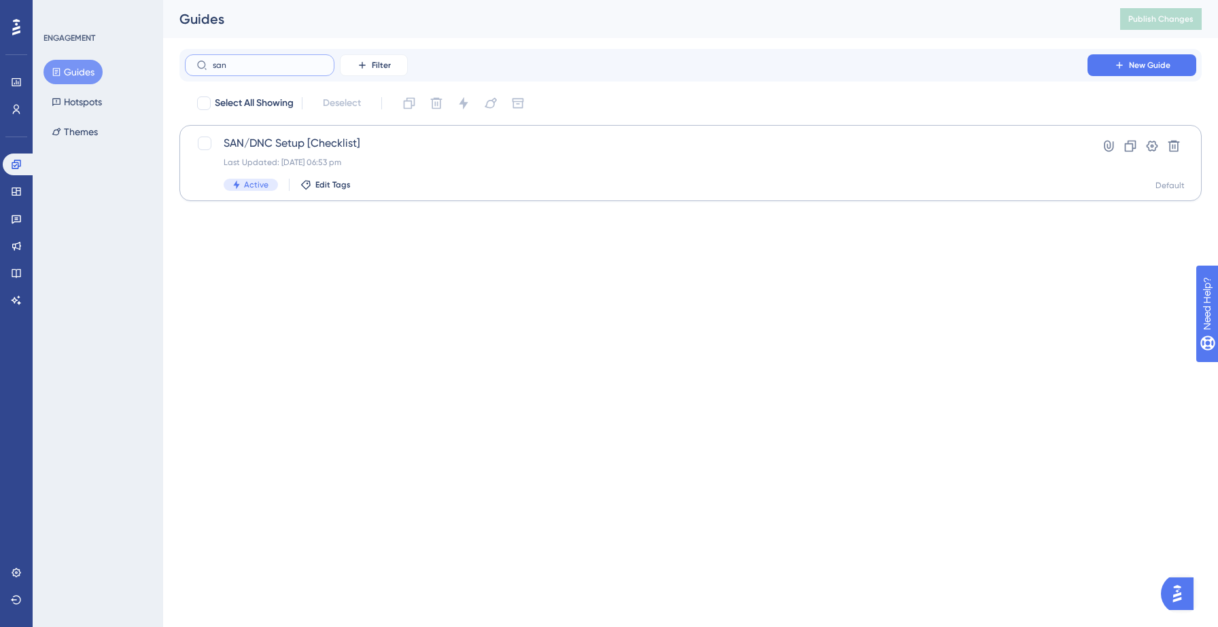
type input "san"
click at [384, 145] on span "SAN/DNC Setup [Checklist]" at bounding box center [636, 143] width 825 height 16
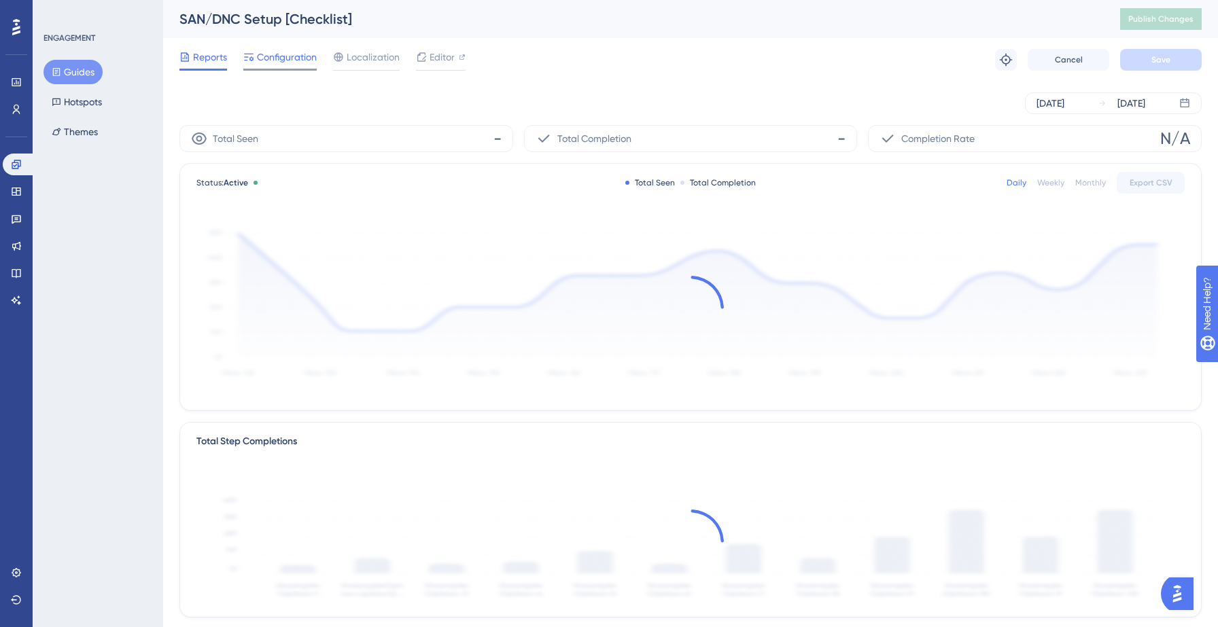
click at [289, 56] on span "Configuration" at bounding box center [287, 57] width 60 height 16
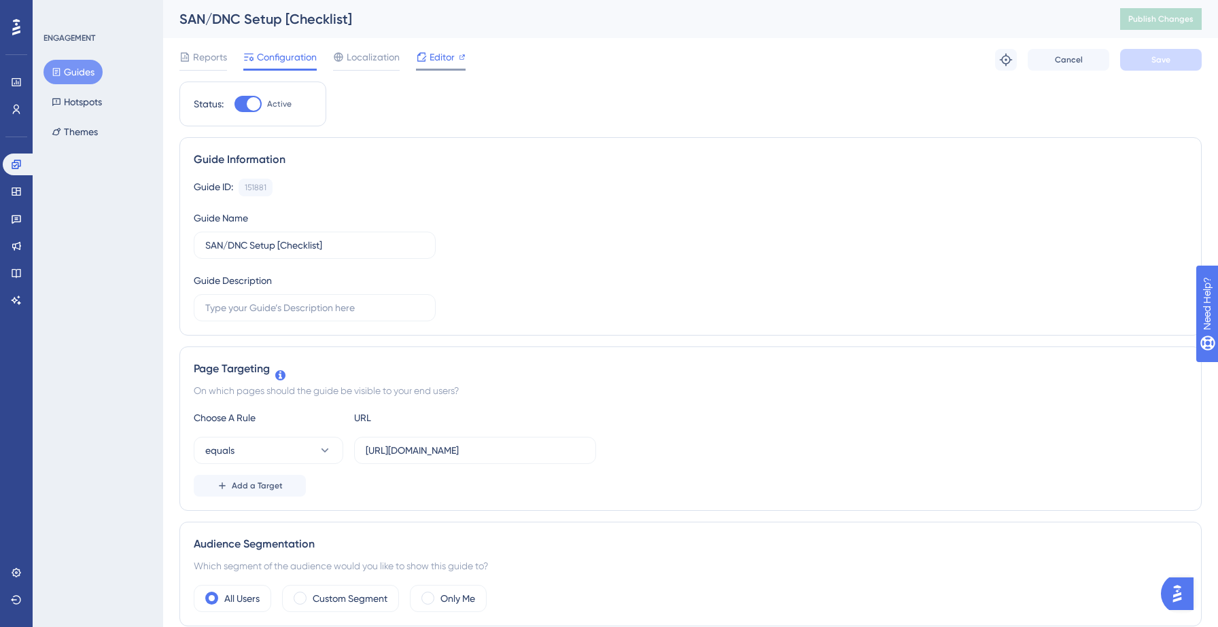
click at [433, 54] on span "Editor" at bounding box center [442, 57] width 25 height 16
